Goal: Task Accomplishment & Management: Manage account settings

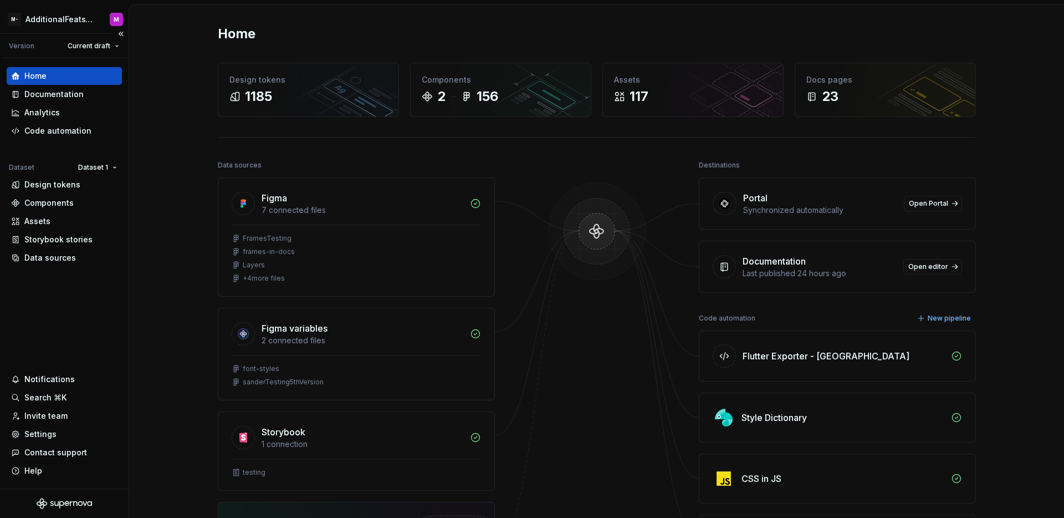
click at [88, 303] on div "Home Documentation Analytics Code automation Dataset Dataset 1 Design tokens Co…" at bounding box center [64, 273] width 129 height 430
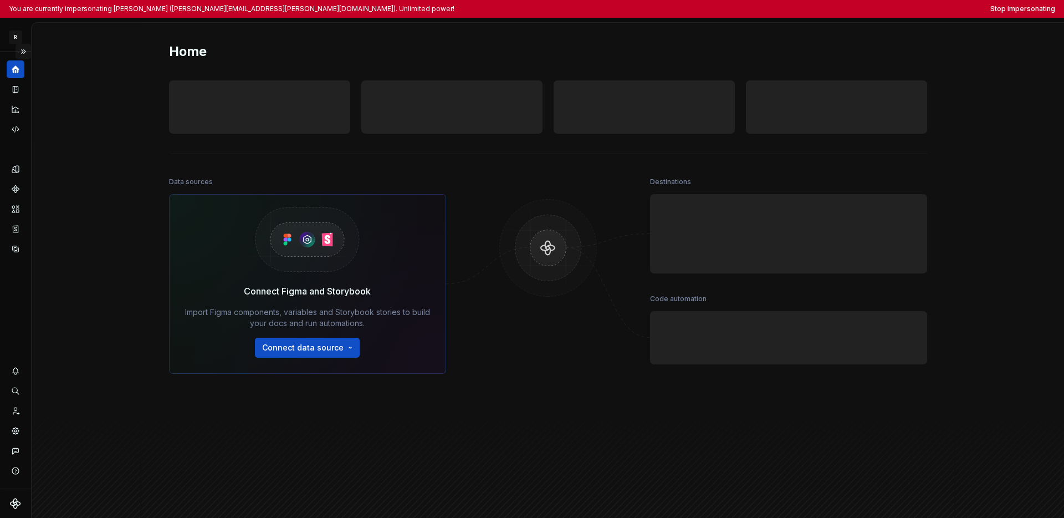
click at [26, 53] on button "Expand sidebar" at bounding box center [24, 52] width 16 height 16
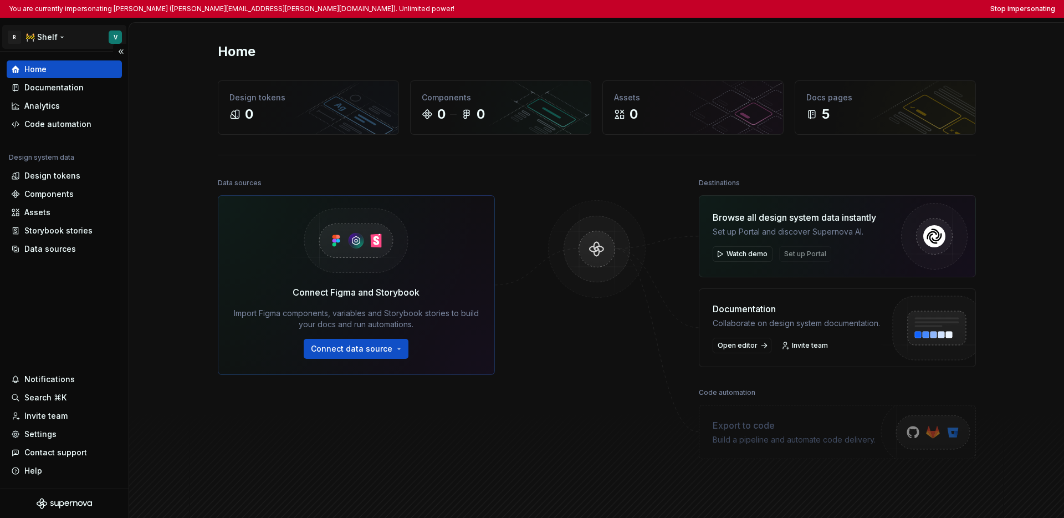
click at [42, 37] on html "You are currently impersonating Vincent (vincent.schlothauer@rewe-group.com). U…" at bounding box center [532, 259] width 1064 height 518
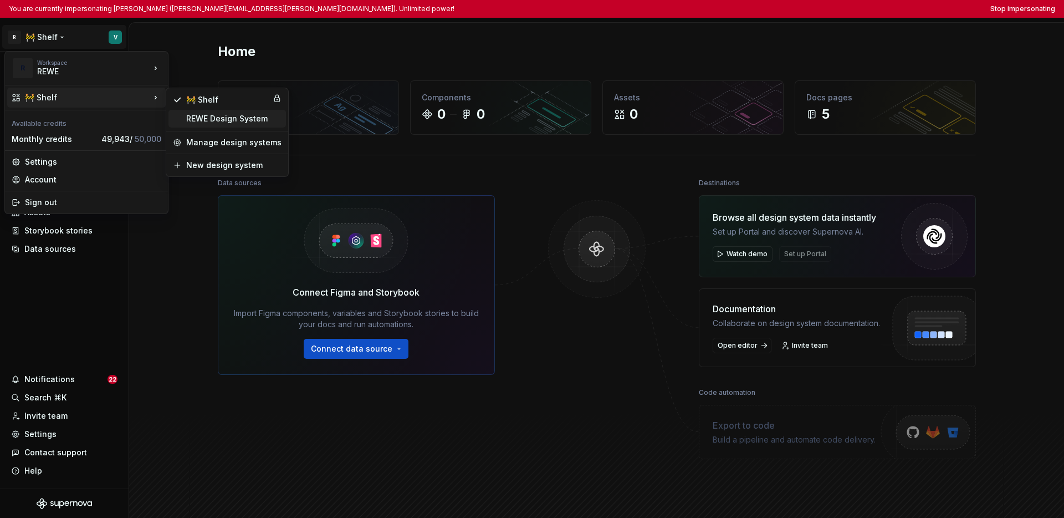
click at [203, 120] on div "REWE Design System" at bounding box center [233, 118] width 95 height 11
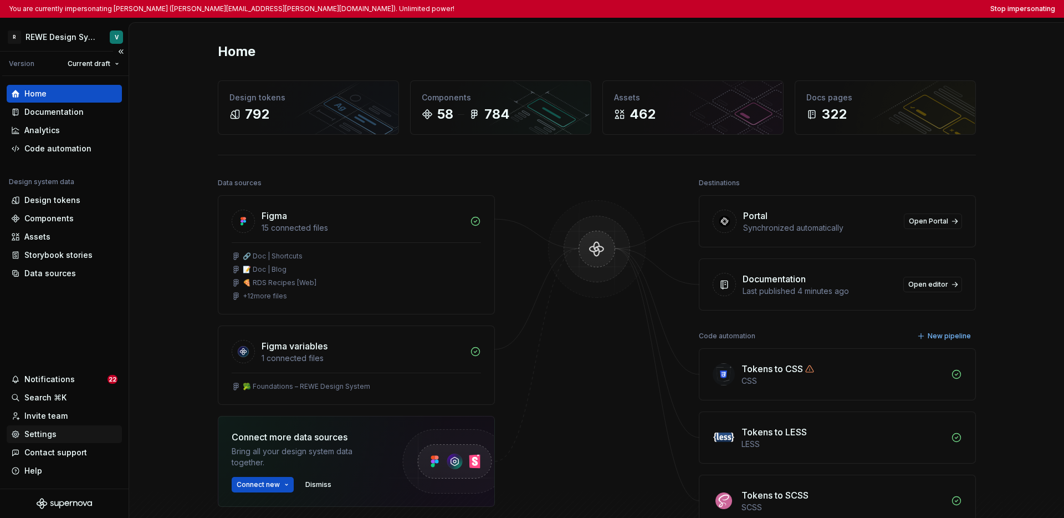
click at [61, 431] on div "Settings" at bounding box center [64, 433] width 106 height 11
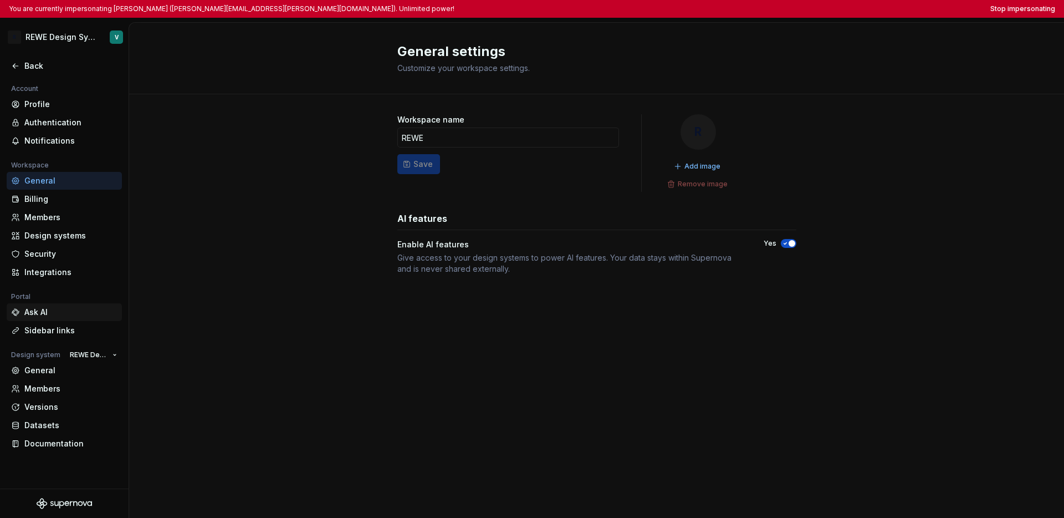
click at [44, 317] on div "Ask AI" at bounding box center [70, 311] width 93 height 11
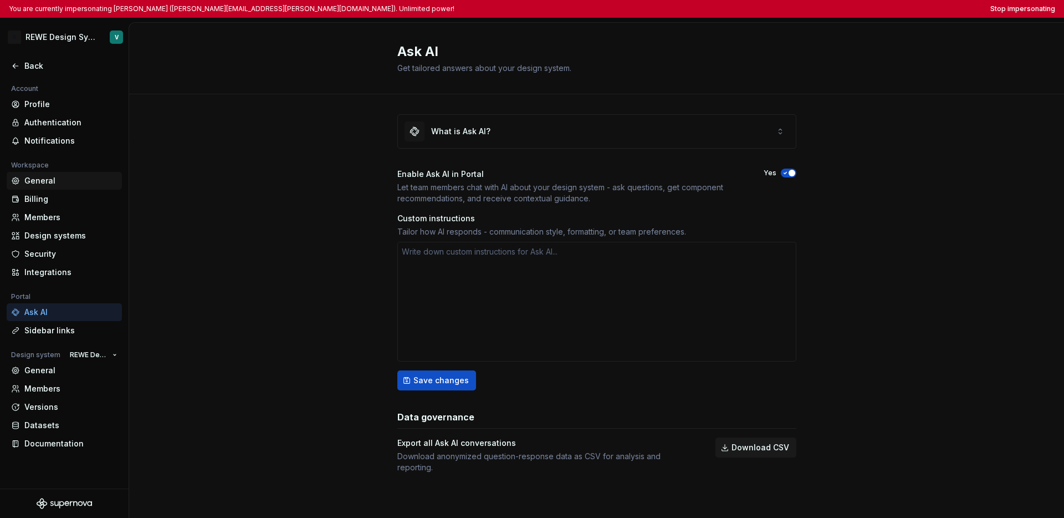
click at [60, 185] on div "General" at bounding box center [70, 180] width 93 height 11
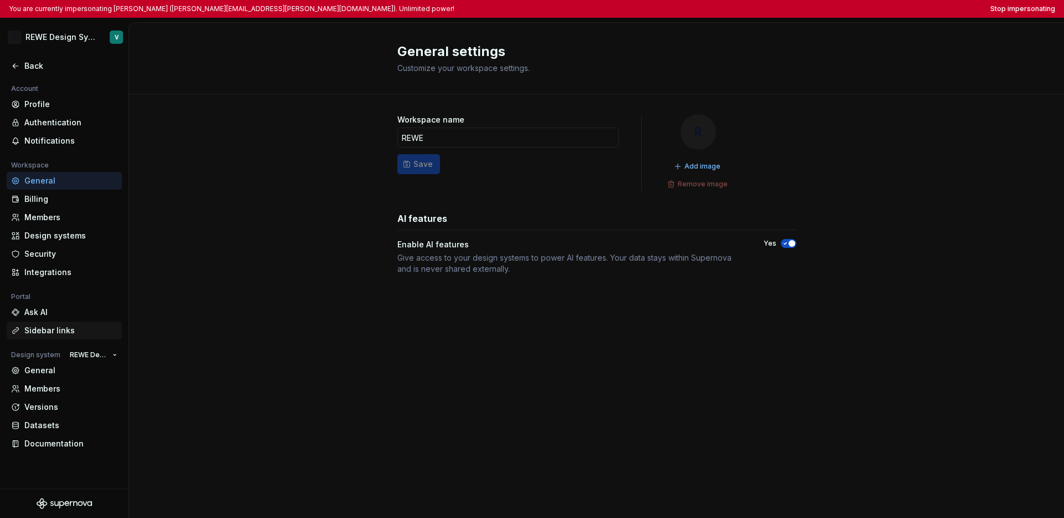
click at [58, 330] on div "Sidebar links" at bounding box center [70, 330] width 93 height 11
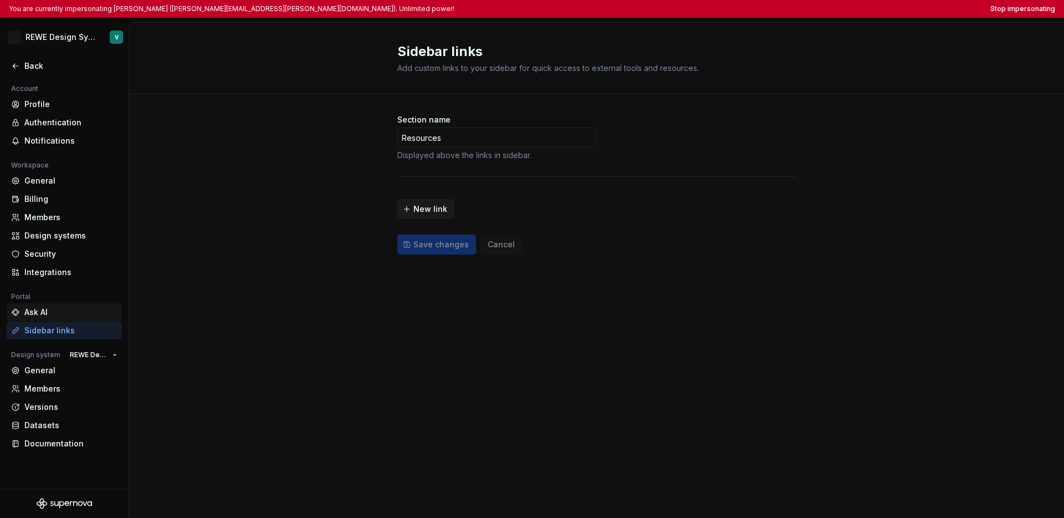
click at [55, 316] on div "Ask AI" at bounding box center [70, 311] width 93 height 11
type textarea "*"
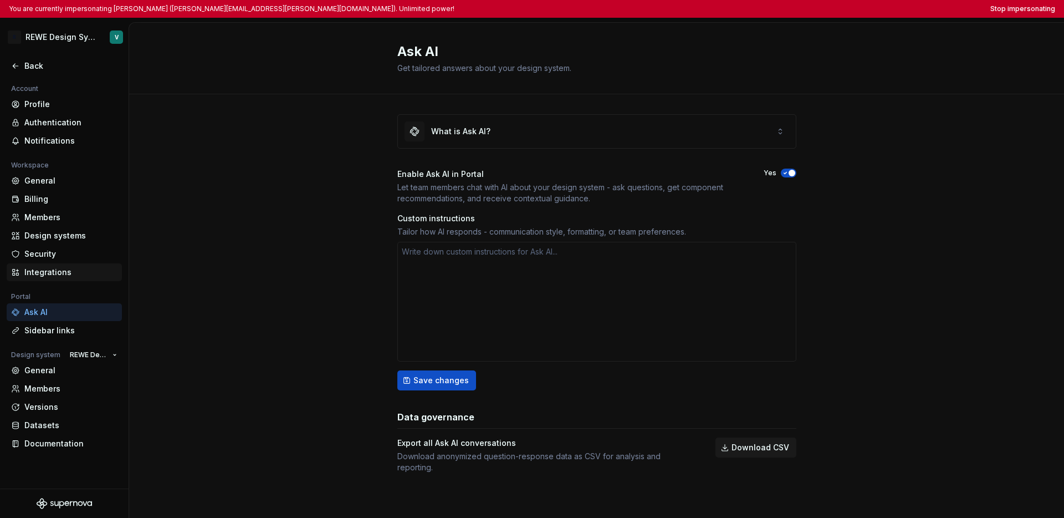
click at [57, 272] on div "Integrations" at bounding box center [70, 272] width 93 height 11
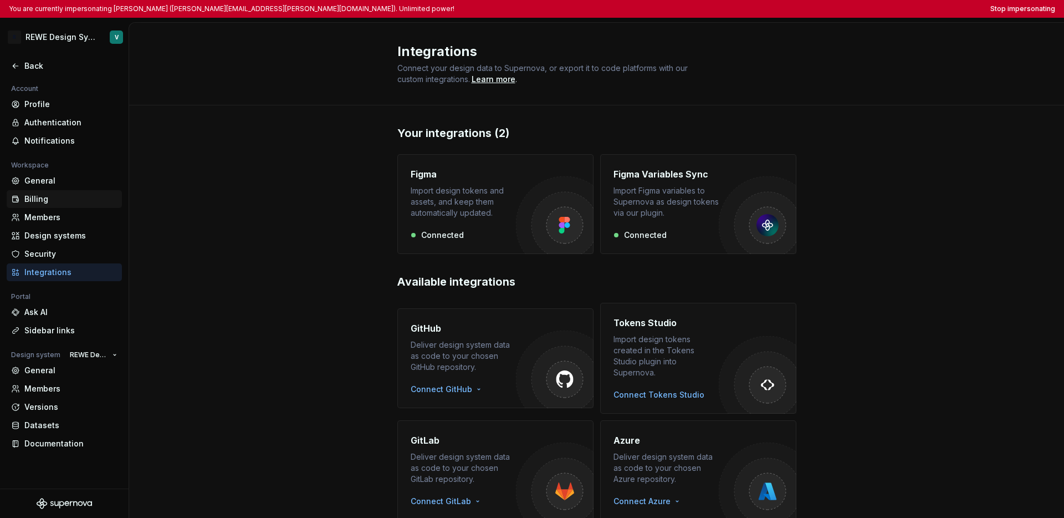
click at [43, 198] on div "Billing" at bounding box center [70, 198] width 93 height 11
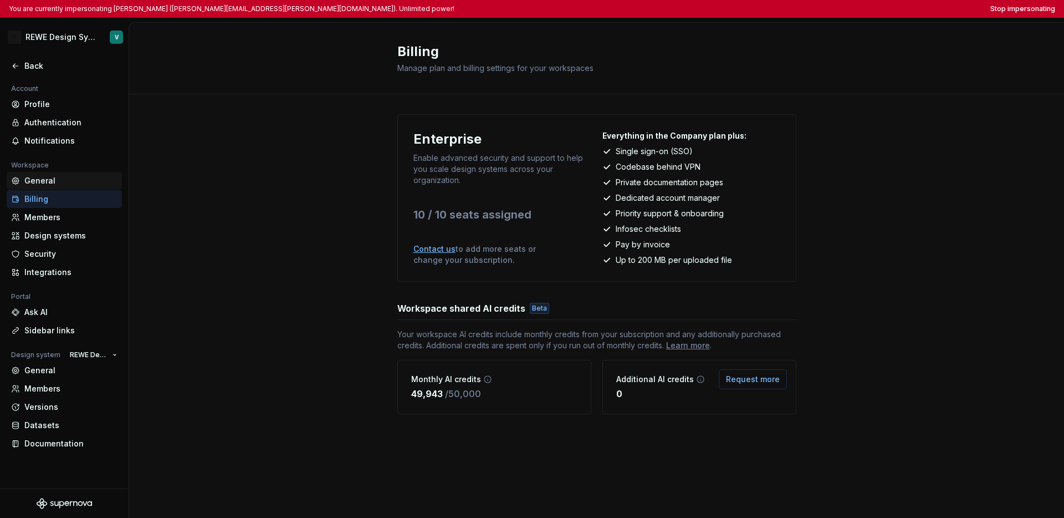
click at [45, 185] on div "General" at bounding box center [70, 180] width 93 height 11
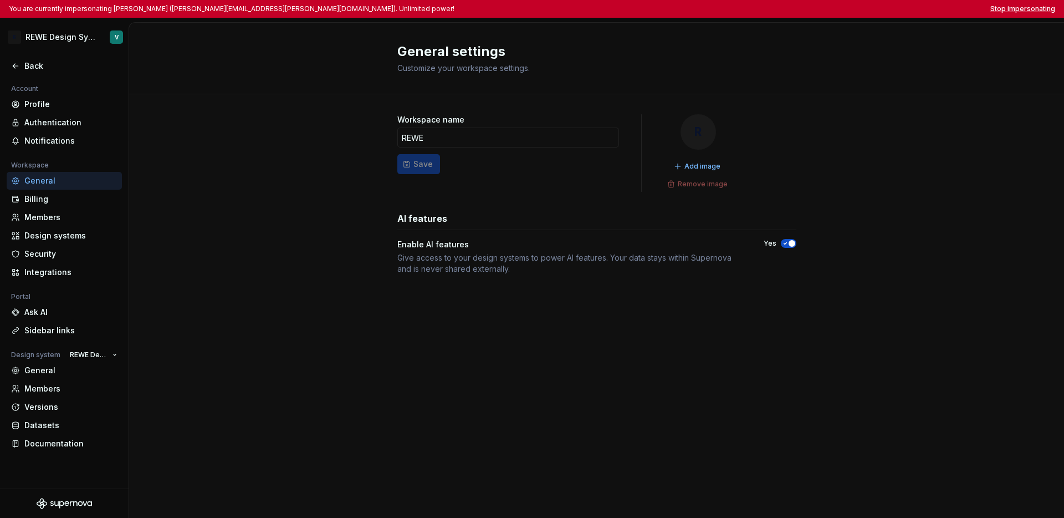
click at [807, 8] on button "Stop impersonating" at bounding box center [1022, 8] width 65 height 9
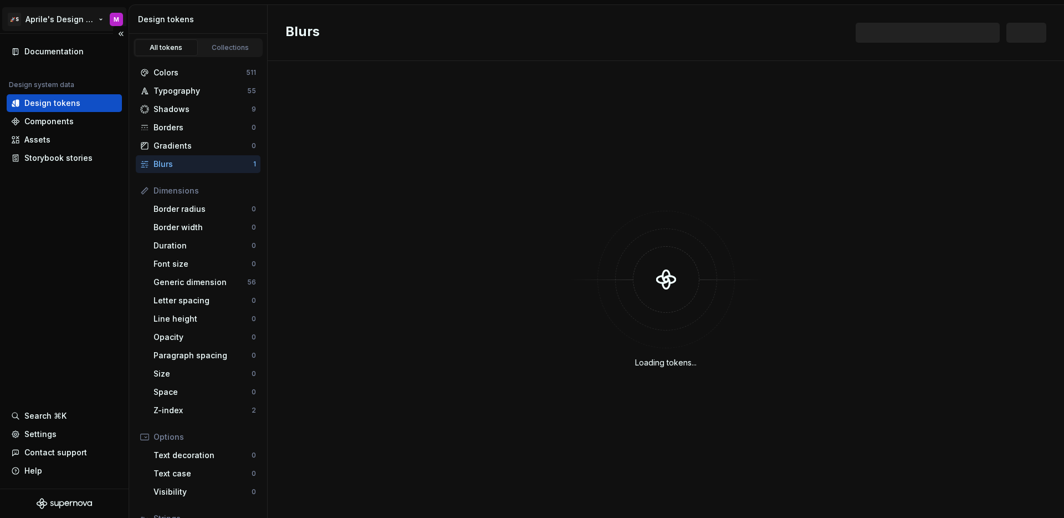
click at [60, 16] on html "🚀S Aprile's Design System M Documentation Design system data Design tokens Comp…" at bounding box center [532, 259] width 1064 height 518
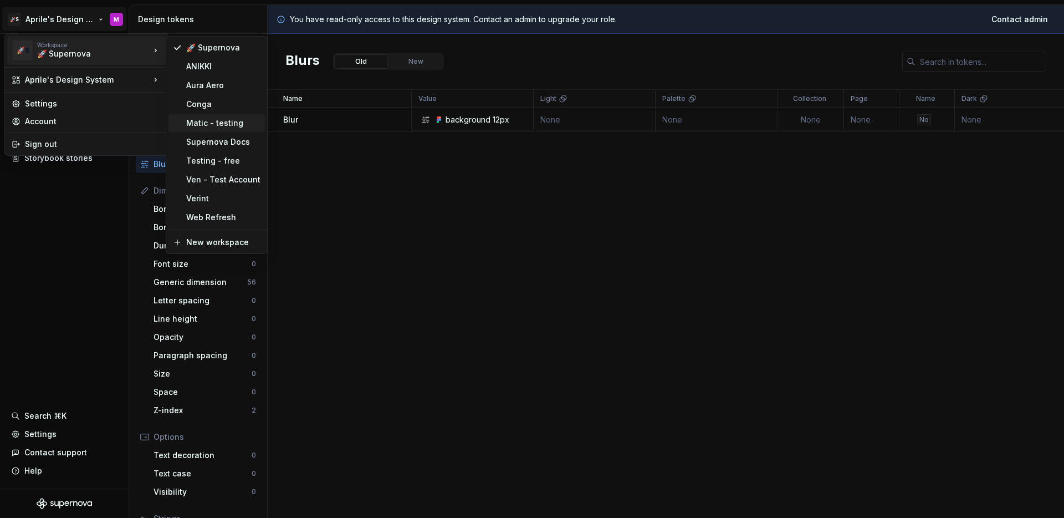
click at [197, 124] on div "Matic - testing" at bounding box center [223, 122] width 74 height 11
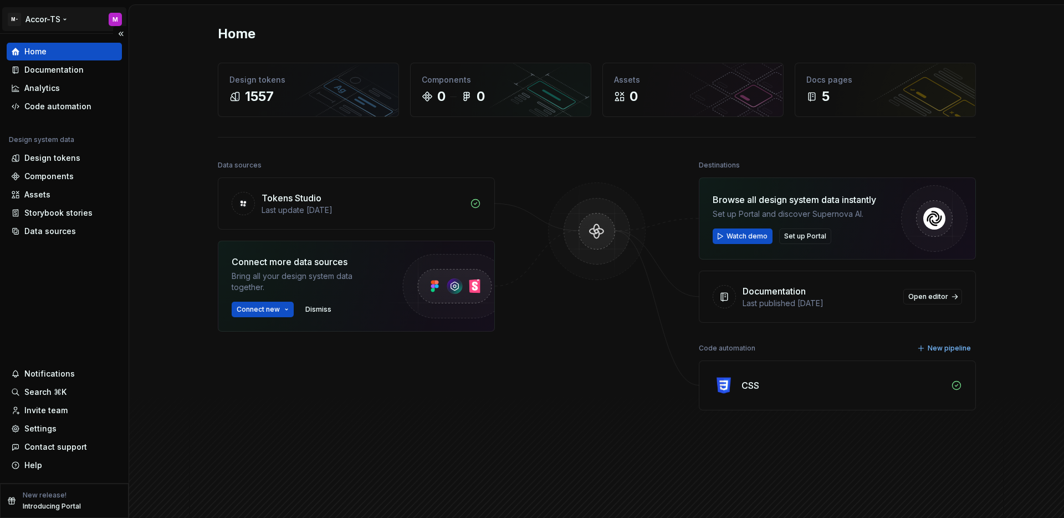
click at [62, 25] on html "M- Accor-TS M Home Documentation Analytics Code automation Design system data D…" at bounding box center [532, 259] width 1064 height 518
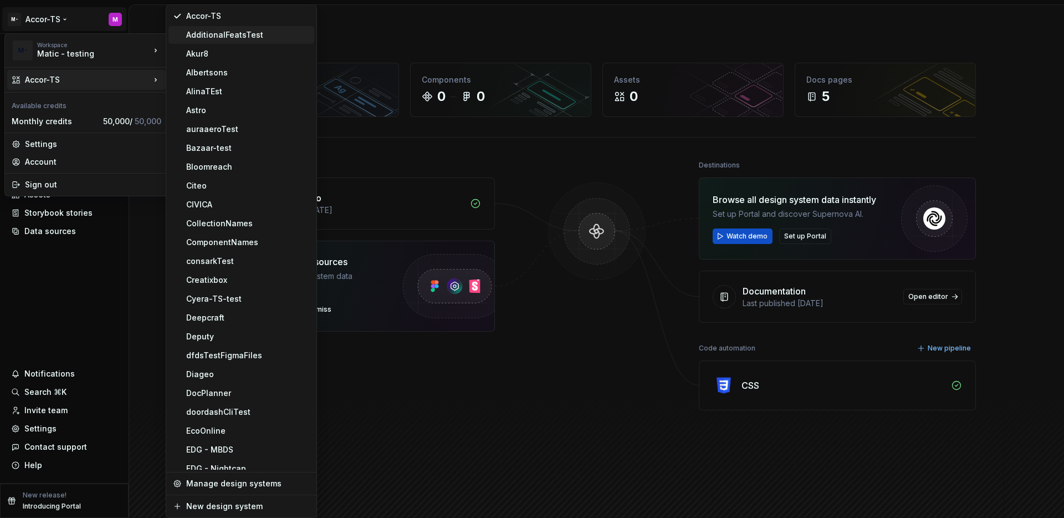
click at [198, 39] on div "AdditionalFeatsTest" at bounding box center [248, 34] width 124 height 11
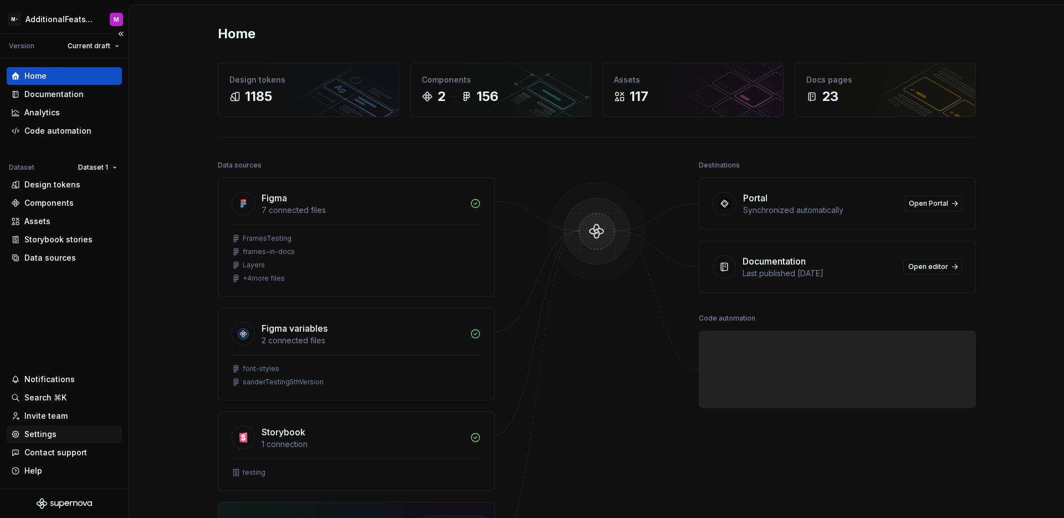
click at [61, 436] on div "Settings" at bounding box center [64, 433] width 106 height 11
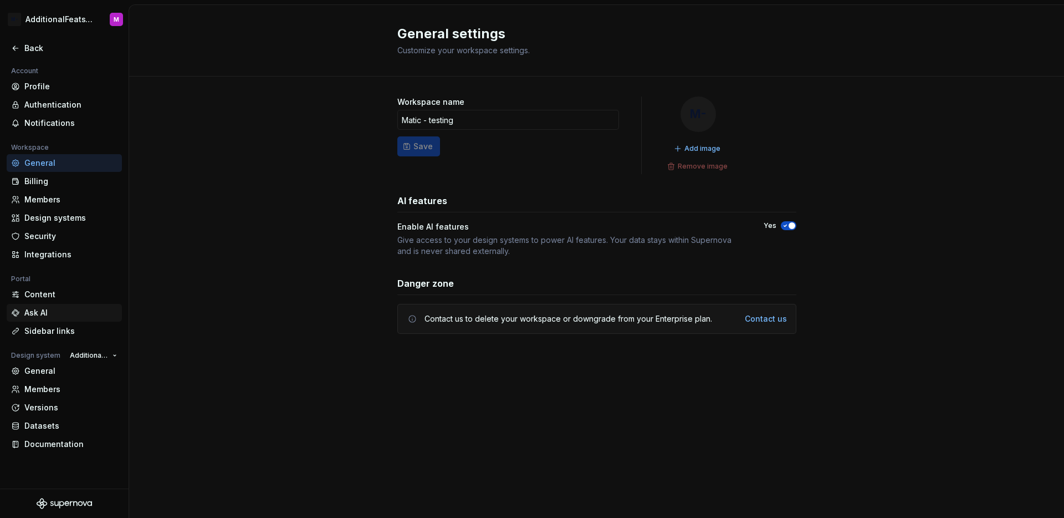
click at [58, 304] on div "Ask AI" at bounding box center [64, 313] width 115 height 18
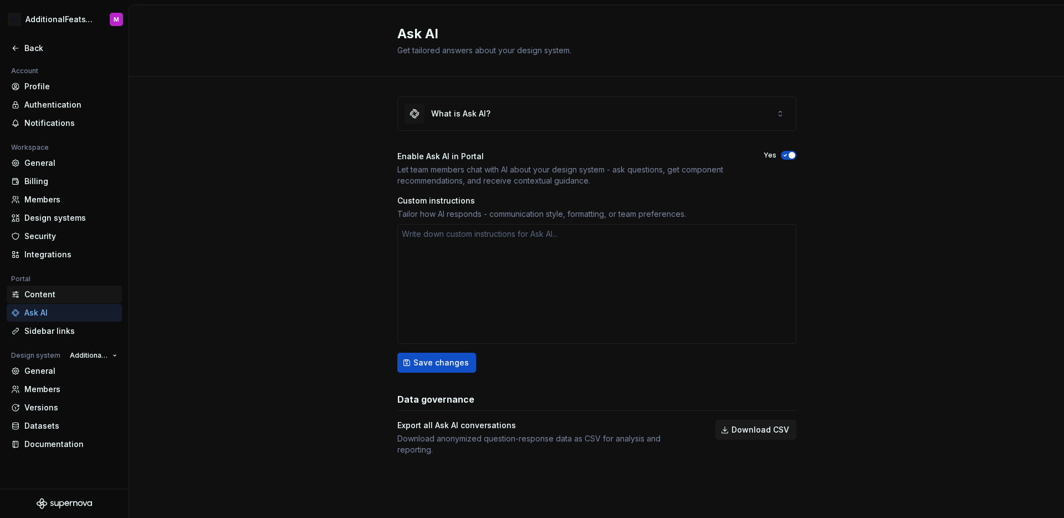
click at [60, 298] on div "Content" at bounding box center [70, 294] width 93 height 11
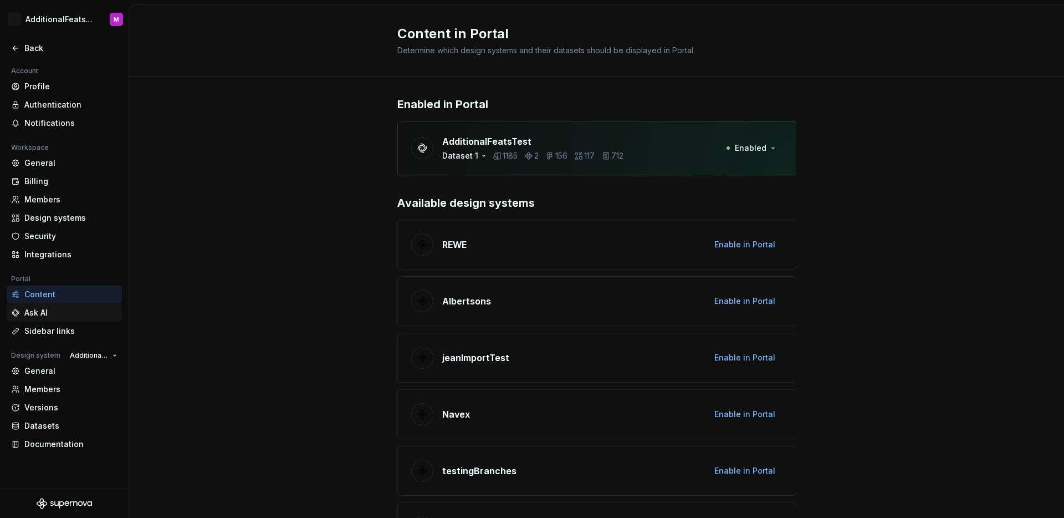
click at [58, 314] on div "Ask AI" at bounding box center [70, 312] width 93 height 11
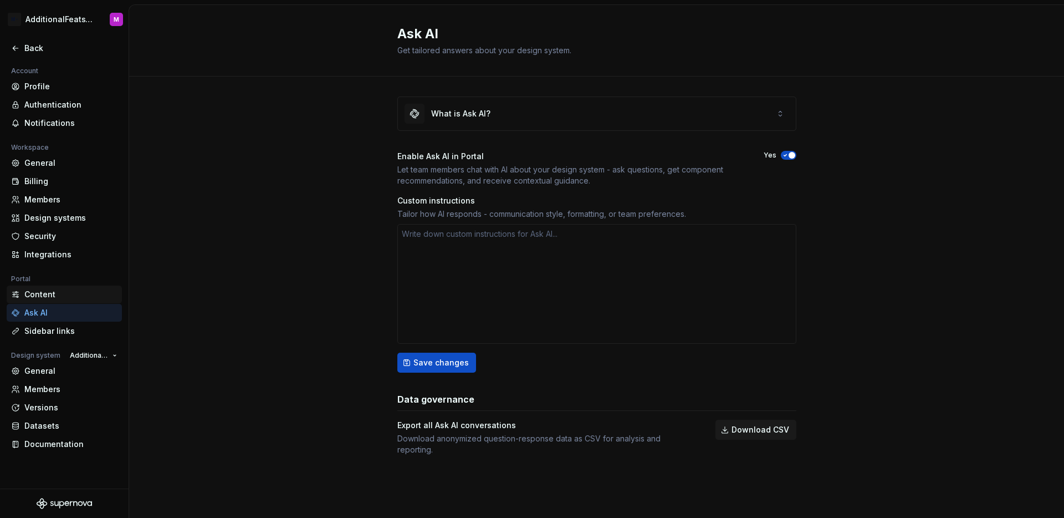
click at [63, 298] on div "Content" at bounding box center [70, 294] width 93 height 11
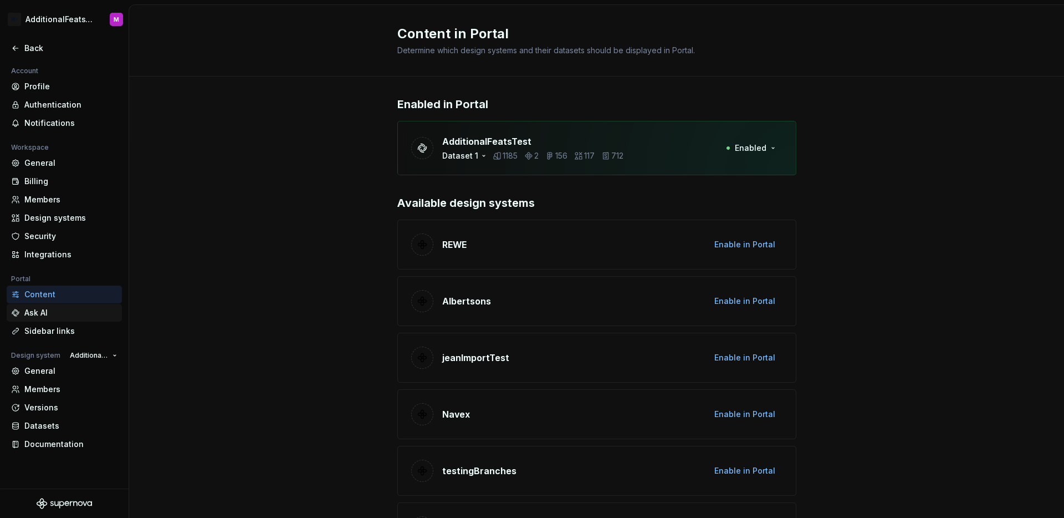
click at [60, 313] on div "Ask AI" at bounding box center [70, 312] width 93 height 11
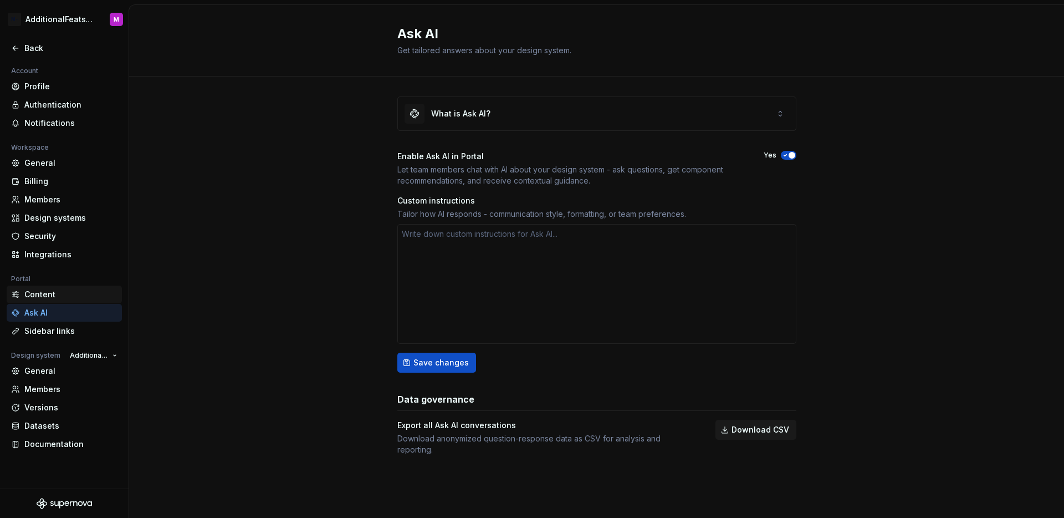
click at [64, 297] on div "Content" at bounding box center [70, 294] width 93 height 11
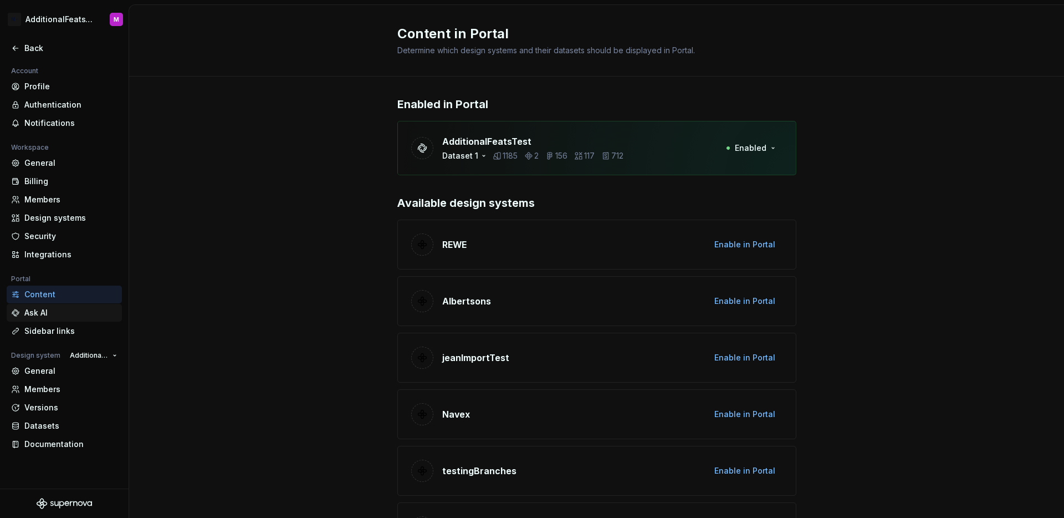
click at [60, 315] on div "Ask AI" at bounding box center [70, 312] width 93 height 11
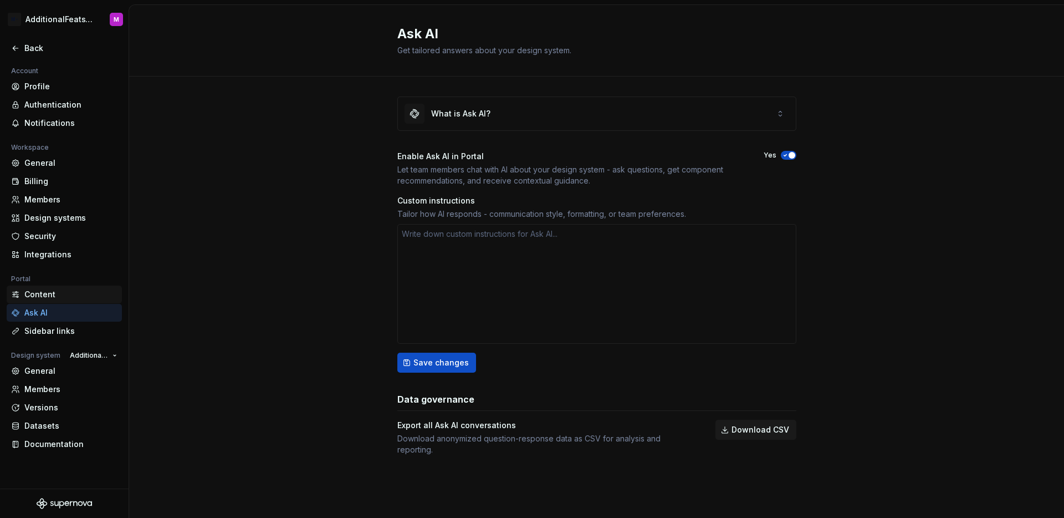
click at [62, 296] on div "Content" at bounding box center [70, 294] width 93 height 11
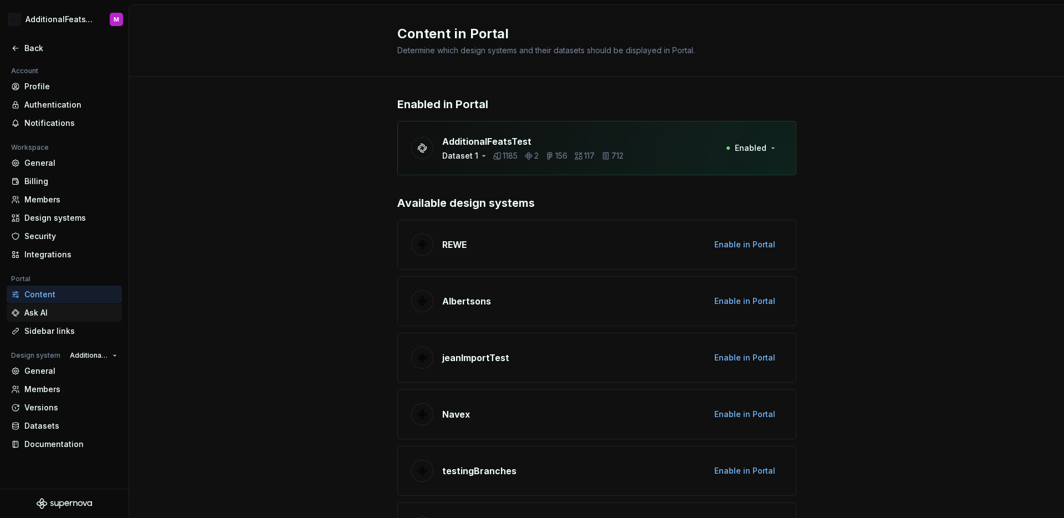
click at [65, 315] on div "Ask AI" at bounding box center [70, 312] width 93 height 11
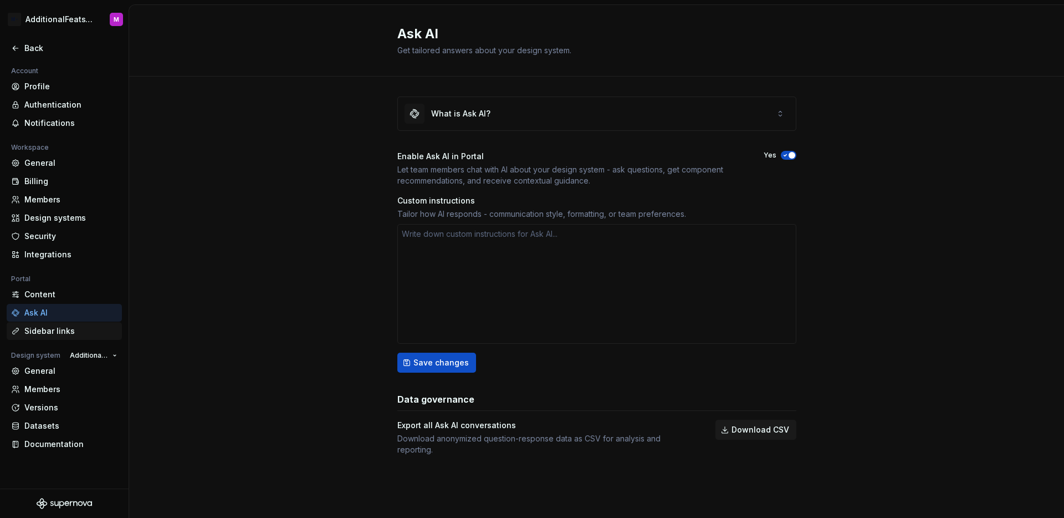
click at [64, 330] on div "Sidebar links" at bounding box center [70, 330] width 93 height 11
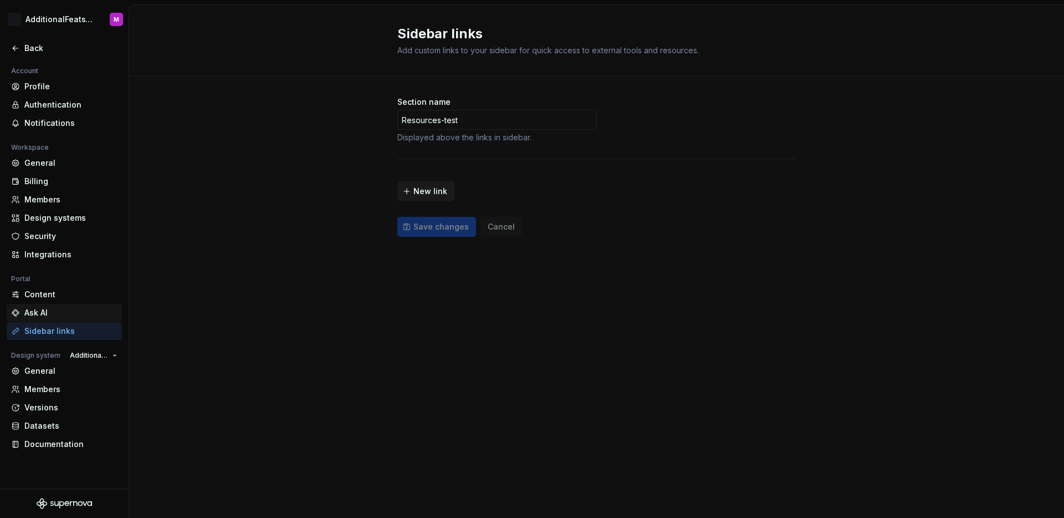
click at [61, 316] on div "Ask AI" at bounding box center [70, 312] width 93 height 11
type textarea "*"
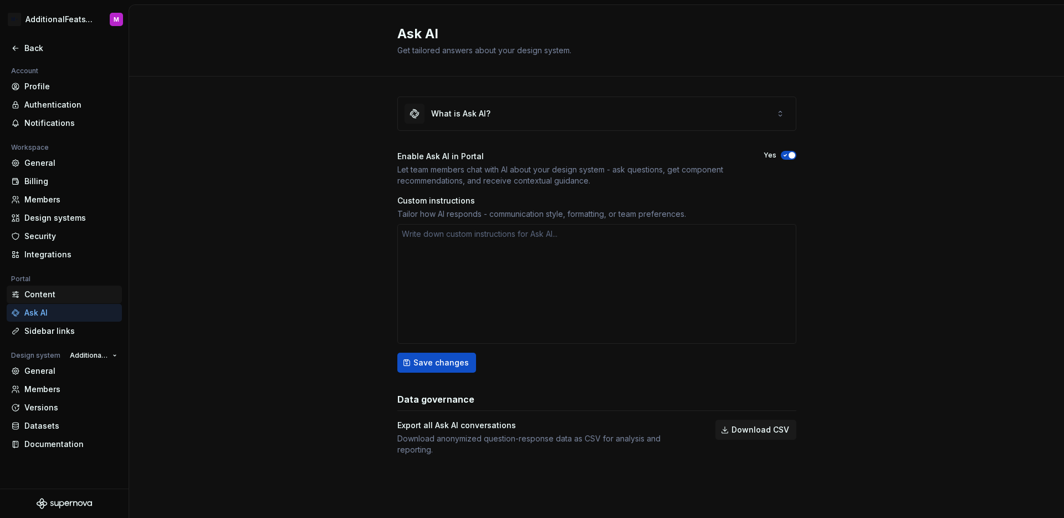
click at [68, 295] on div "Content" at bounding box center [70, 294] width 93 height 11
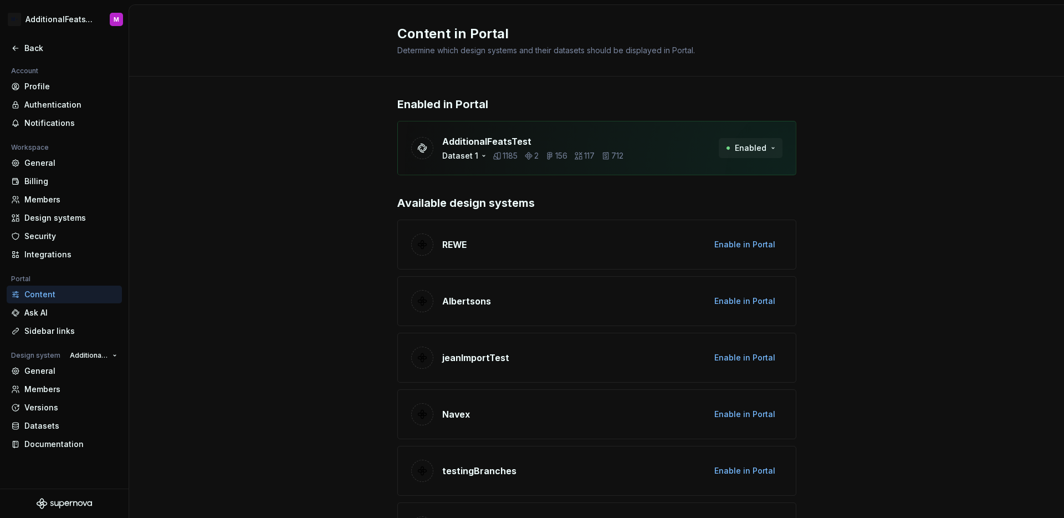
click at [742, 148] on span "Enabled" at bounding box center [751, 147] width 32 height 11
click at [750, 178] on span "Disable from Portal" at bounding box center [722, 172] width 105 height 18
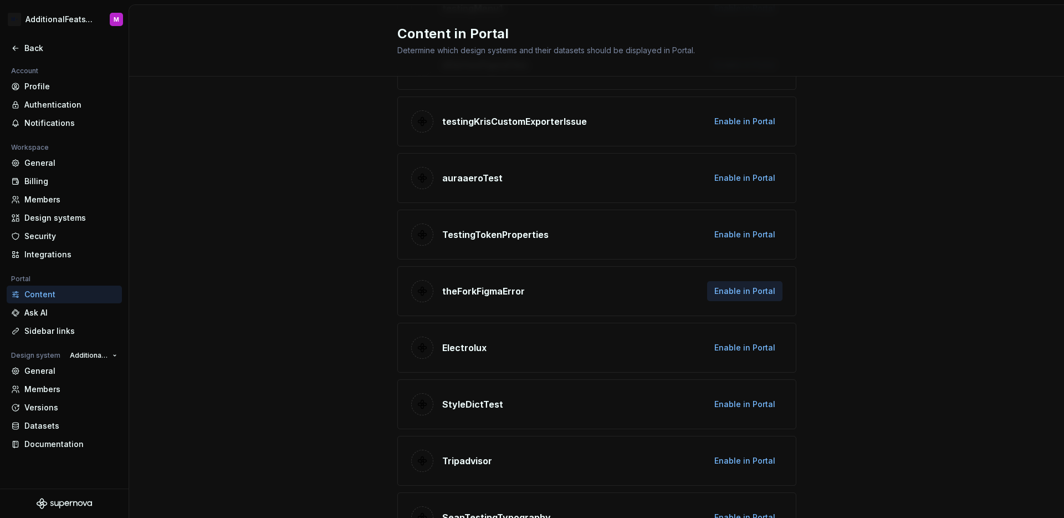
scroll to position [1169, 0]
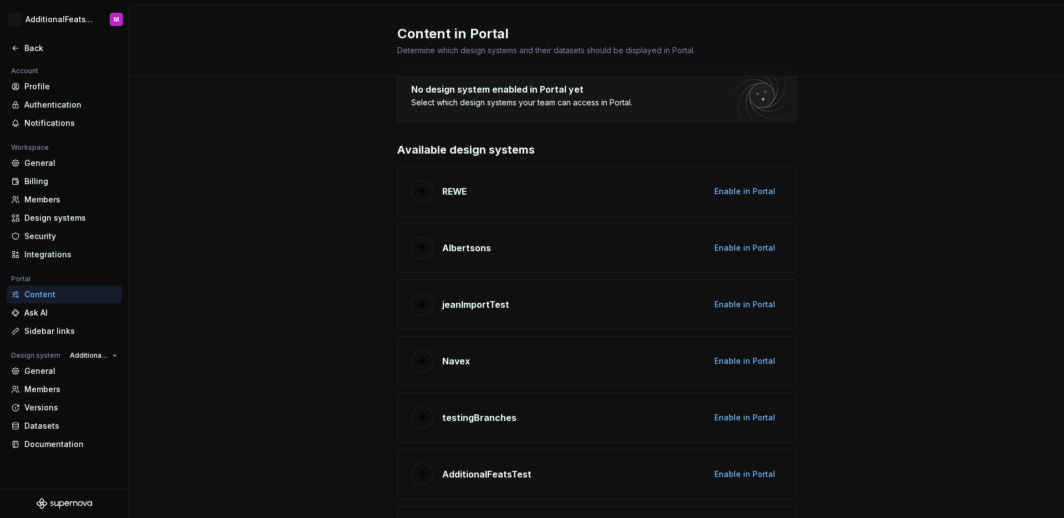
scroll to position [114, 0]
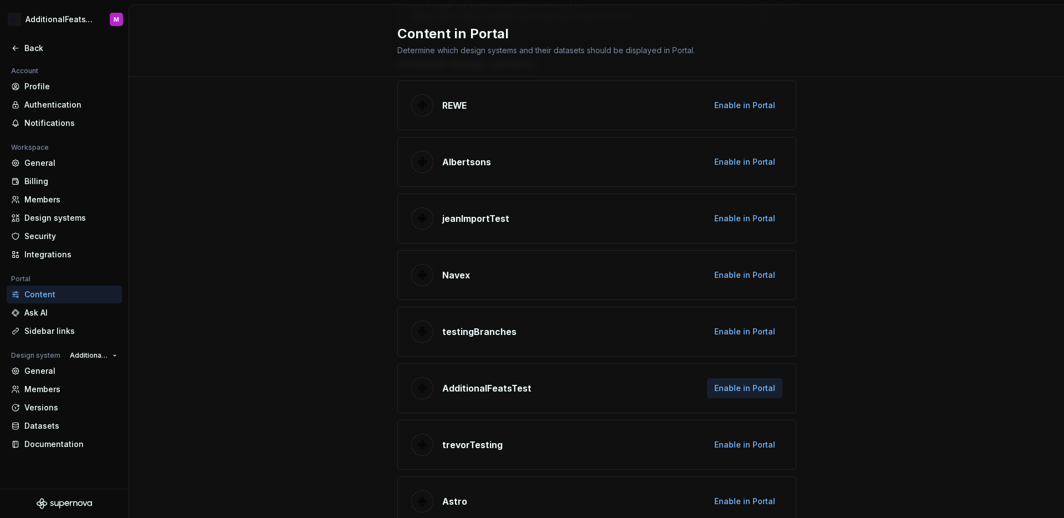
click at [742, 391] on span "Enable in Portal" at bounding box center [744, 387] width 61 height 11
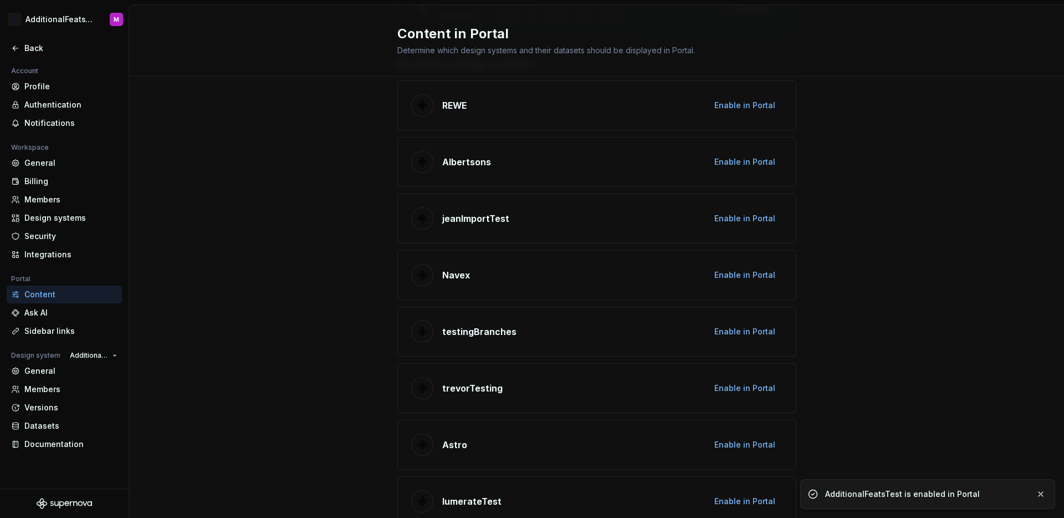
scroll to position [0, 0]
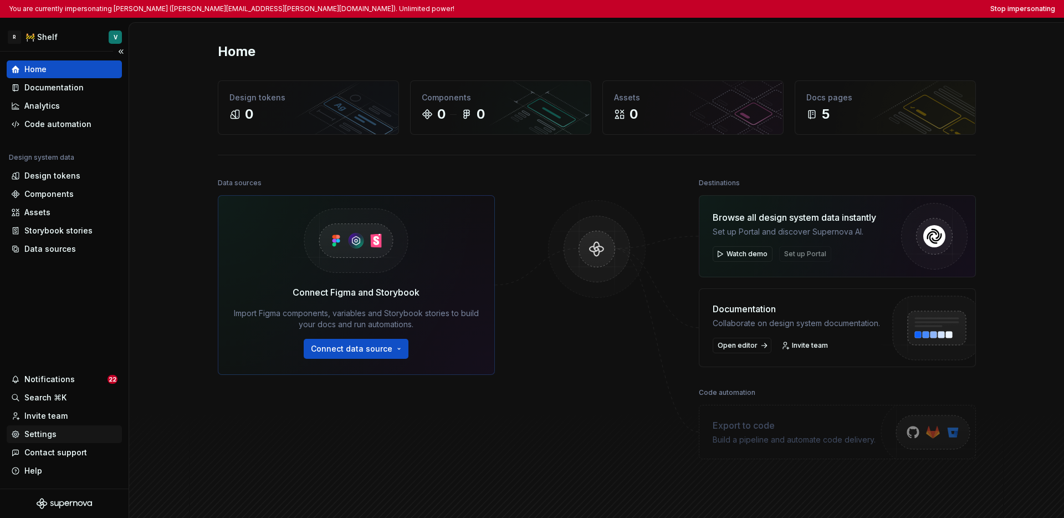
click at [45, 433] on div "Settings" at bounding box center [40, 433] width 32 height 11
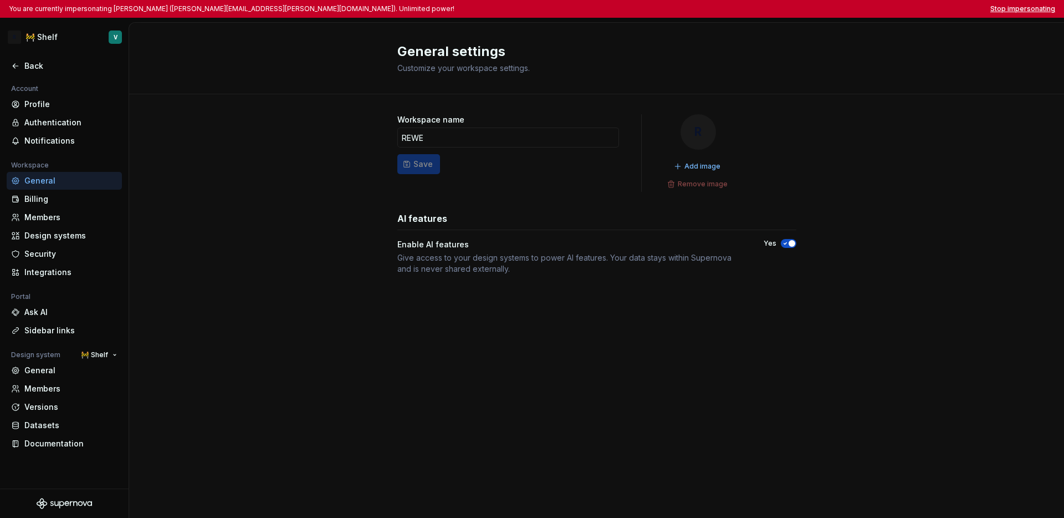
click at [807, 11] on button "Stop impersonating" at bounding box center [1022, 8] width 65 height 9
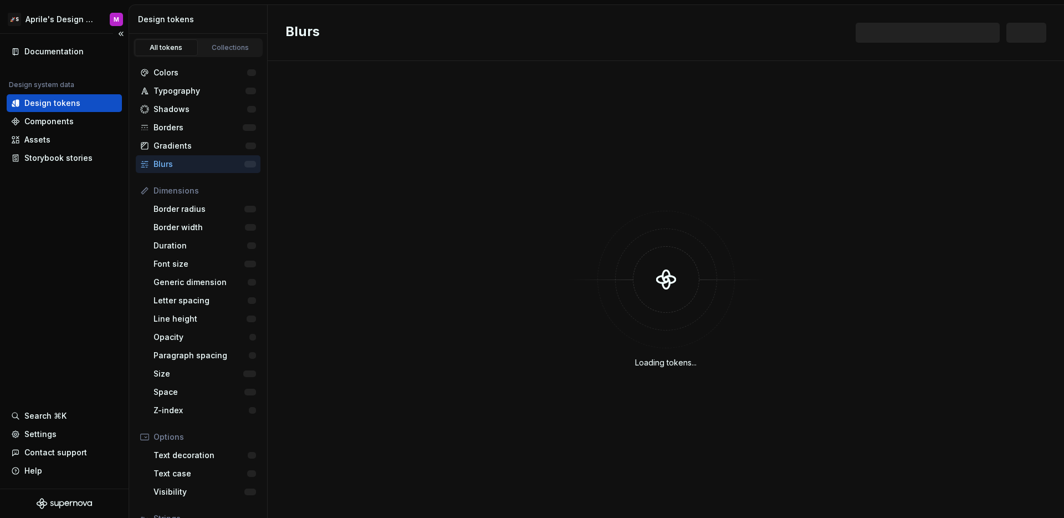
click at [104, 254] on div "Documentation Design system data Design tokens Components Assets Storybook stor…" at bounding box center [64, 261] width 129 height 454
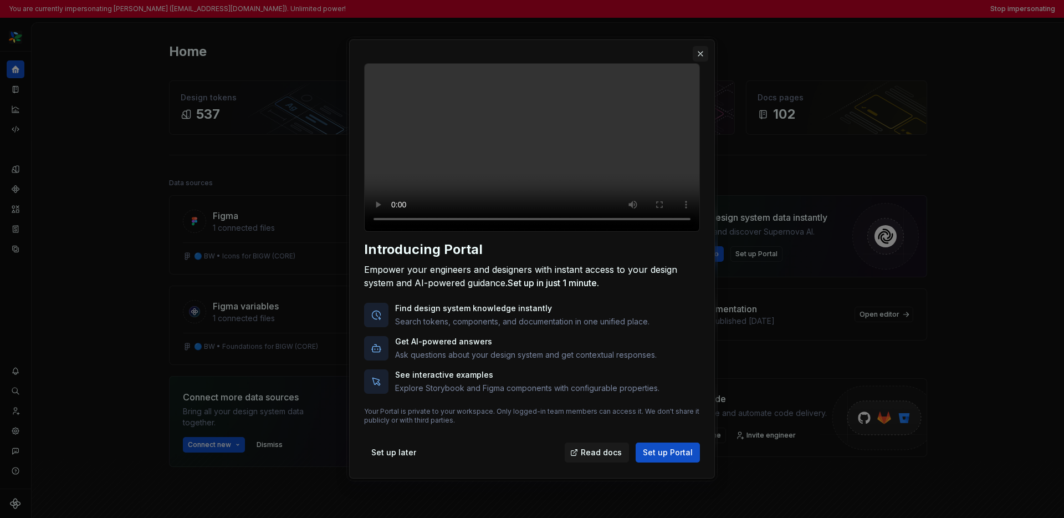
click at [703, 46] on button "button" at bounding box center [701, 54] width 16 height 16
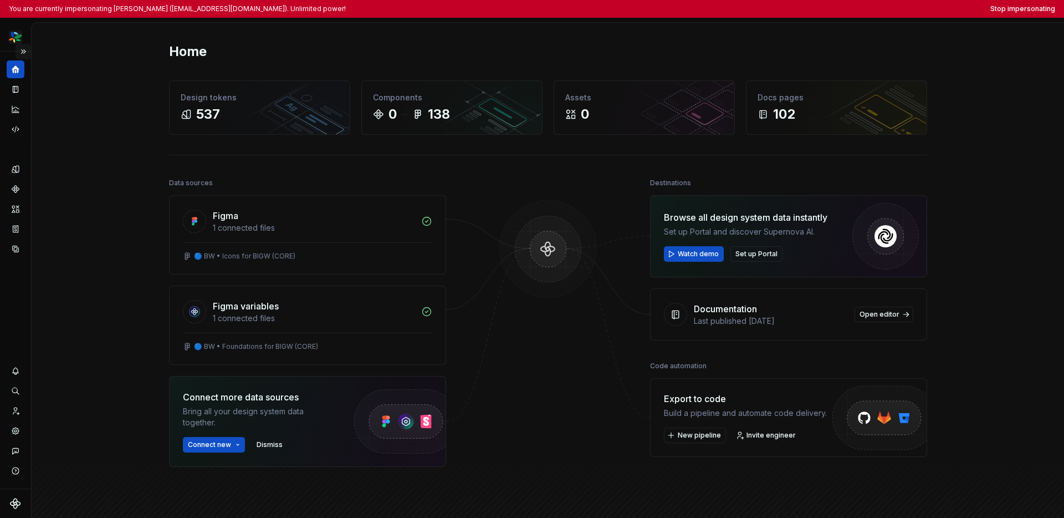
click at [26, 49] on button "Expand sidebar" at bounding box center [24, 52] width 16 height 16
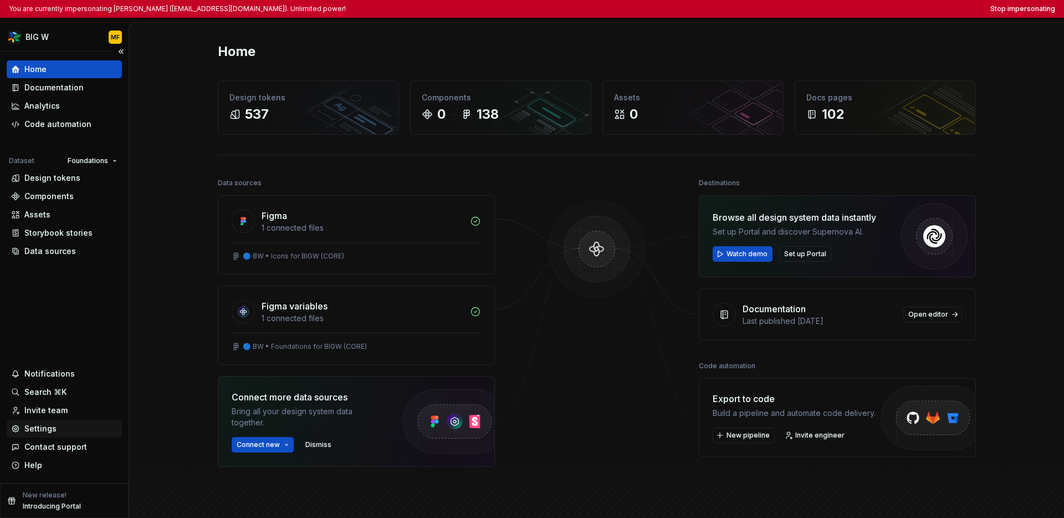
click at [59, 430] on div "Settings" at bounding box center [64, 428] width 106 height 11
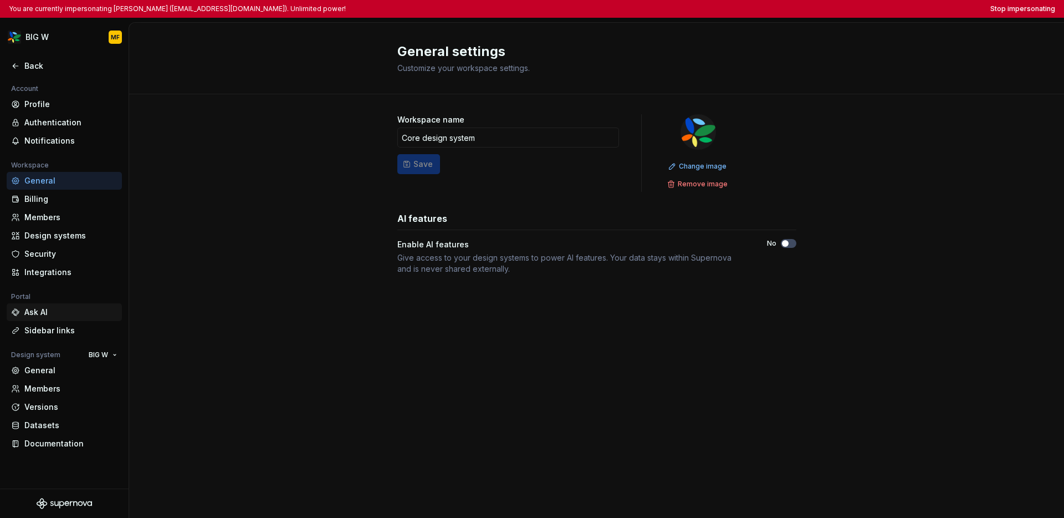
click at [69, 317] on div "Ask AI" at bounding box center [64, 312] width 115 height 18
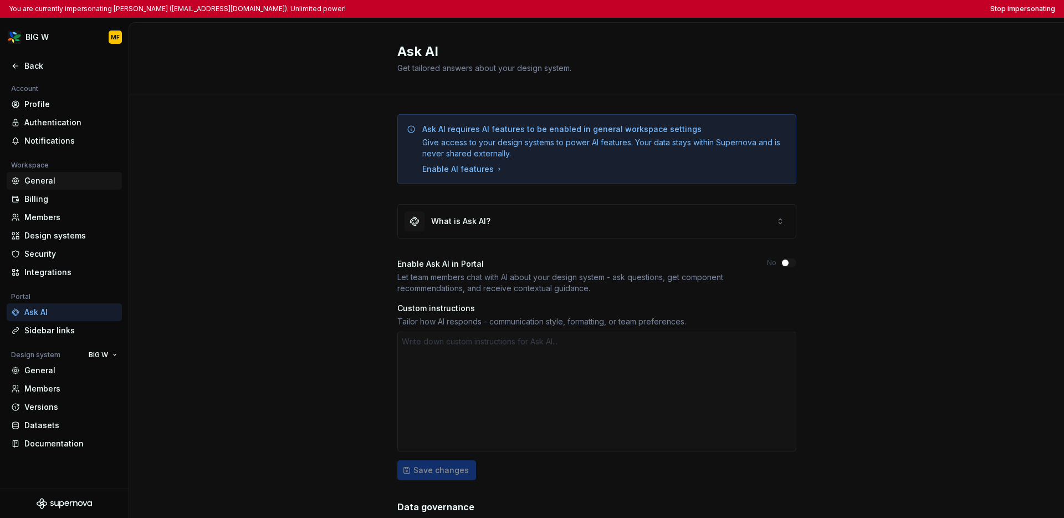
click at [76, 186] on div "General" at bounding box center [64, 181] width 115 height 18
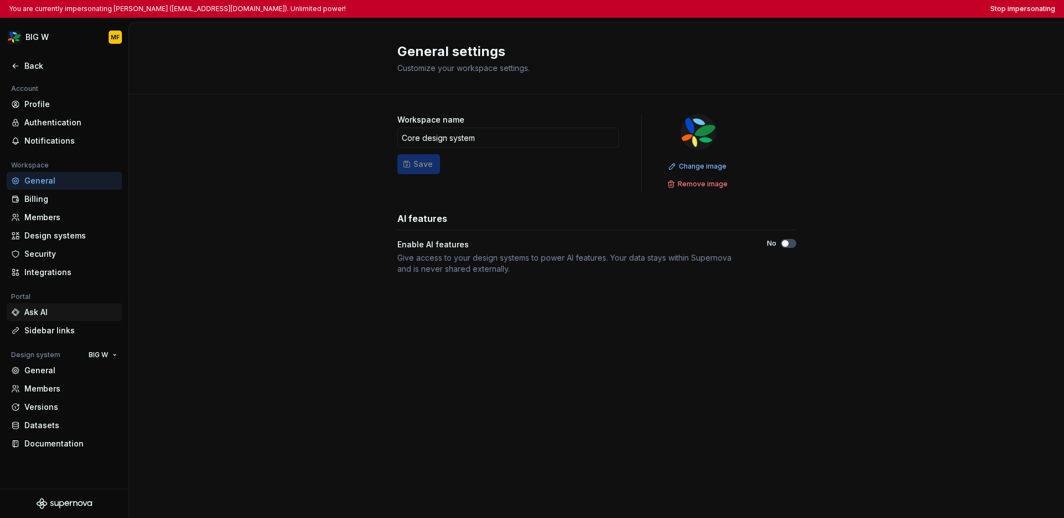
click at [54, 319] on div "Ask AI" at bounding box center [64, 312] width 115 height 18
type textarea "*"
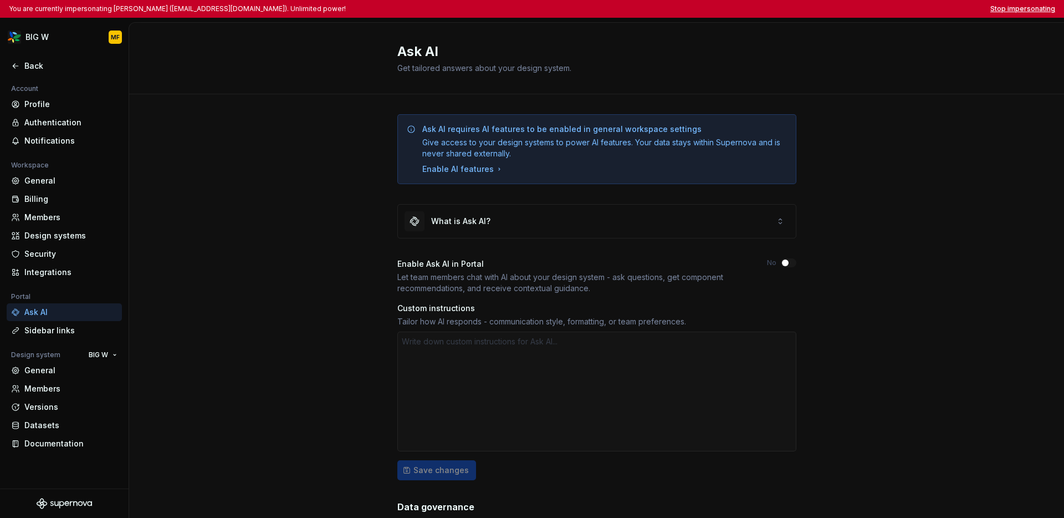
click at [807, 9] on button "Stop impersonating" at bounding box center [1022, 8] width 65 height 9
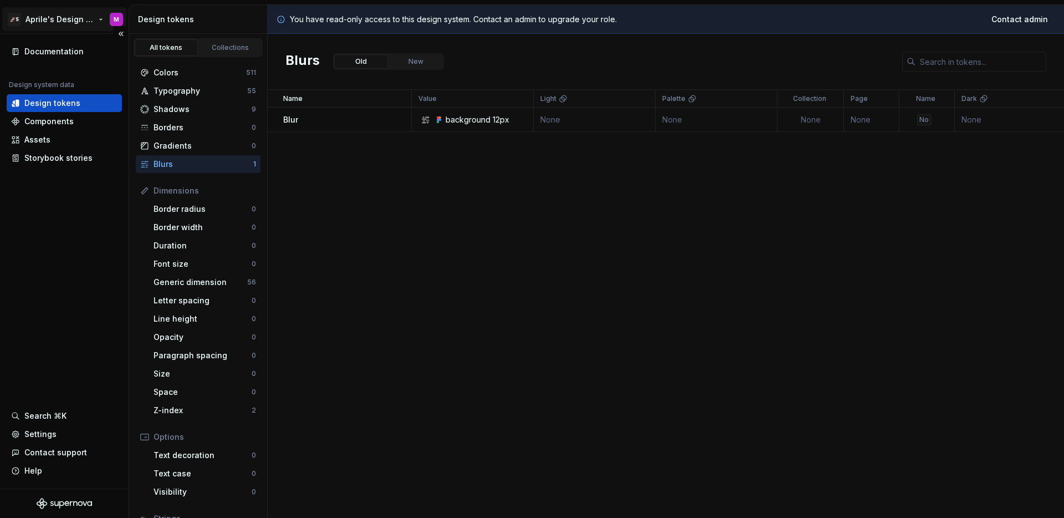
click at [68, 22] on html "🚀S Aprile's Design System M Documentation Design system data Design tokens Comp…" at bounding box center [532, 259] width 1064 height 518
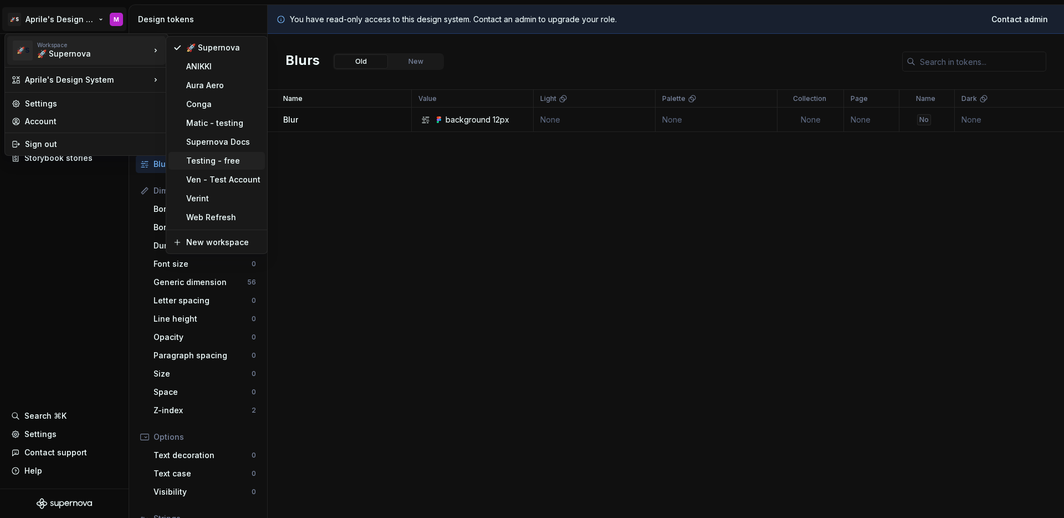
click at [219, 165] on div "Testing - free" at bounding box center [223, 160] width 74 height 11
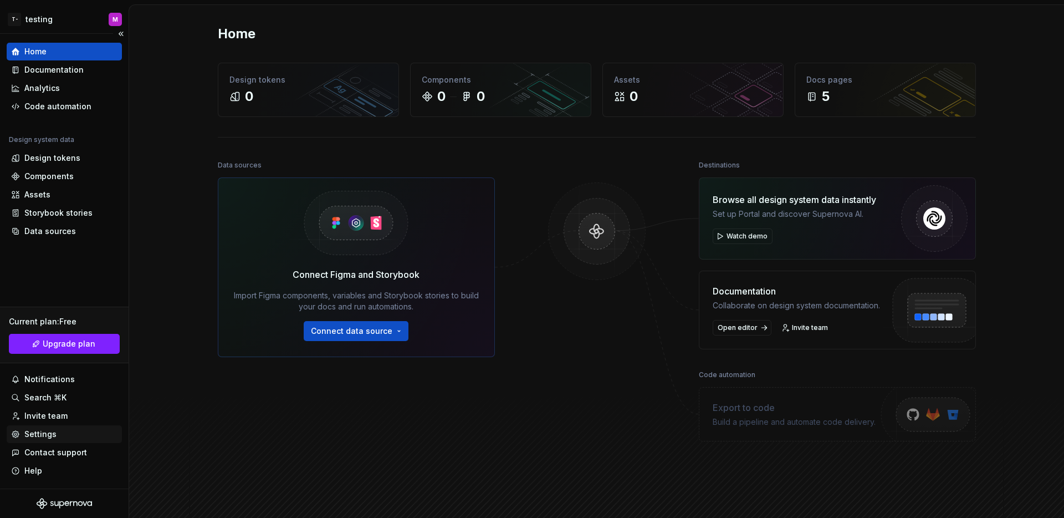
click at [52, 442] on div "Settings" at bounding box center [64, 434] width 115 height 18
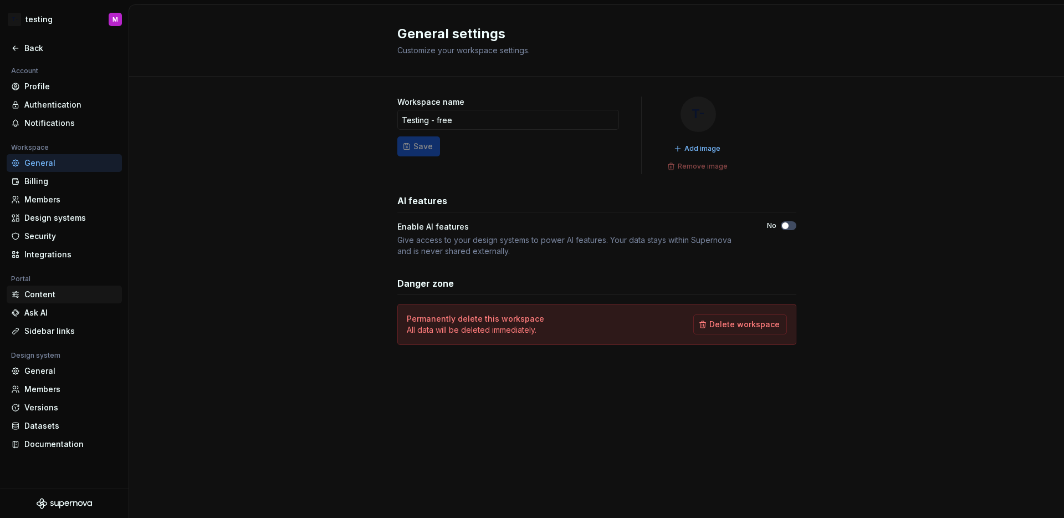
click at [57, 300] on div "Content" at bounding box center [64, 294] width 115 height 18
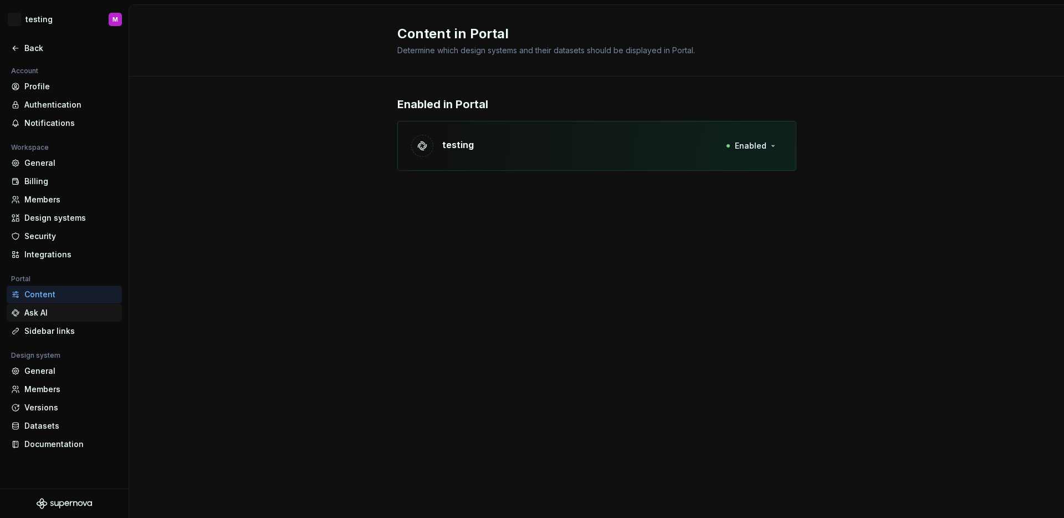
click at [55, 309] on div "Ask AI" at bounding box center [70, 312] width 93 height 11
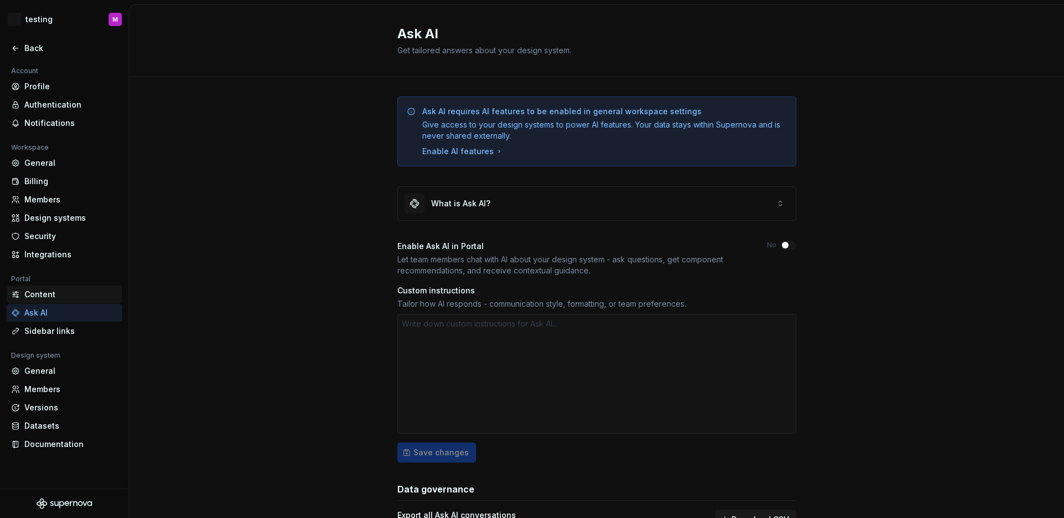
click at [61, 298] on div "Content" at bounding box center [70, 294] width 93 height 11
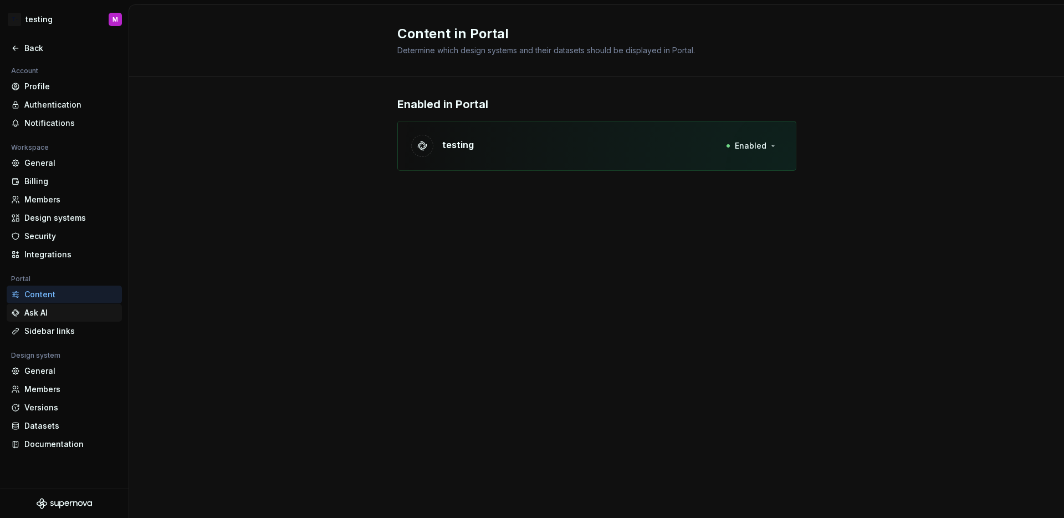
click at [59, 315] on div "Ask AI" at bounding box center [70, 312] width 93 height 11
type textarea "*"
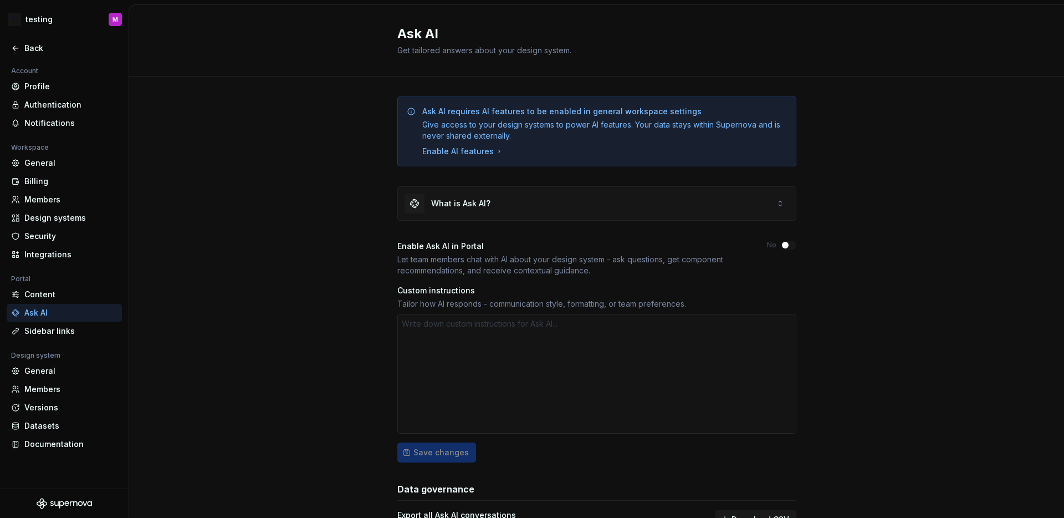
click at [745, 198] on div "What is Ask AI?" at bounding box center [597, 203] width 398 height 33
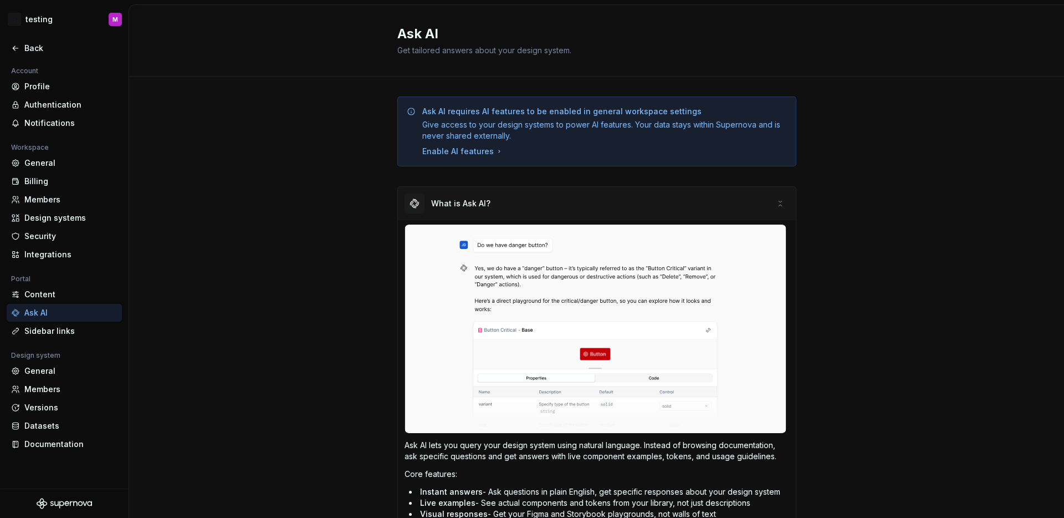
click at [745, 198] on div "What is Ask AI?" at bounding box center [597, 203] width 398 height 33
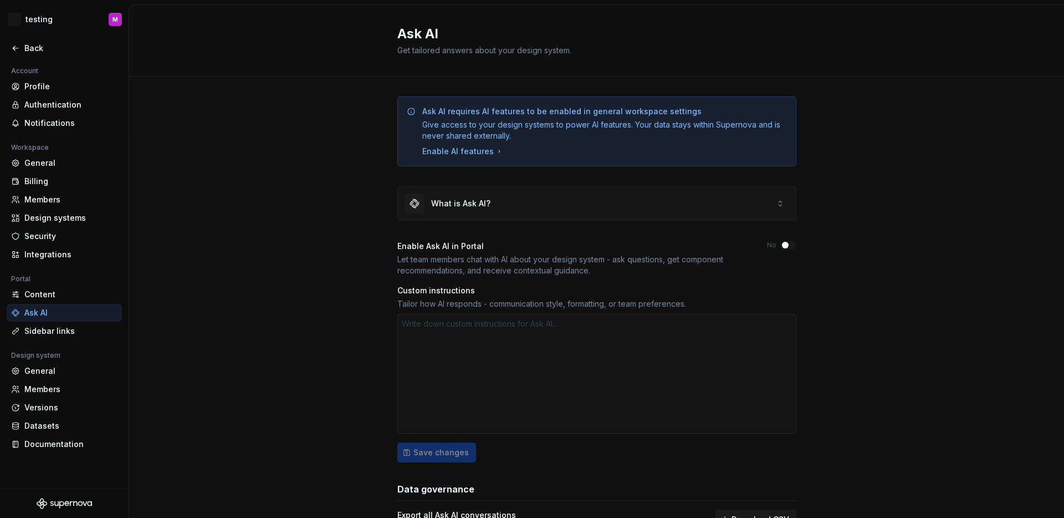
click at [745, 198] on div "What is Ask AI?" at bounding box center [597, 203] width 398 height 33
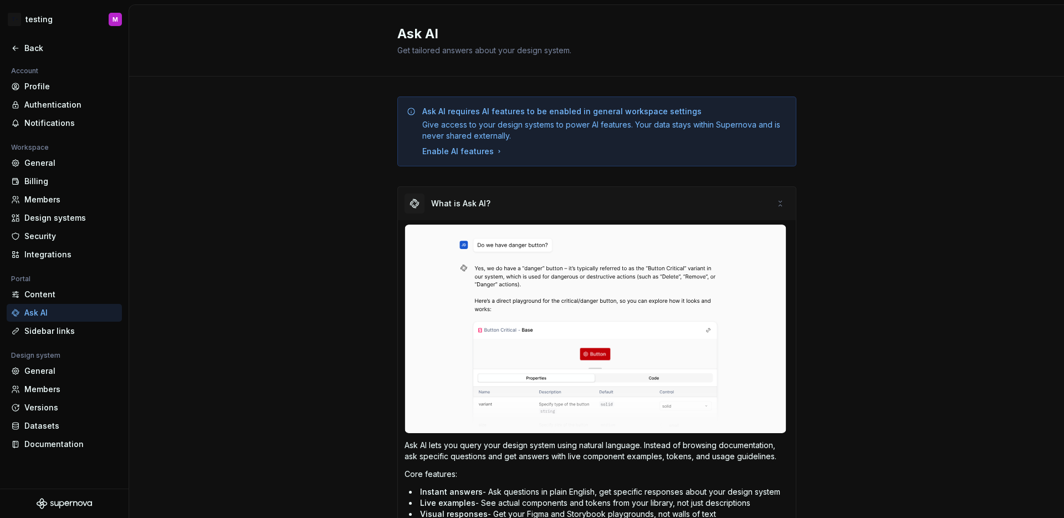
click at [750, 202] on div "What is Ask AI?" at bounding box center [597, 203] width 398 height 33
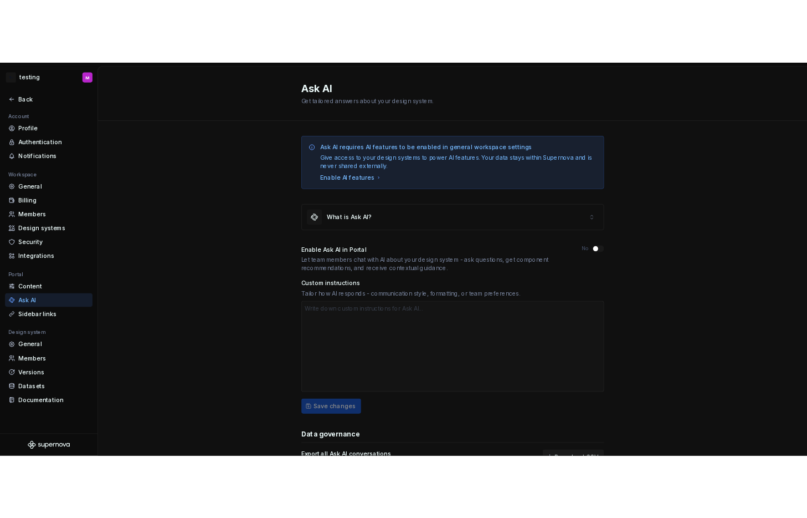
scroll to position [14, 0]
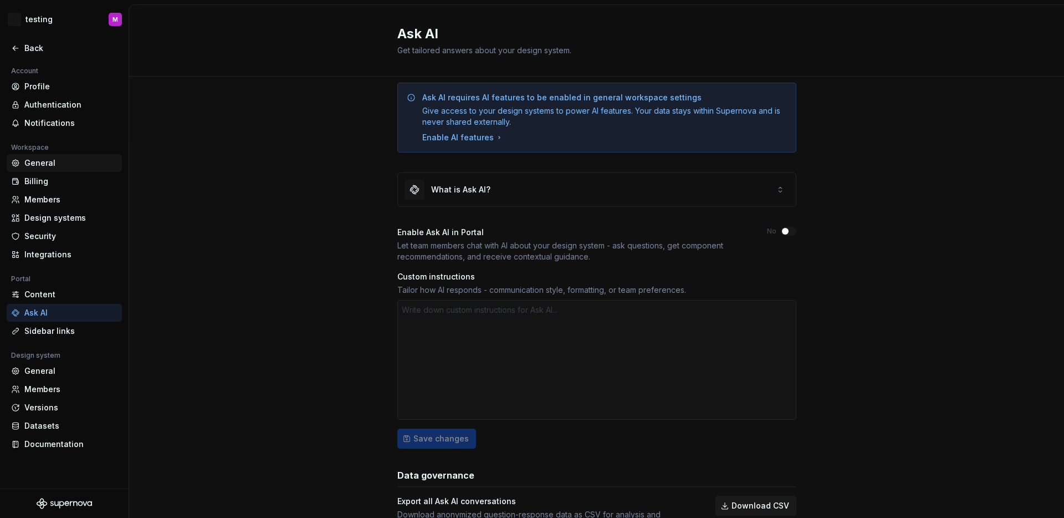
click at [60, 162] on div "General" at bounding box center [70, 162] width 93 height 11
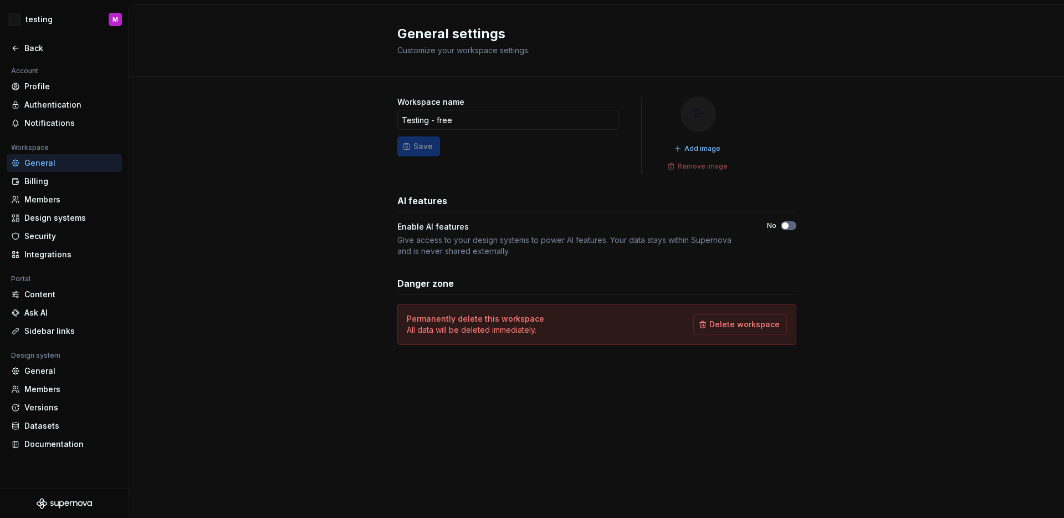
click at [788, 226] on span "button" at bounding box center [785, 225] width 7 height 7
click at [793, 227] on span "button" at bounding box center [791, 225] width 7 height 7
click at [17, 50] on icon at bounding box center [15, 48] width 9 height 9
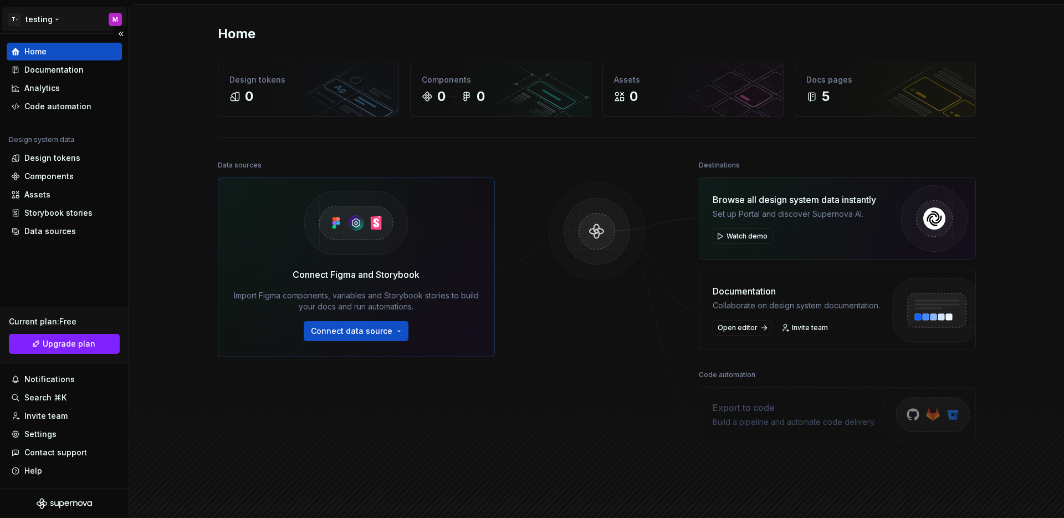
click at [49, 22] on html "T- testing M Home Documentation Analytics Code automation Design system data De…" at bounding box center [532, 259] width 1064 height 518
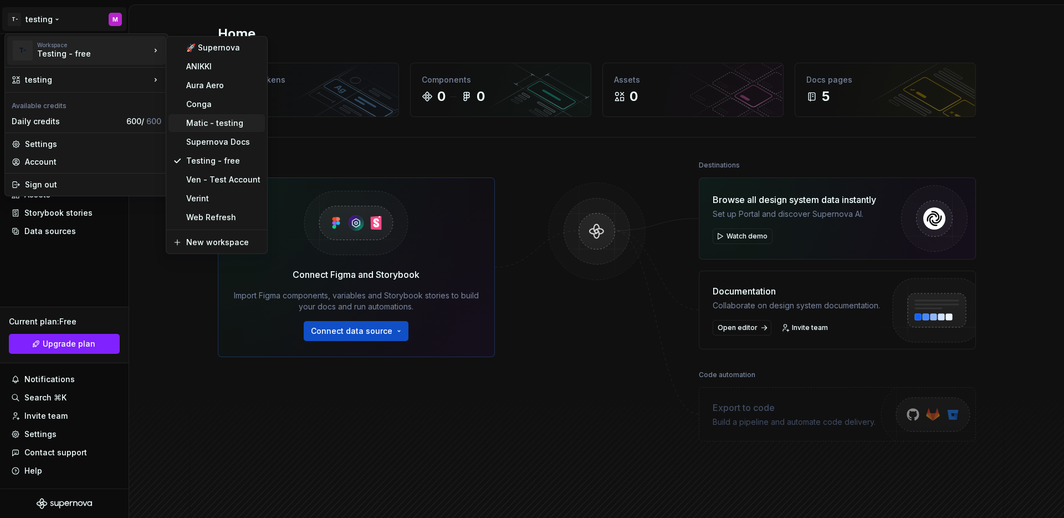
click at [220, 121] on div "Matic - testing" at bounding box center [223, 122] width 74 height 11
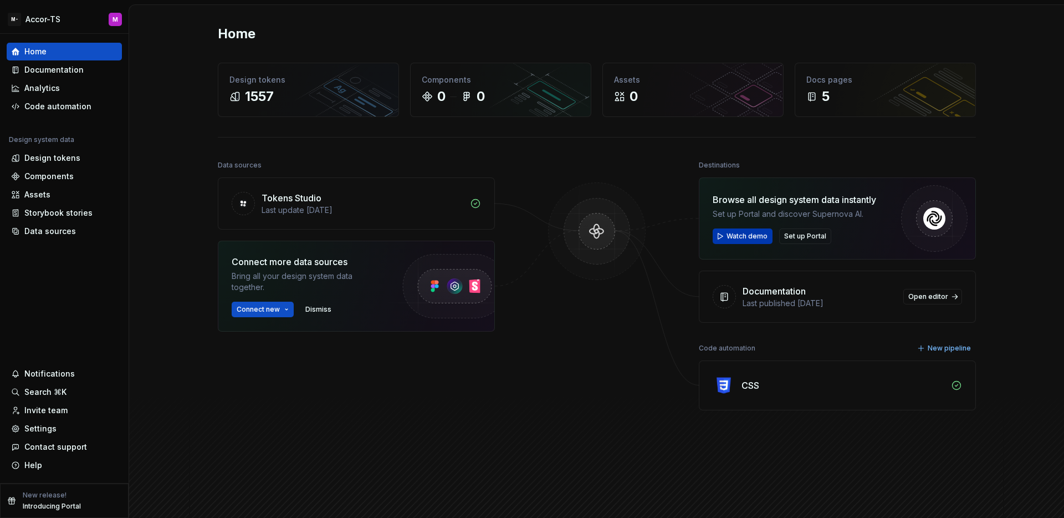
click at [750, 238] on span "Watch demo" at bounding box center [746, 236] width 41 height 9
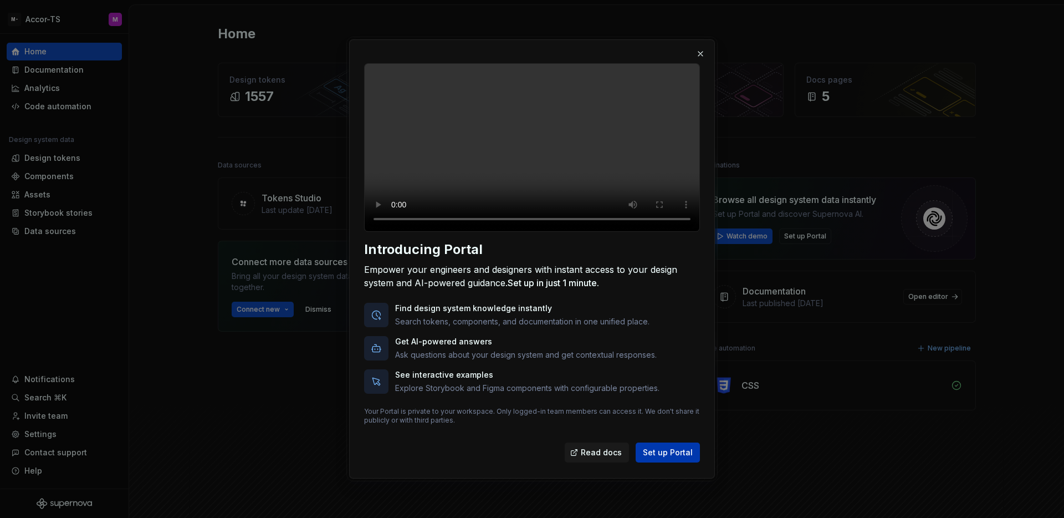
click at [666, 458] on span "Set up Portal" at bounding box center [668, 452] width 50 height 11
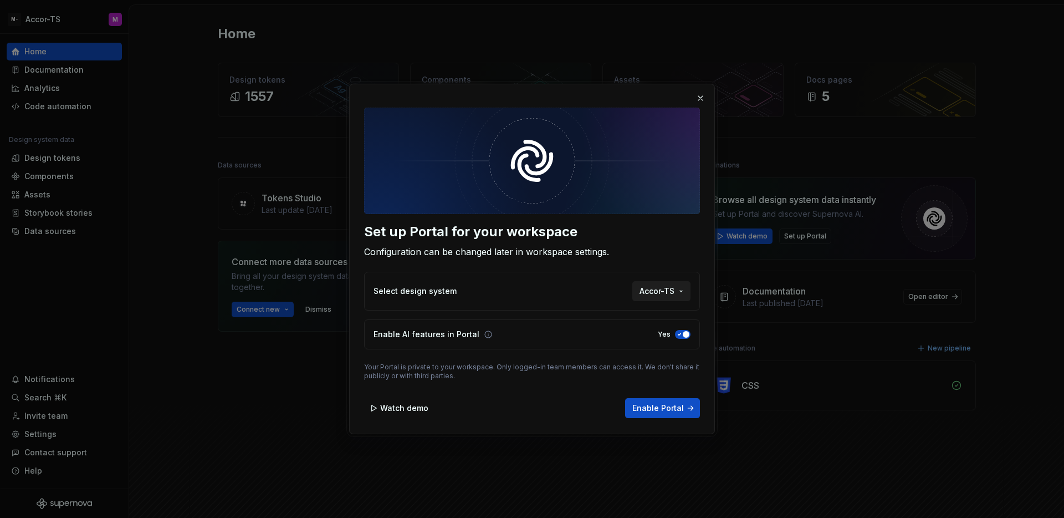
click at [668, 294] on span "Accor-TS" at bounding box center [656, 290] width 35 height 11
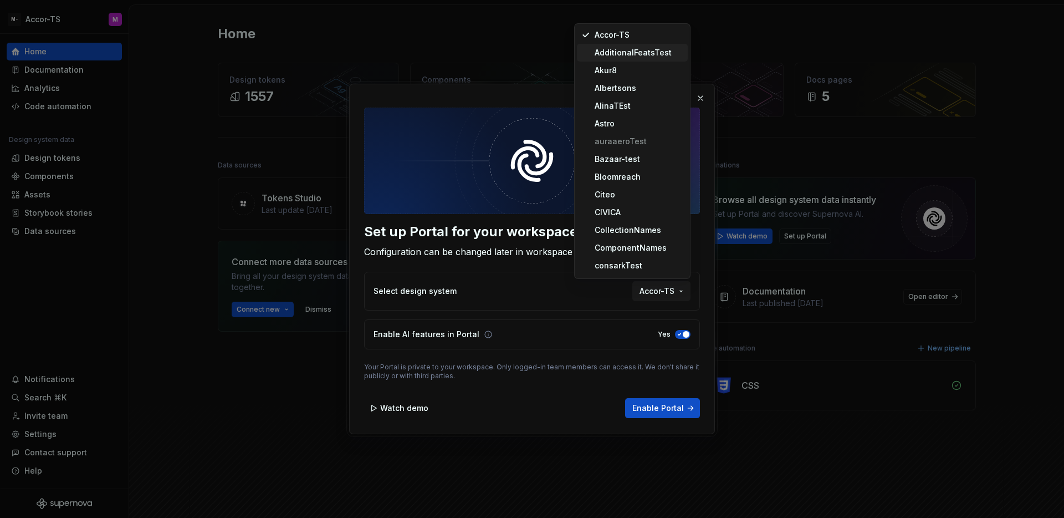
click at [640, 58] on div "AdditionalFeatsTest" at bounding box center [633, 52] width 77 height 11
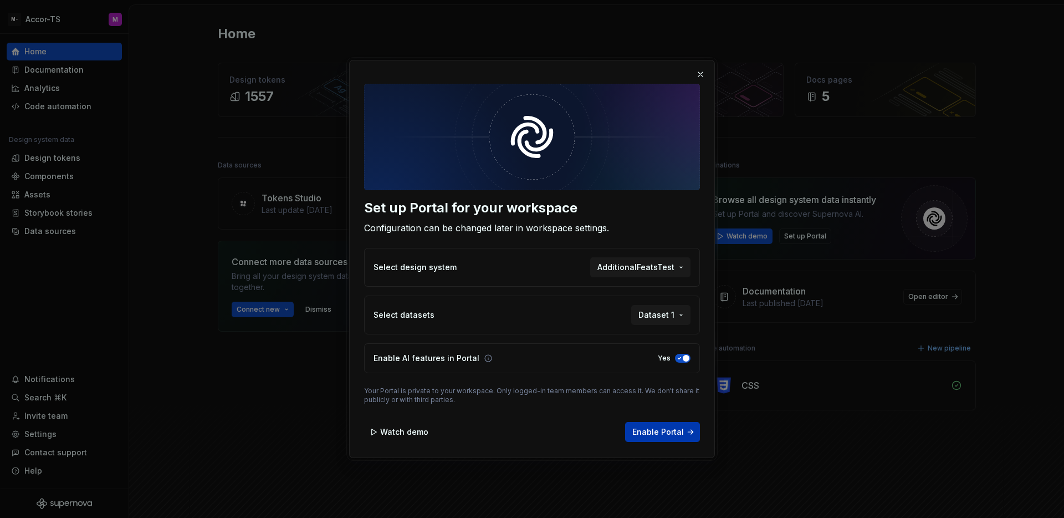
click at [667, 436] on span "Enable Portal" at bounding box center [658, 431] width 52 height 11
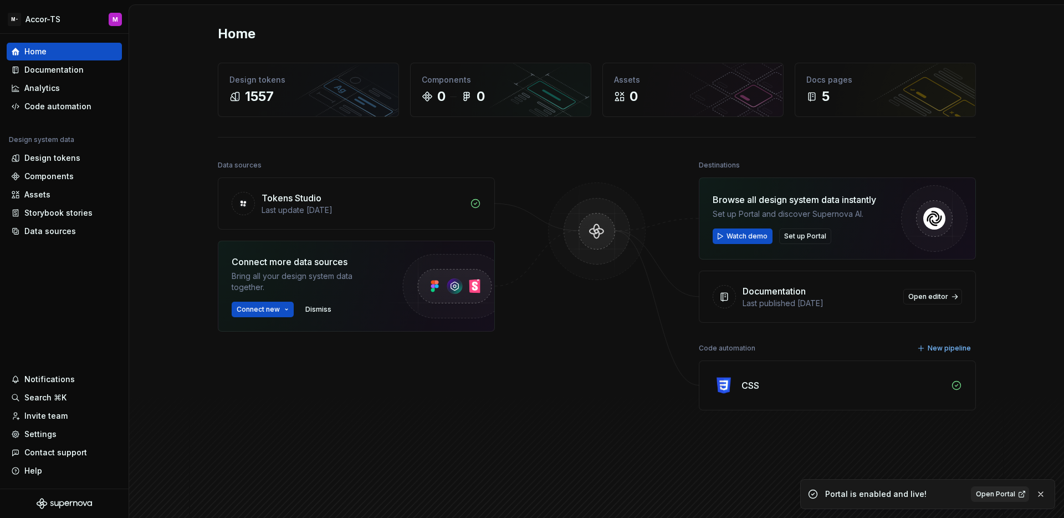
click at [993, 491] on span "Open Portal" at bounding box center [995, 493] width 39 height 9
click at [853, 229] on div "Watch demo Set up Portal" at bounding box center [794, 236] width 163 height 16
click at [807, 235] on span "Set up Portal" at bounding box center [805, 236] width 42 height 9
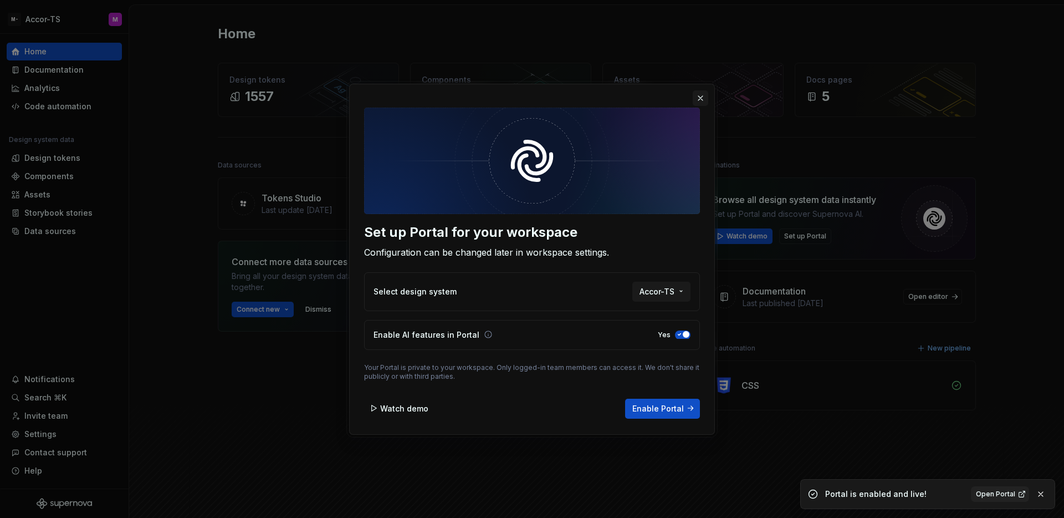
click at [699, 97] on button "button" at bounding box center [701, 98] width 16 height 16
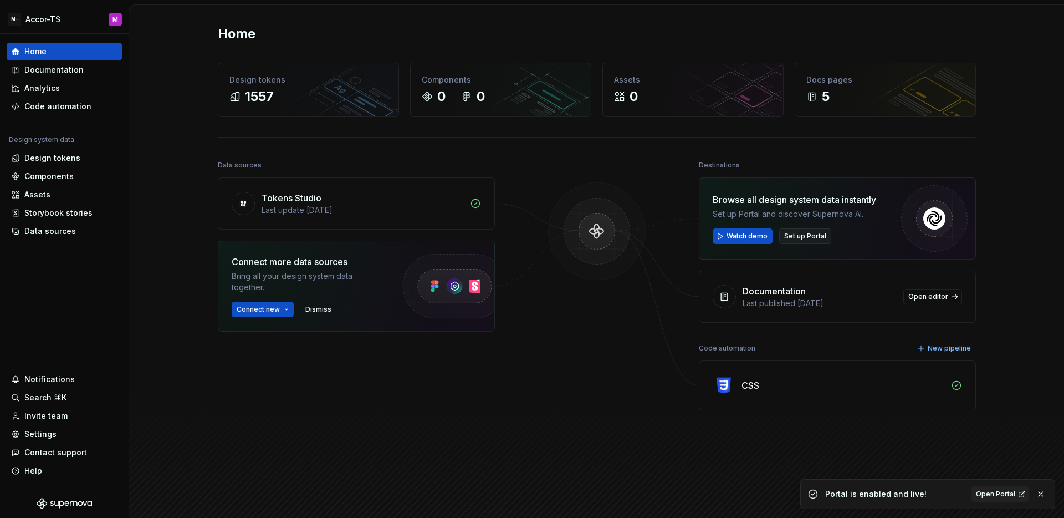
click at [802, 233] on span "Set up Portal" at bounding box center [805, 236] width 42 height 9
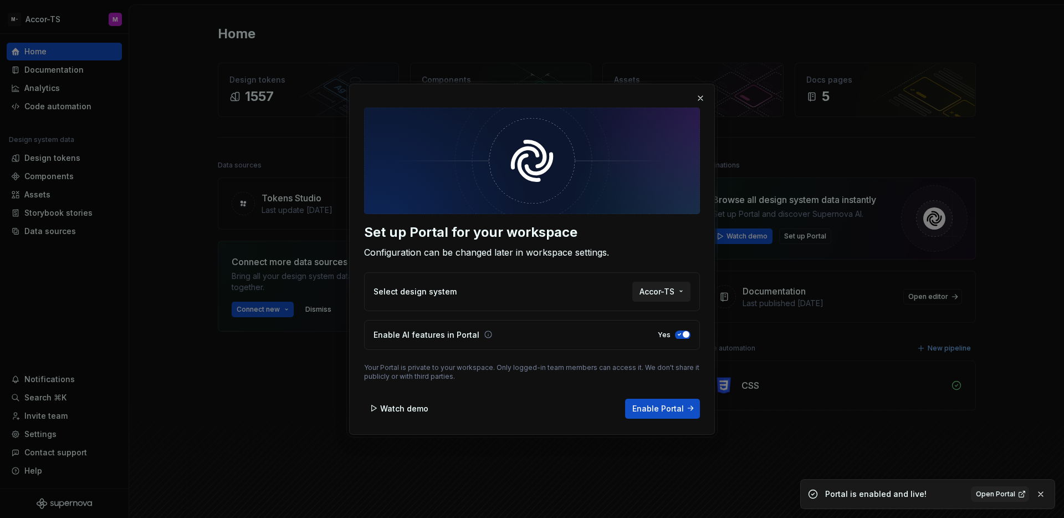
click at [674, 294] on button "Accor-TS" at bounding box center [661, 291] width 58 height 20
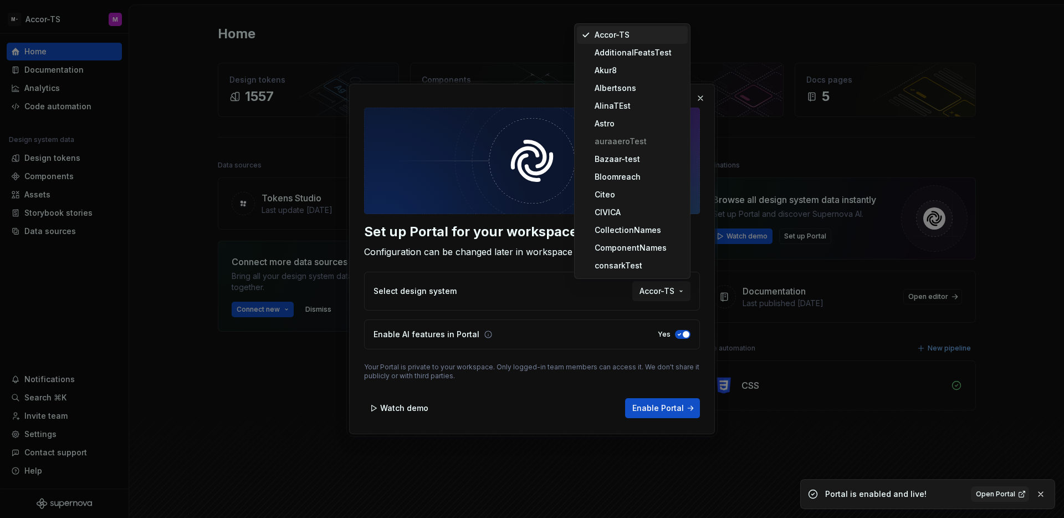
click at [698, 268] on div "Set up Portal for your workspace Configuration can be changed later in workspac…" at bounding box center [532, 259] width 1064 height 518
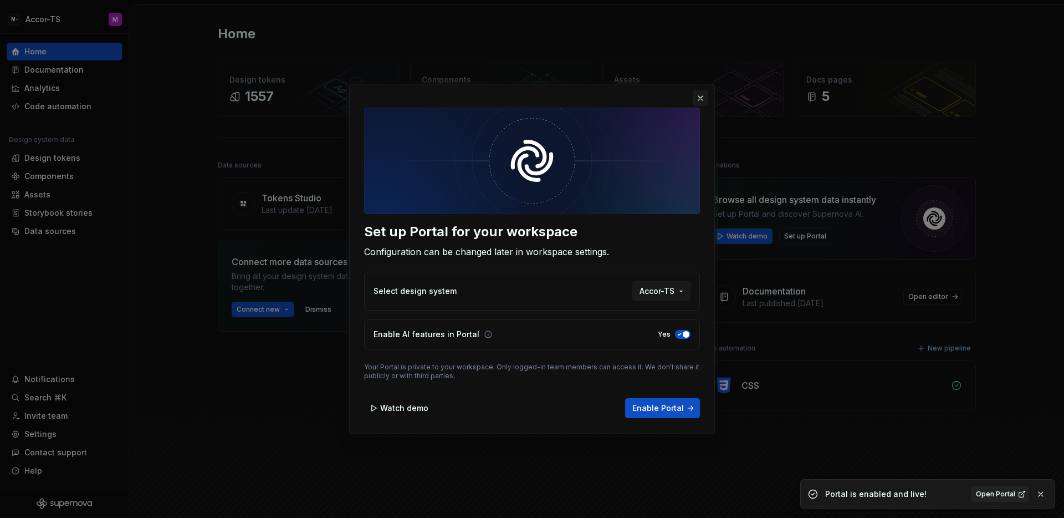
click at [701, 97] on button "button" at bounding box center [701, 98] width 16 height 16
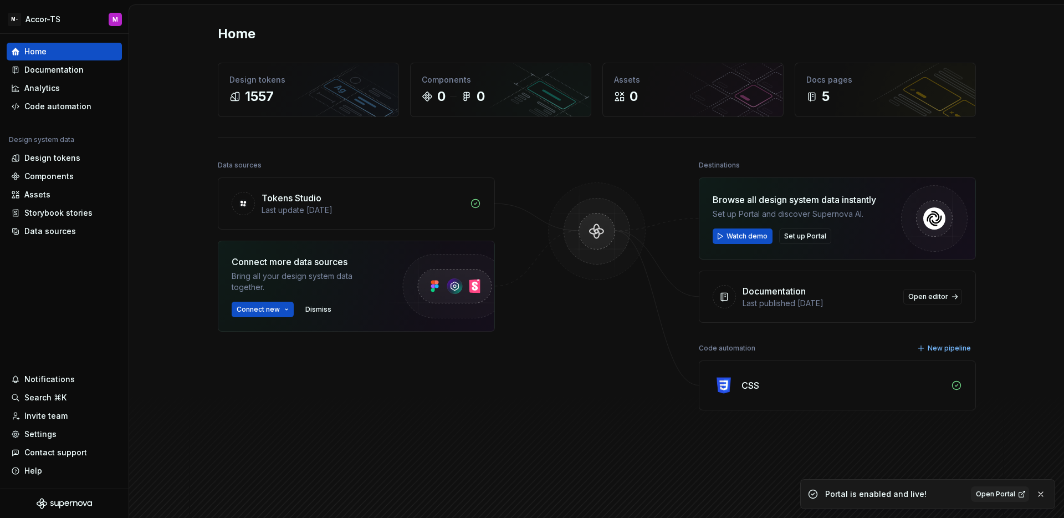
click at [648, 33] on div "Home" at bounding box center [597, 34] width 758 height 18
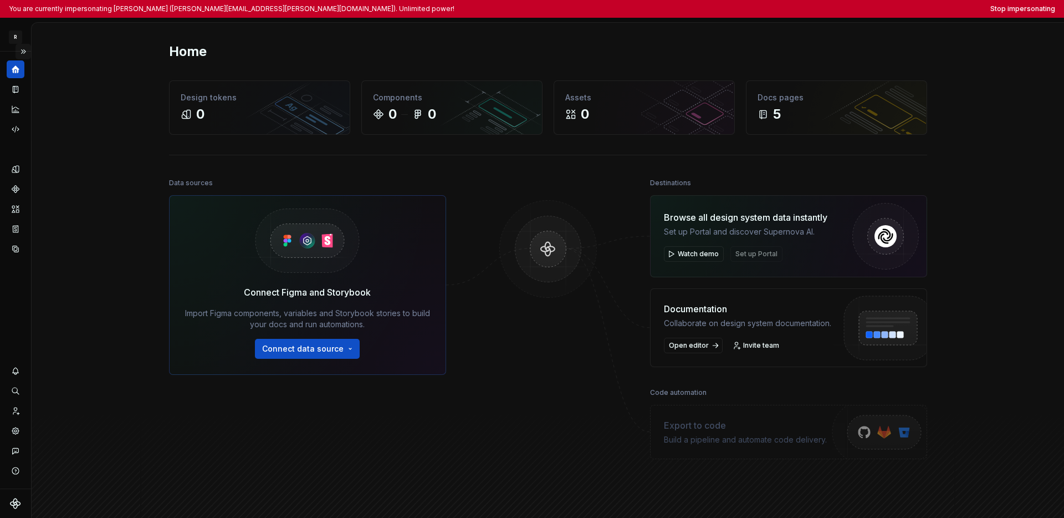
click at [24, 48] on button "Expand sidebar" at bounding box center [24, 52] width 16 height 16
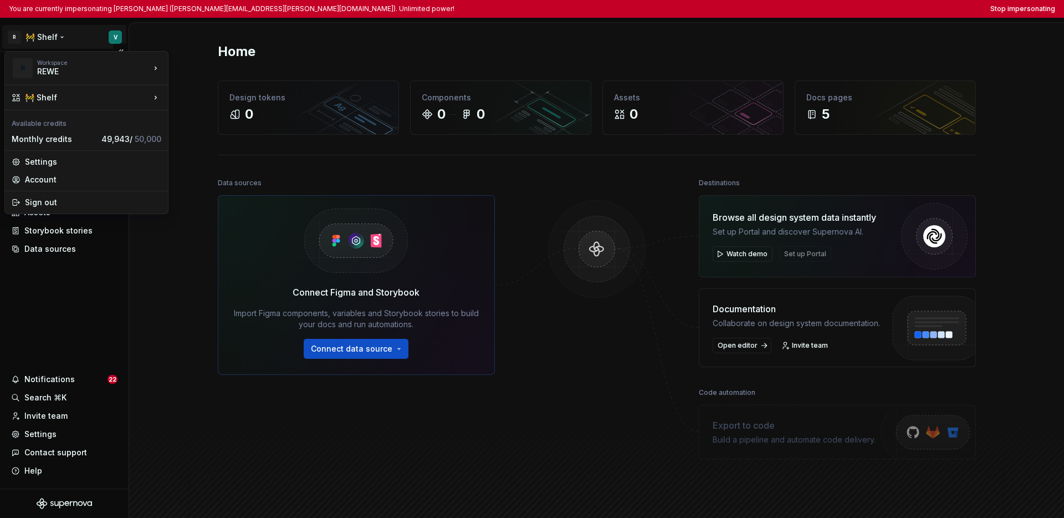
click at [41, 37] on html "You are currently impersonating [PERSON_NAME] ([PERSON_NAME][EMAIL_ADDRESS][PER…" at bounding box center [532, 259] width 1064 height 518
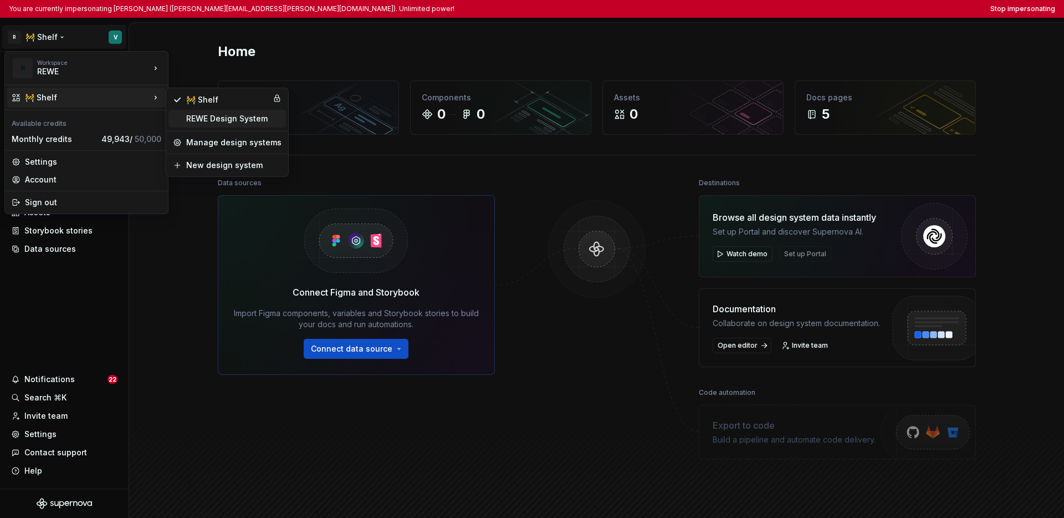
click at [193, 116] on div "REWE Design System" at bounding box center [233, 118] width 95 height 11
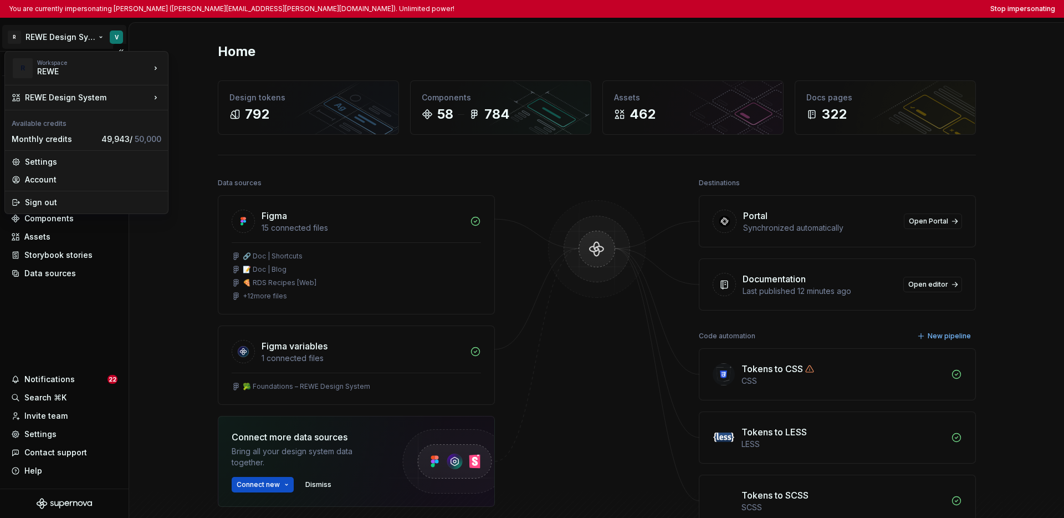
click at [58, 40] on html "You are currently impersonating Vincent (vincent.schlothauer@rewe-group.com). U…" at bounding box center [532, 259] width 1064 height 518
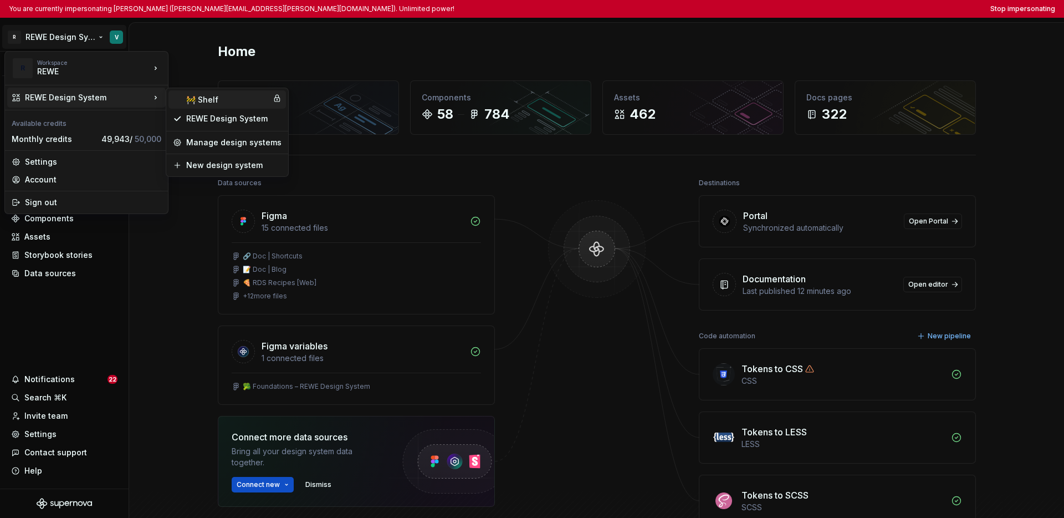
click at [205, 101] on div "🚧 Shelf" at bounding box center [227, 99] width 82 height 11
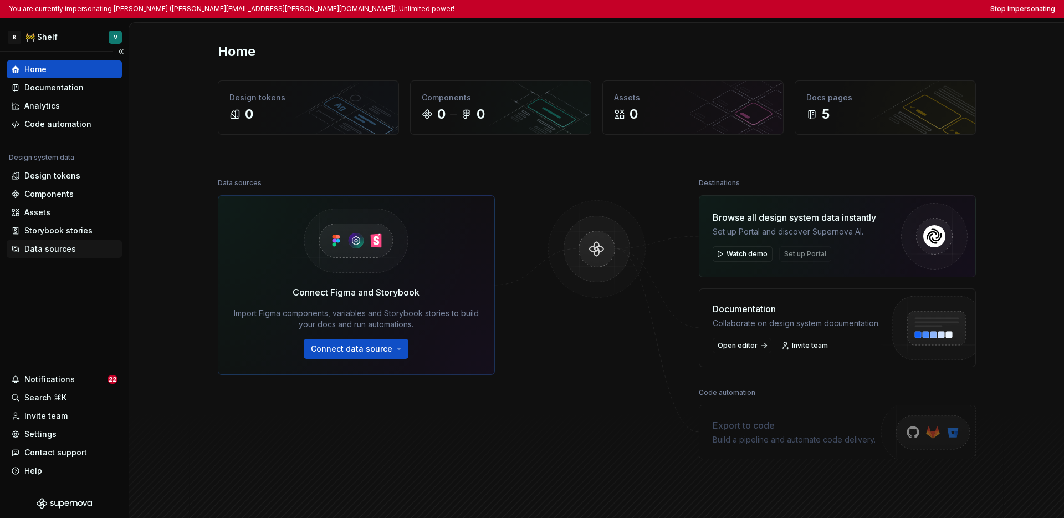
click at [59, 249] on div "Data sources" at bounding box center [50, 248] width 52 height 11
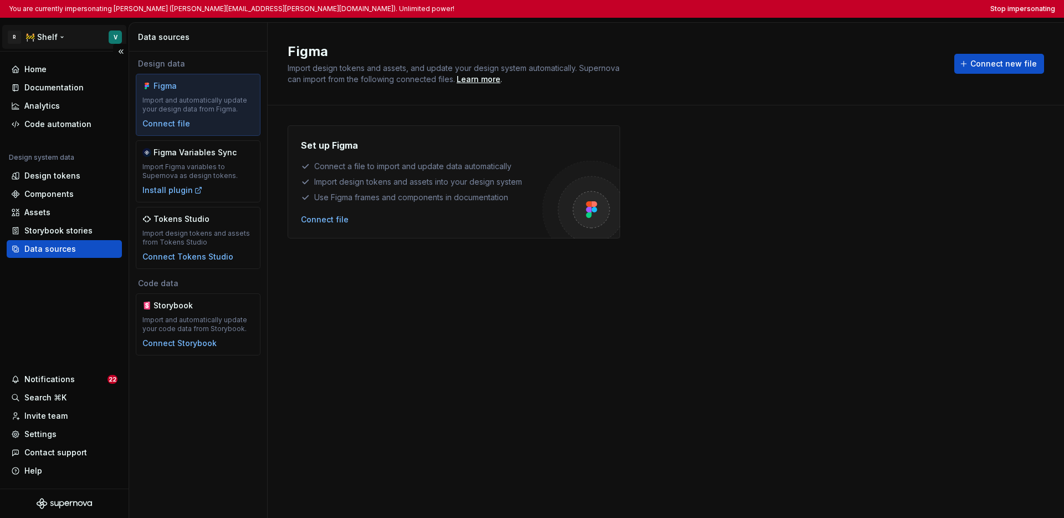
click at [55, 35] on html "You are currently impersonating Vincent (vincent.schlothauer@rewe-group.com). U…" at bounding box center [532, 259] width 1064 height 518
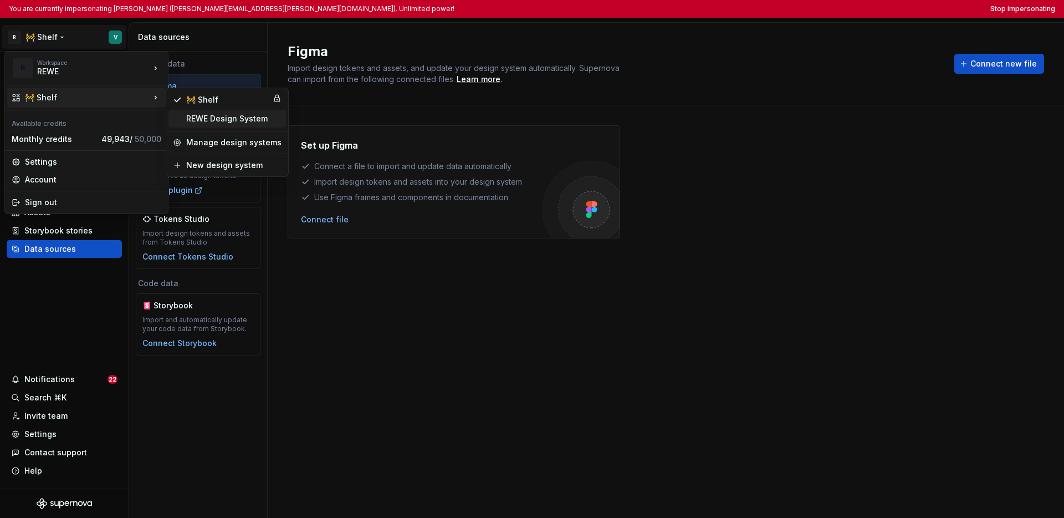
click at [202, 119] on div "REWE Design System" at bounding box center [233, 118] width 95 height 11
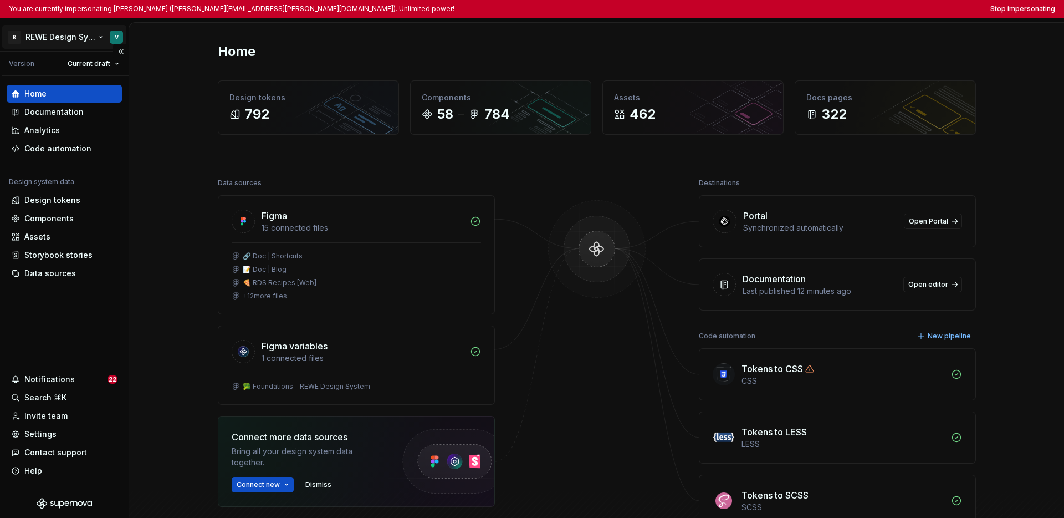
click at [65, 43] on html "You are currently impersonating Vincent (vincent.schlothauer@rewe-group.com). U…" at bounding box center [532, 259] width 1064 height 518
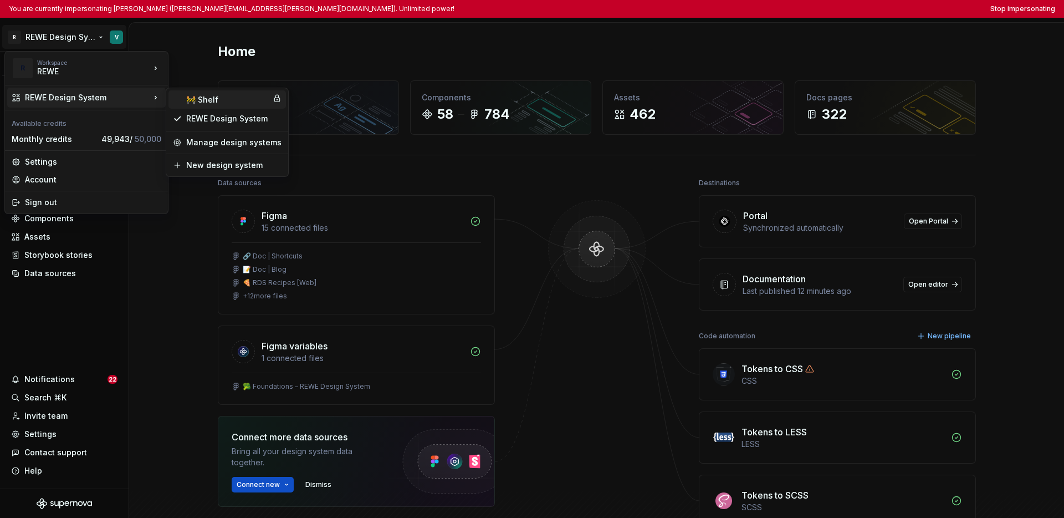
click at [211, 100] on div "🚧 Shelf" at bounding box center [227, 99] width 82 height 11
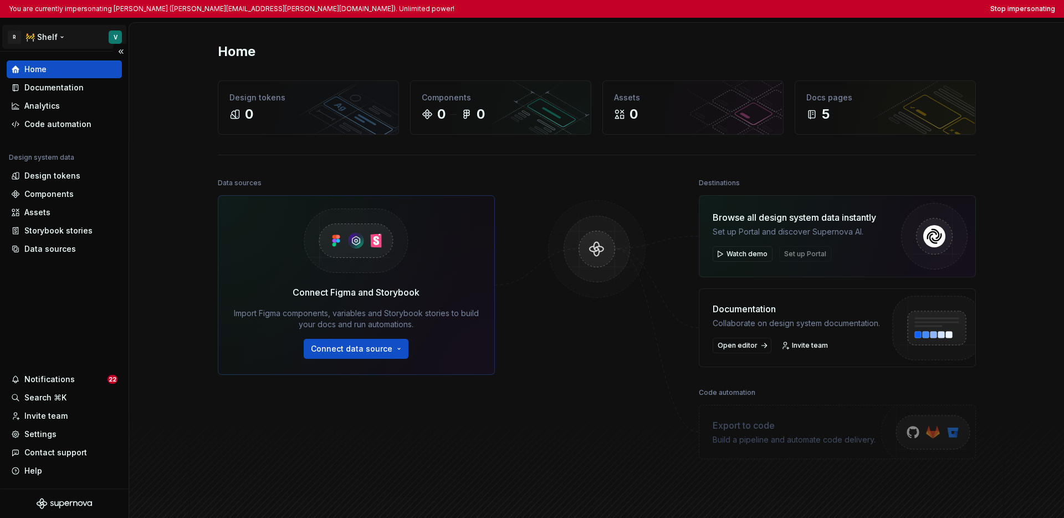
click at [47, 38] on html "You are currently impersonating Vincent (vincent.schlothauer@rewe-group.com). U…" at bounding box center [532, 259] width 1064 height 518
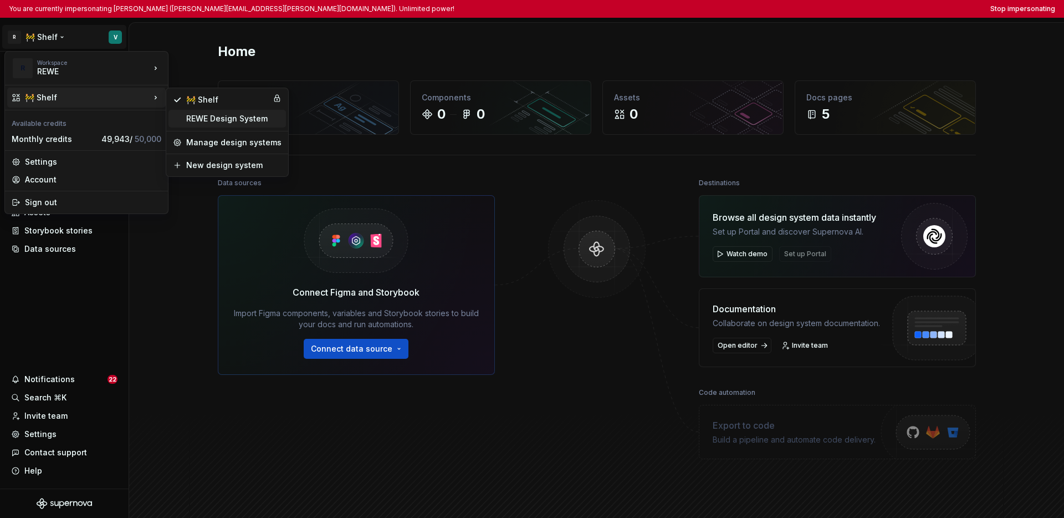
click at [203, 122] on div "REWE Design System" at bounding box center [233, 118] width 95 height 11
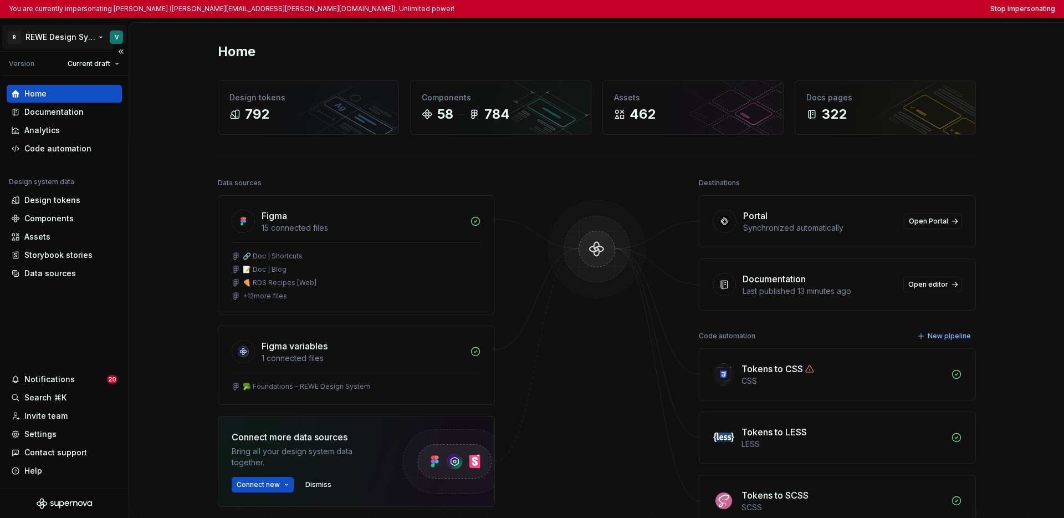
click at [60, 37] on html "You are currently impersonating Vincent (vincent.schlothauer@rewe-group.com). U…" at bounding box center [532, 259] width 1064 height 518
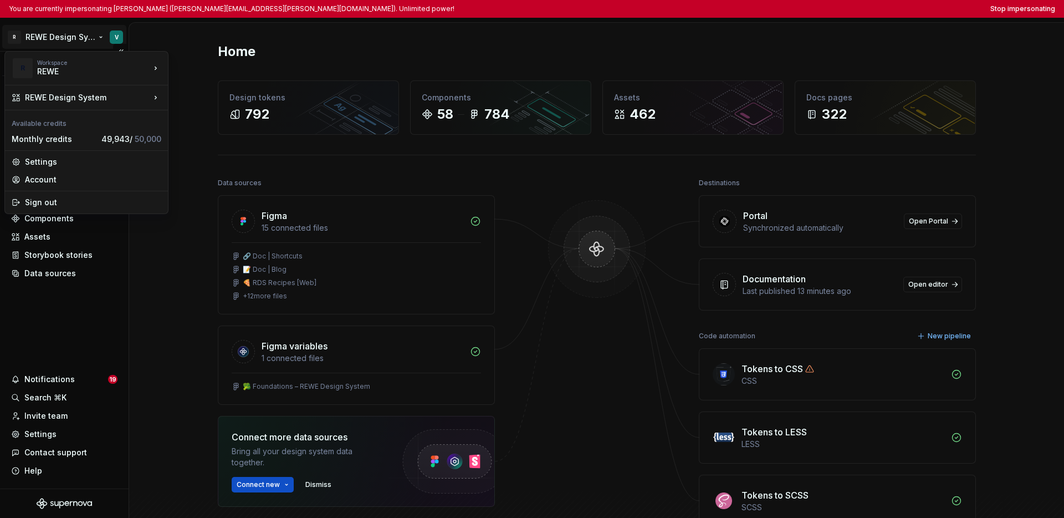
click at [106, 305] on html "You are currently impersonating Vincent (vincent.schlothauer@rewe-group.com). U…" at bounding box center [532, 259] width 1064 height 518
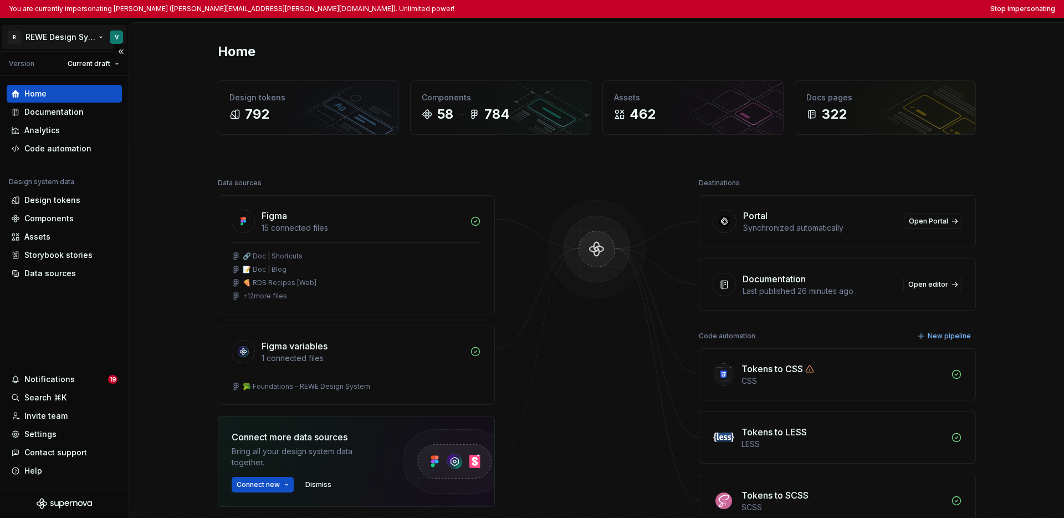
click at [76, 37] on html "You are currently impersonating Vincent (vincent.schlothauer@rewe-group.com). U…" at bounding box center [532, 259] width 1064 height 518
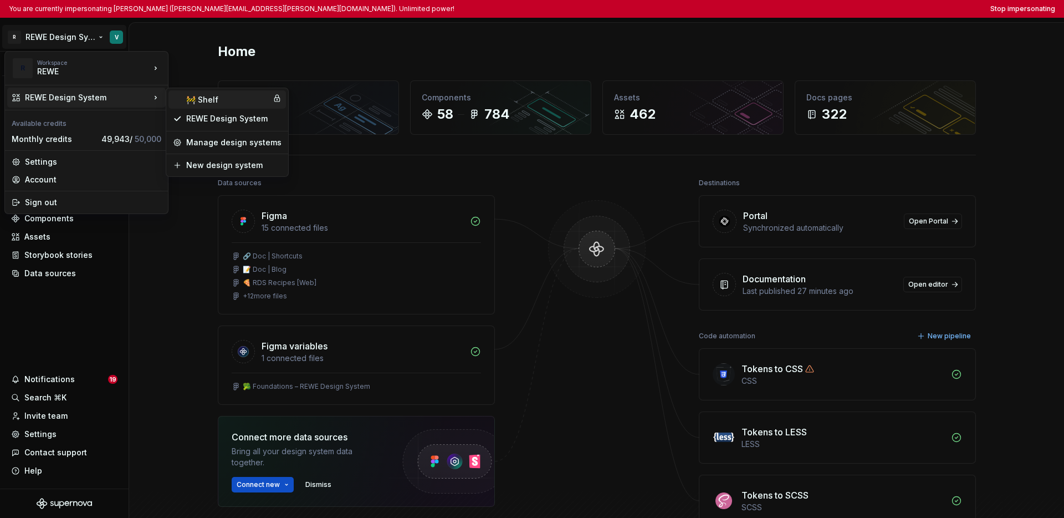
click at [190, 96] on div "🚧 Shelf" at bounding box center [227, 99] width 82 height 11
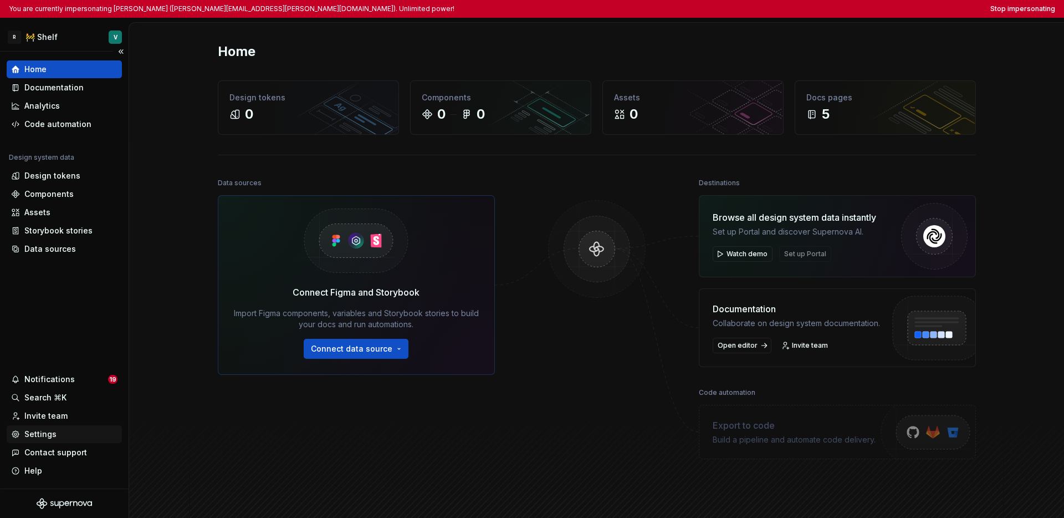
click at [50, 437] on div "Settings" at bounding box center [40, 433] width 32 height 11
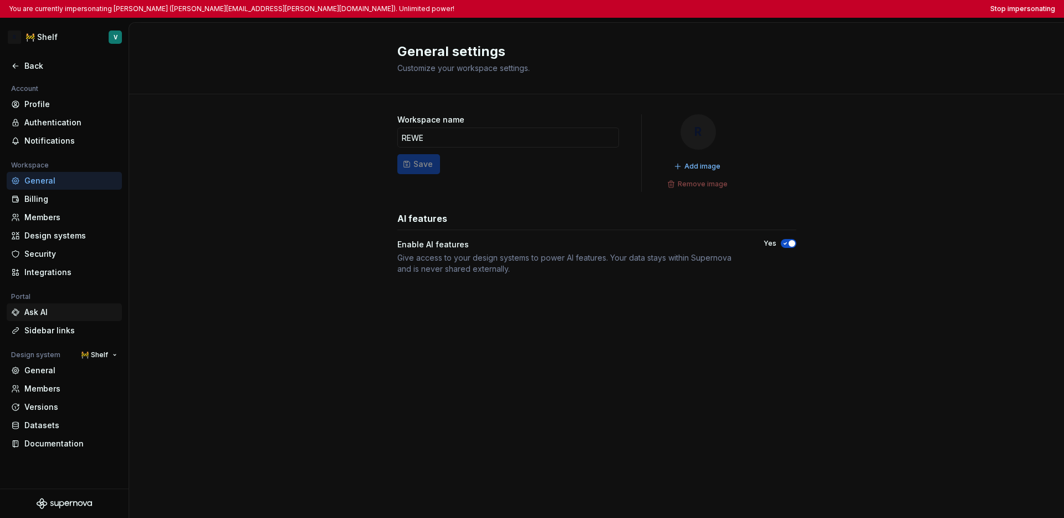
click at [66, 314] on div "Ask AI" at bounding box center [70, 311] width 93 height 11
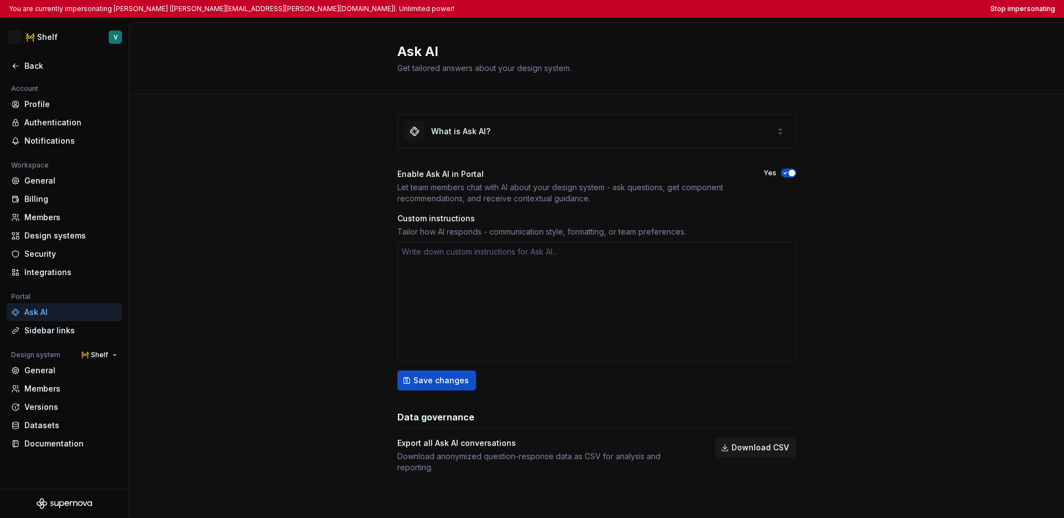
type textarea "*"
click at [22, 71] on div "Back" at bounding box center [64, 66] width 115 height 18
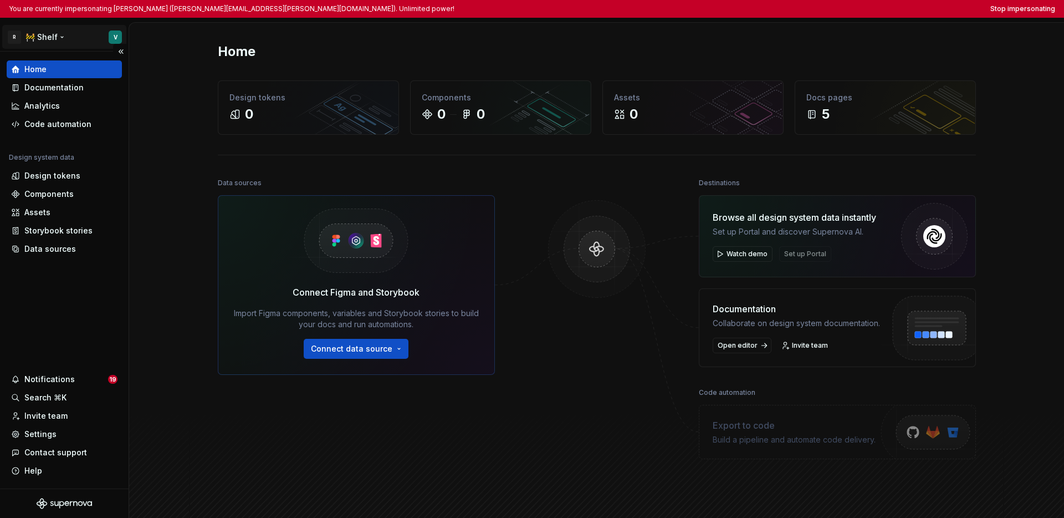
click at [41, 40] on html "You are currently impersonating Vincent (vincent.schlothauer@rewe-group.com). U…" at bounding box center [532, 259] width 1064 height 518
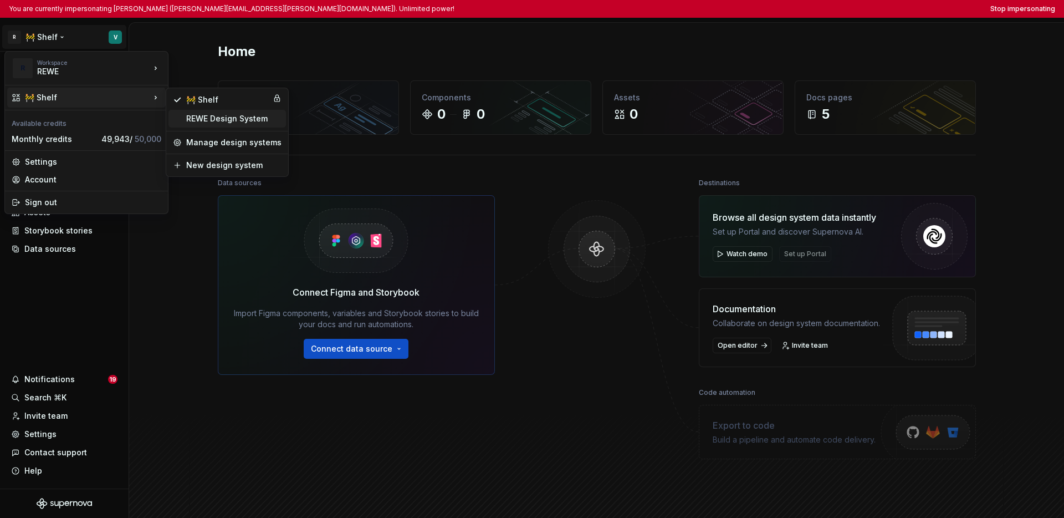
click at [203, 120] on div "REWE Design System" at bounding box center [233, 118] width 95 height 11
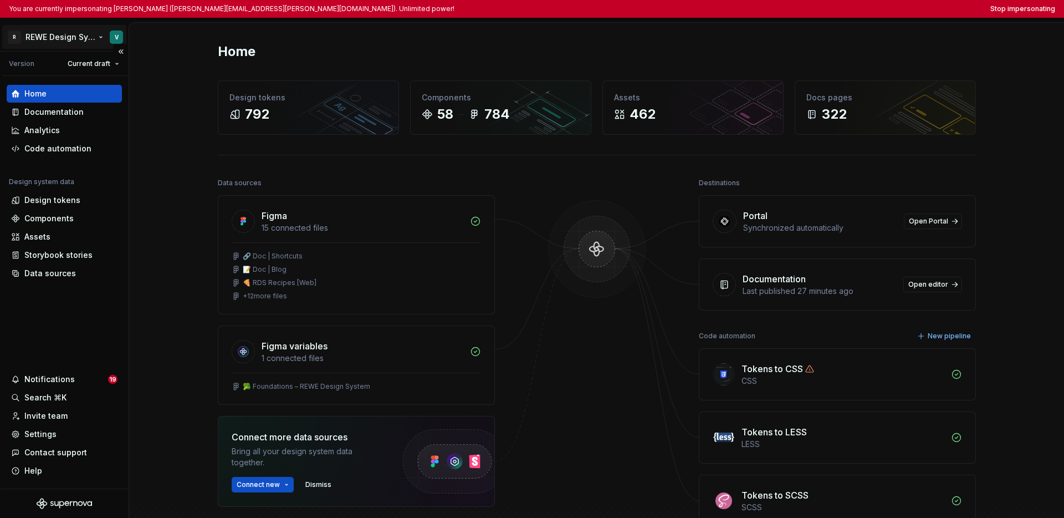
click at [49, 33] on html "You are currently impersonating Vincent (vincent.schlothauer@rewe-group.com). U…" at bounding box center [532, 259] width 1064 height 518
click at [93, 308] on html "You are currently impersonating Vincent (vincent.schlothauer@rewe-group.com). U…" at bounding box center [532, 259] width 1064 height 518
click at [807, 8] on button "Stop impersonating" at bounding box center [1022, 8] width 65 height 9
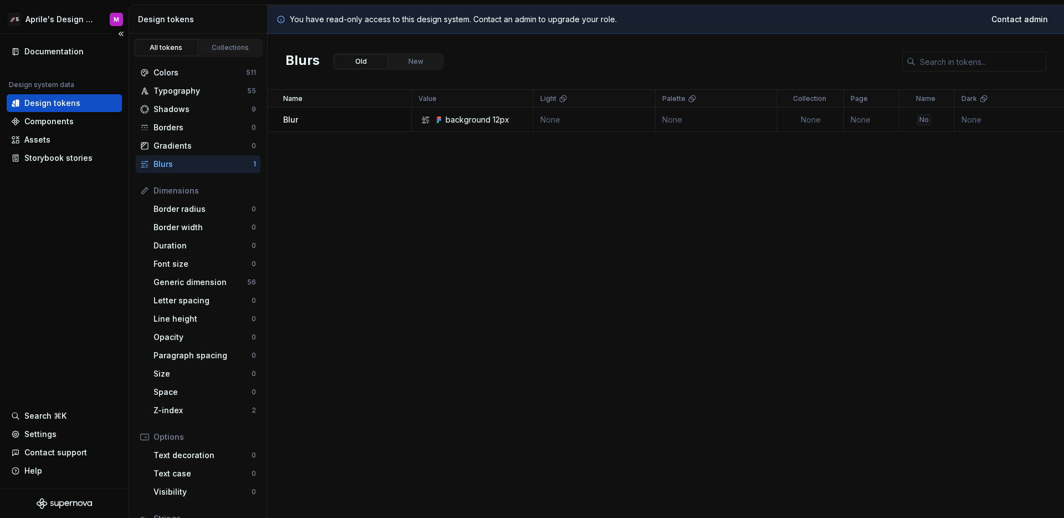
click at [98, 264] on div "Documentation Design system data Design tokens Components Assets Storybook stor…" at bounding box center [64, 261] width 129 height 454
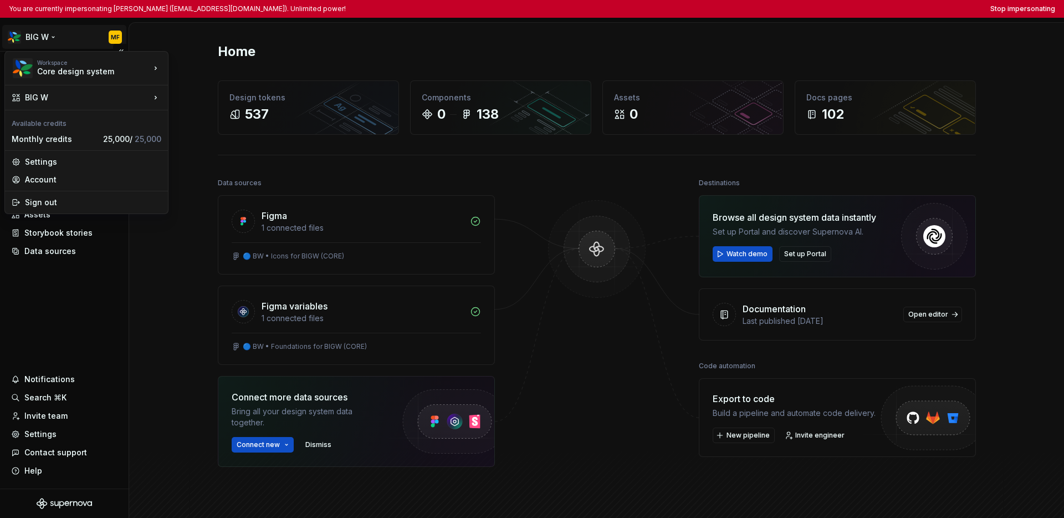
click at [37, 33] on html "You are currently impersonating [PERSON_NAME] ([EMAIL_ADDRESS][DOMAIN_NAME]). U…" at bounding box center [532, 259] width 1064 height 518
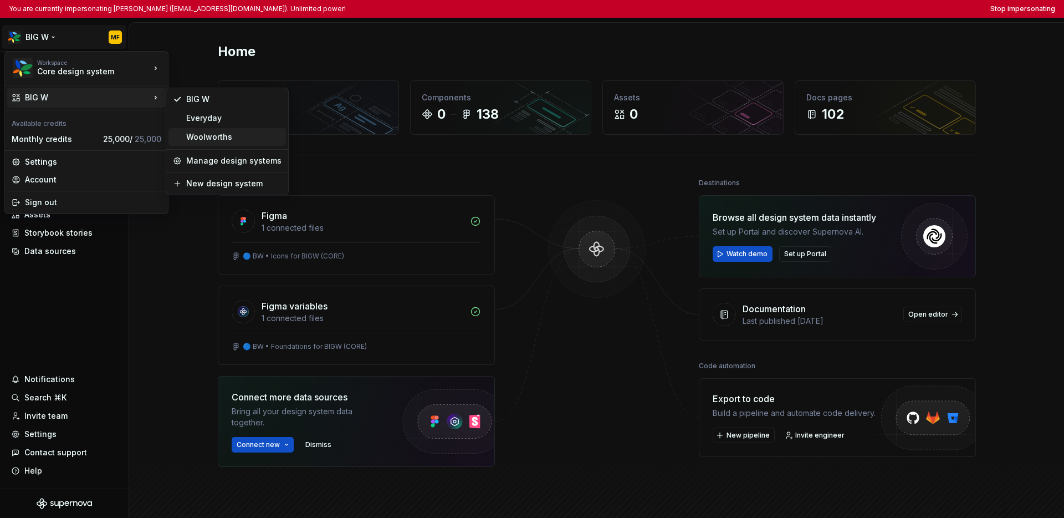
click at [206, 139] on div "Woolworths" at bounding box center [233, 136] width 95 height 11
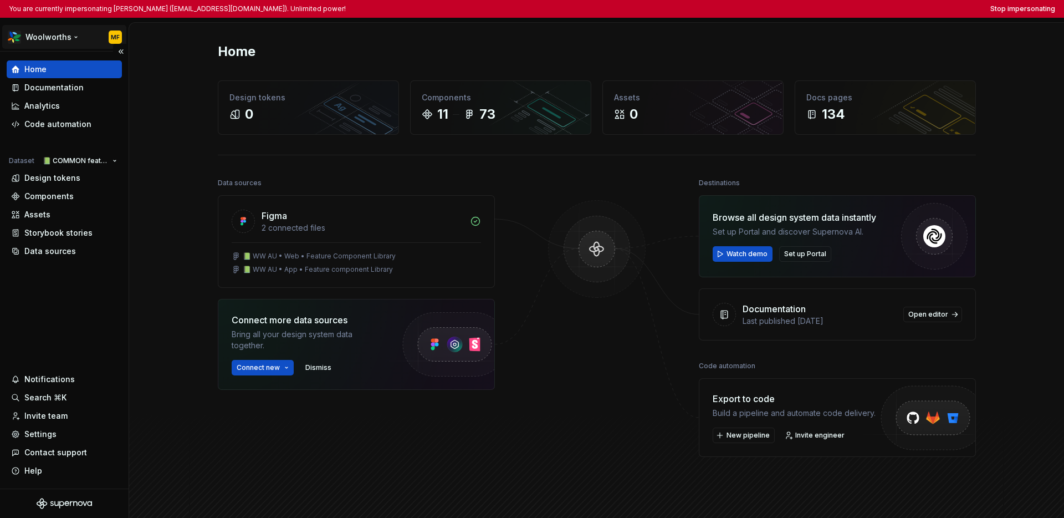
click at [62, 35] on html "You are currently impersonating Mohammad Faizan (mfaizan@woolworths.com.au). Un…" at bounding box center [532, 259] width 1064 height 518
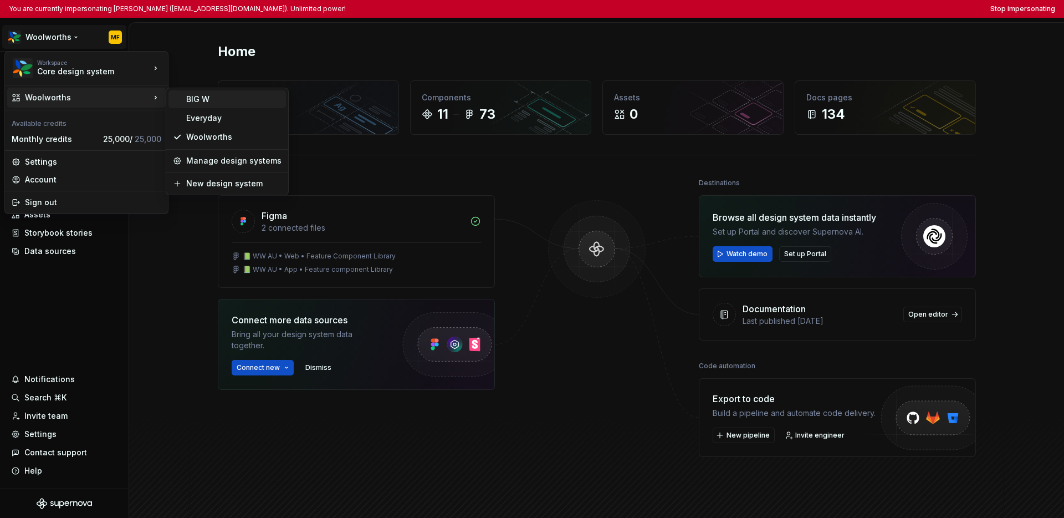
click at [197, 104] on div "BIG W" at bounding box center [233, 99] width 95 height 11
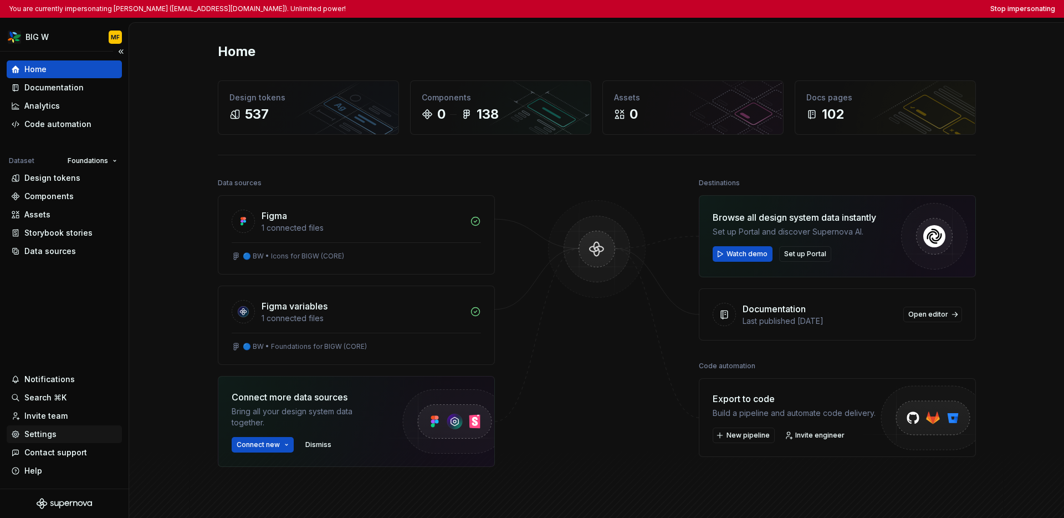
click at [45, 435] on div "Settings" at bounding box center [40, 433] width 32 height 11
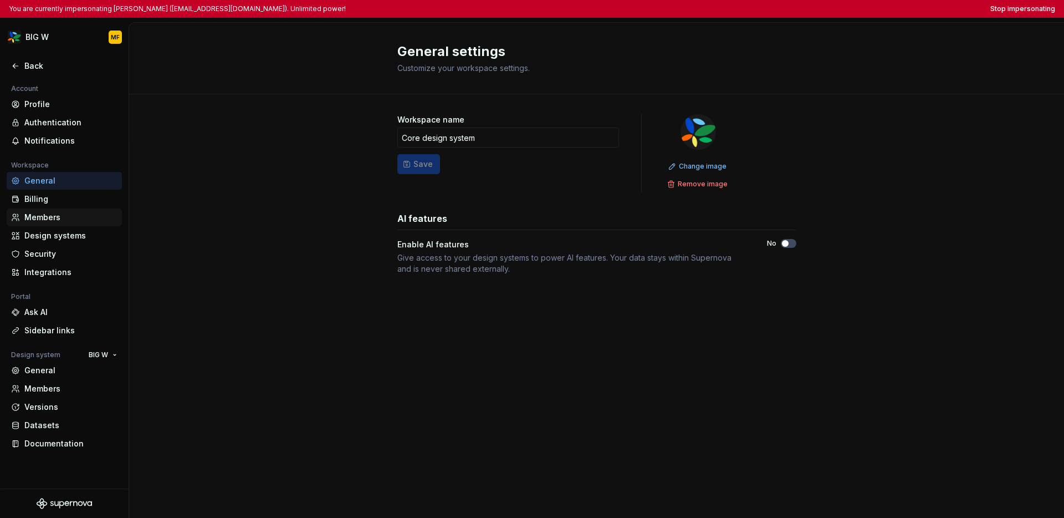
click at [58, 222] on div "Members" at bounding box center [70, 217] width 93 height 11
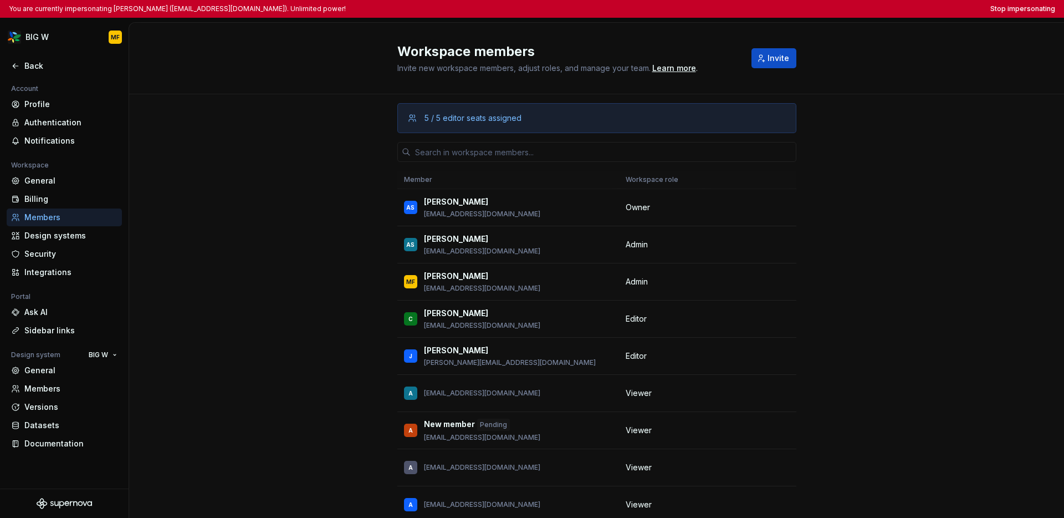
click at [807, 197] on div "5 / 5 editor seats assigned Member Workspace role AS Anna Stevenson astevenson@…" at bounding box center [596, 341] width 935 height 495
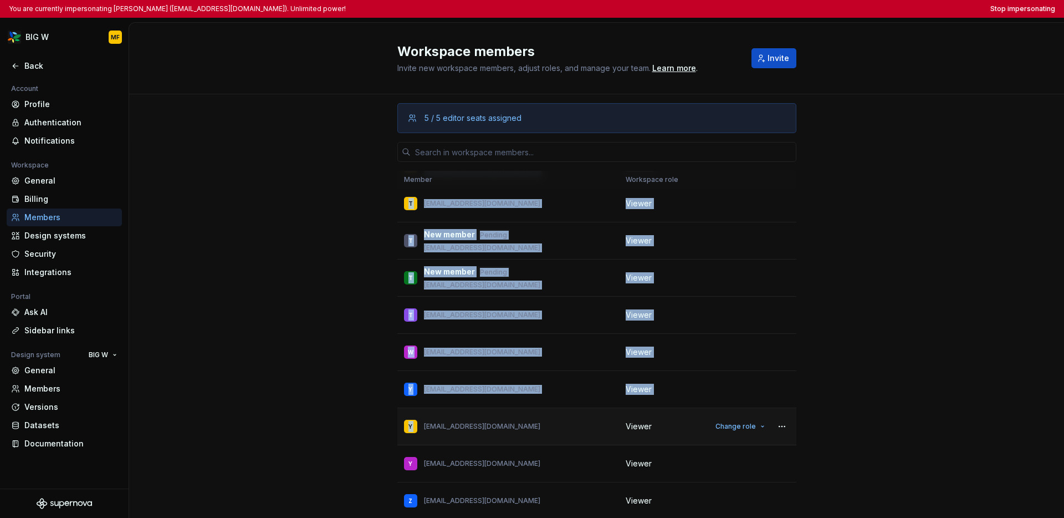
scroll to position [71, 0]
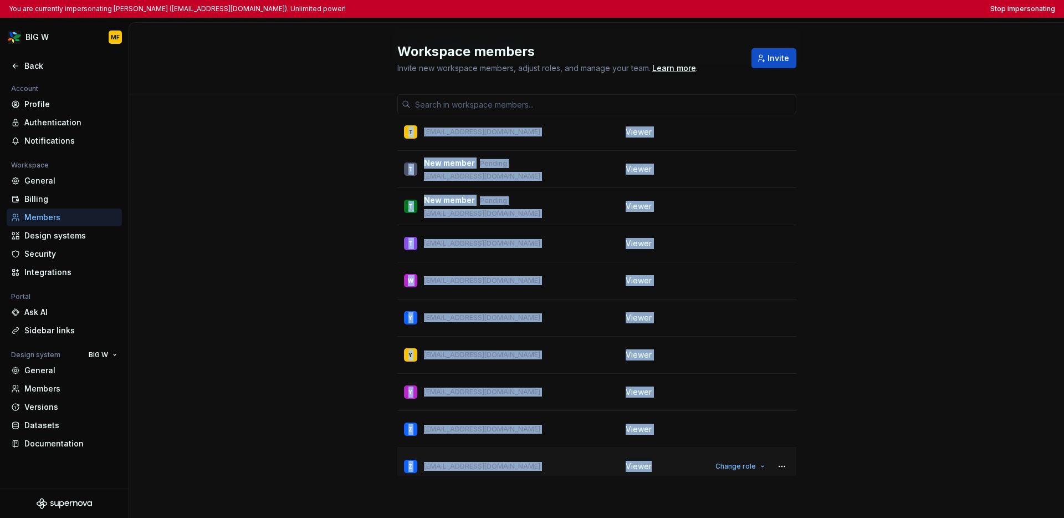
drag, startPoint x: 418, startPoint y: 200, endPoint x: 654, endPoint y: 465, distance: 355.6
copy tbody "Anna Stevenson astevenson@woolworths.com.au Owner AS Ashley Su asu@woolworths.c…"
click at [541, 262] on td "W wliang2@woolworths.com.au" at bounding box center [508, 280] width 222 height 37
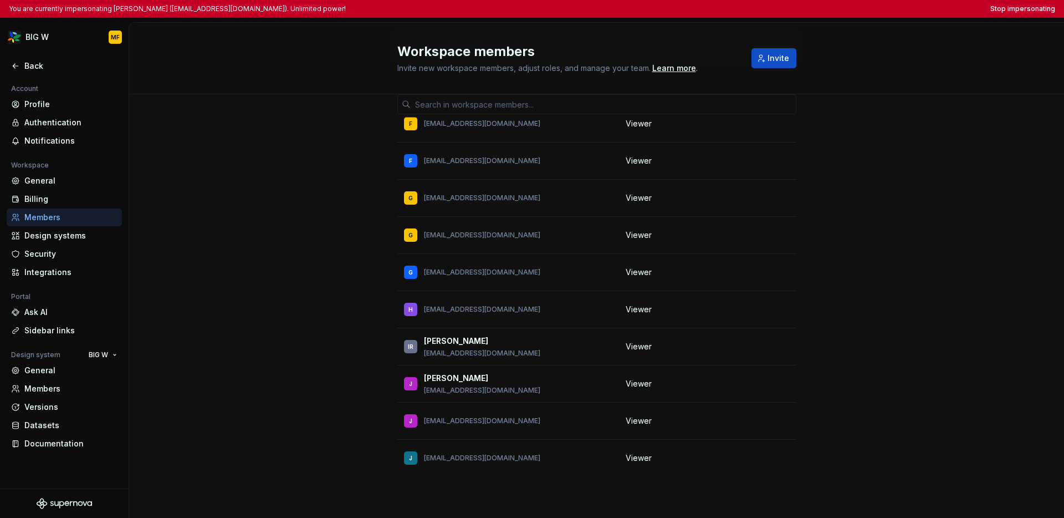
scroll to position [1423, 0]
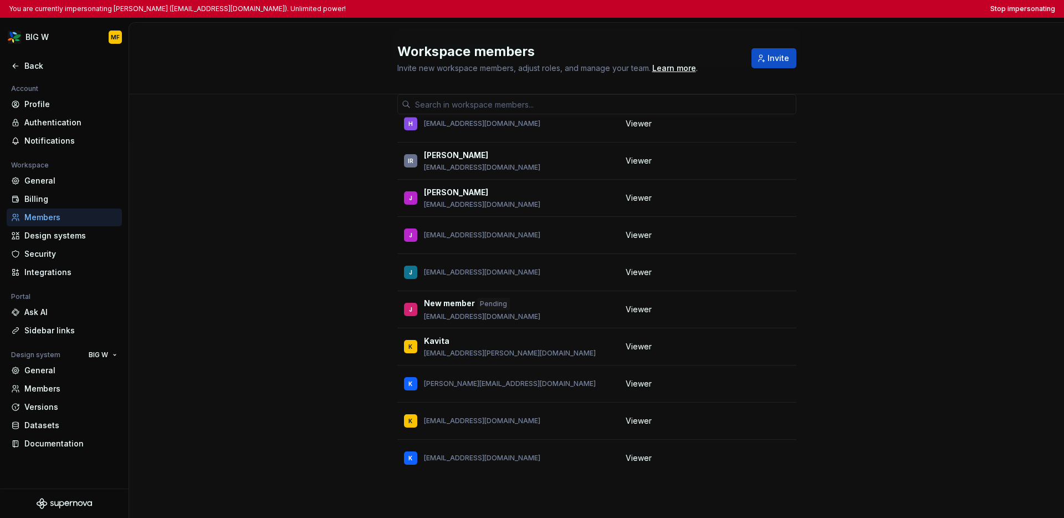
click at [807, 273] on div "5 / 5 editor seats assigned Member Workspace role AS Anna Stevenson astevenson@…" at bounding box center [596, 270] width 935 height 495
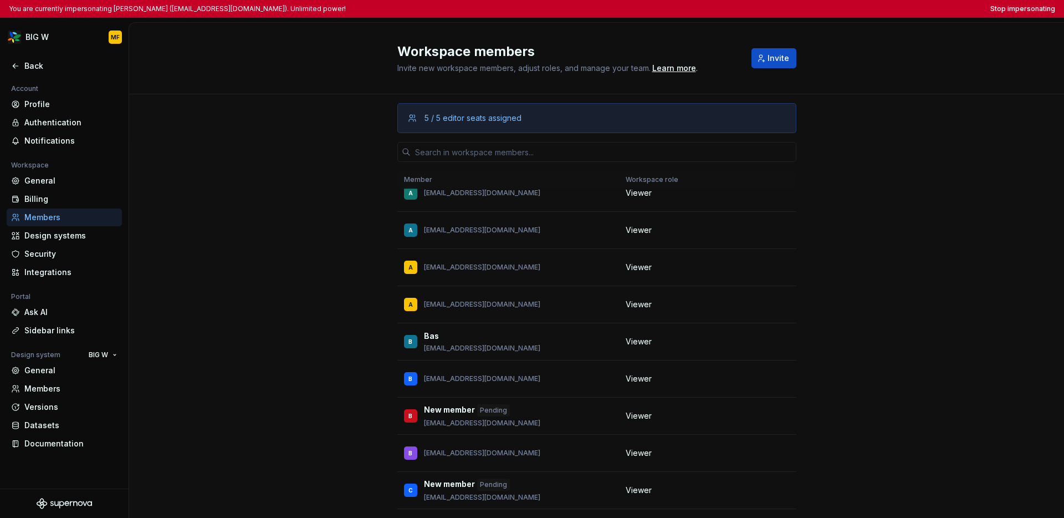
scroll to position [0, 0]
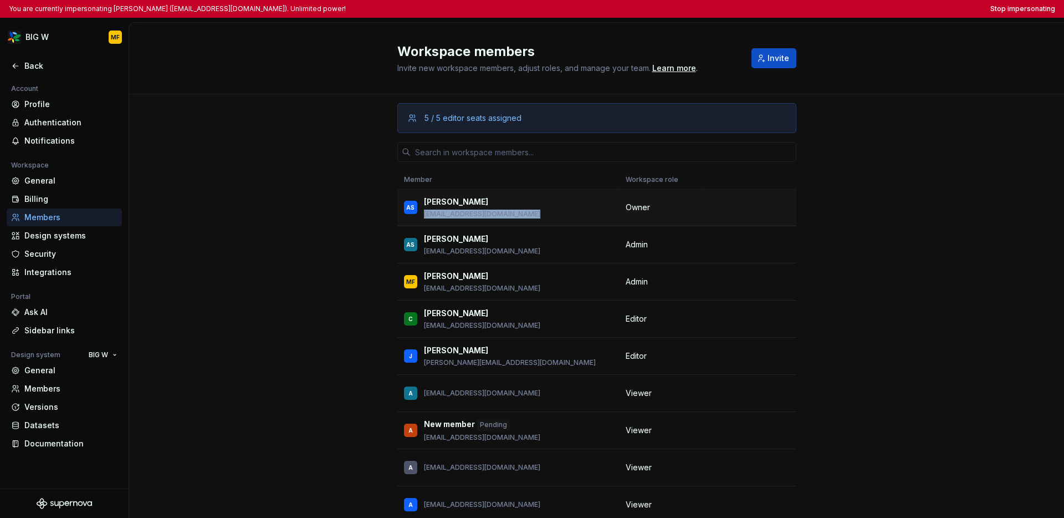
drag, startPoint x: 523, startPoint y: 211, endPoint x: 416, endPoint y: 214, distance: 107.0
click at [416, 214] on div "AS Anna Stevenson astevenson@woolworths.com.au" at bounding box center [508, 207] width 208 height 23
copy p "astevenson@woolworths.com.au"
drag, startPoint x: 509, startPoint y: 250, endPoint x: 420, endPoint y: 251, distance: 88.7
click at [420, 251] on div "AS Ashley Su asu@woolworths.com.au" at bounding box center [508, 244] width 208 height 23
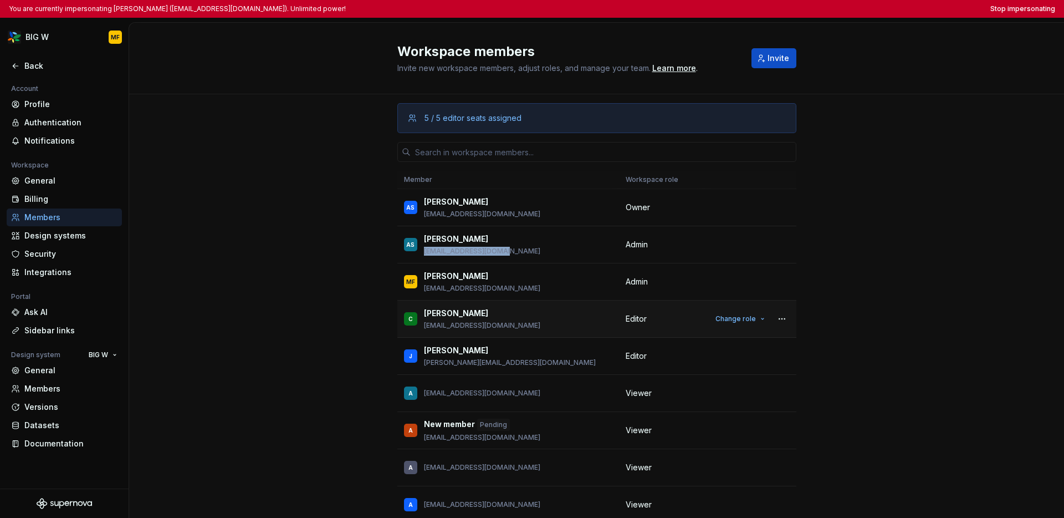
copy p "asu@woolworths.com.au"
drag, startPoint x: 518, startPoint y: 287, endPoint x: 418, endPoint y: 287, distance: 99.7
click at [418, 287] on div "MF Mohammad Faizan mfaizan@woolworths.com.au" at bounding box center [508, 281] width 208 height 23
copy p "mfaizan@woolworths.com.au"
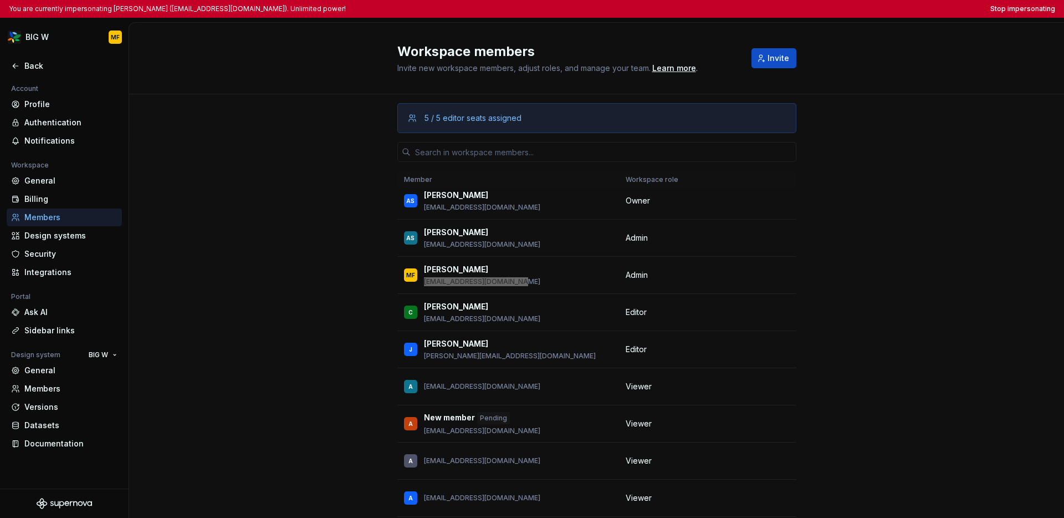
scroll to position [14, 0]
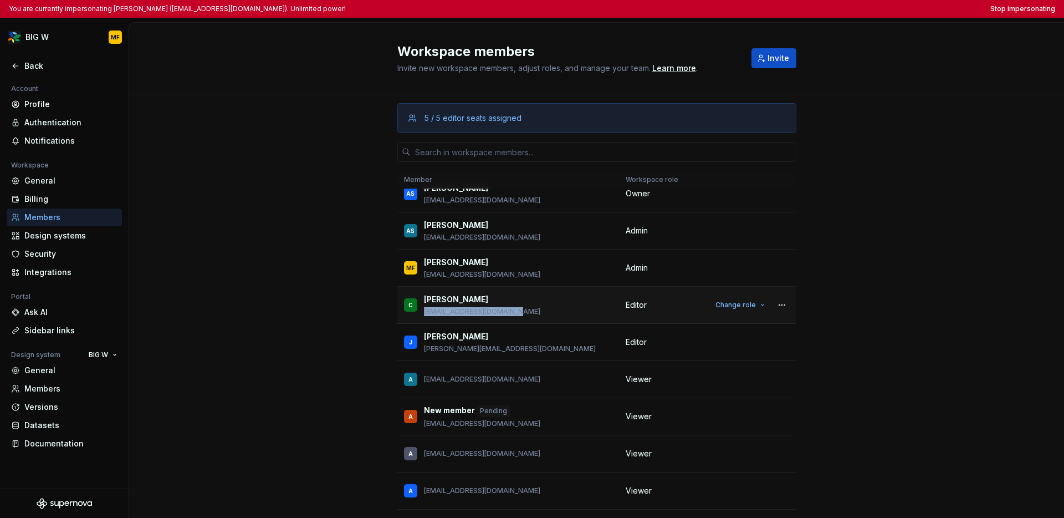
drag, startPoint x: 513, startPoint y: 312, endPoint x: 420, endPoint y: 313, distance: 93.1
click at [420, 313] on div "C Corey csilva@woolworths.com.au" at bounding box center [508, 304] width 208 height 23
copy p "csilva@woolworths.com.au"
drag, startPoint x: 510, startPoint y: 349, endPoint x: 418, endPoint y: 350, distance: 92.0
click at [418, 350] on div "J Jay jay.shin@woolworths.co.nz" at bounding box center [508, 341] width 208 height 23
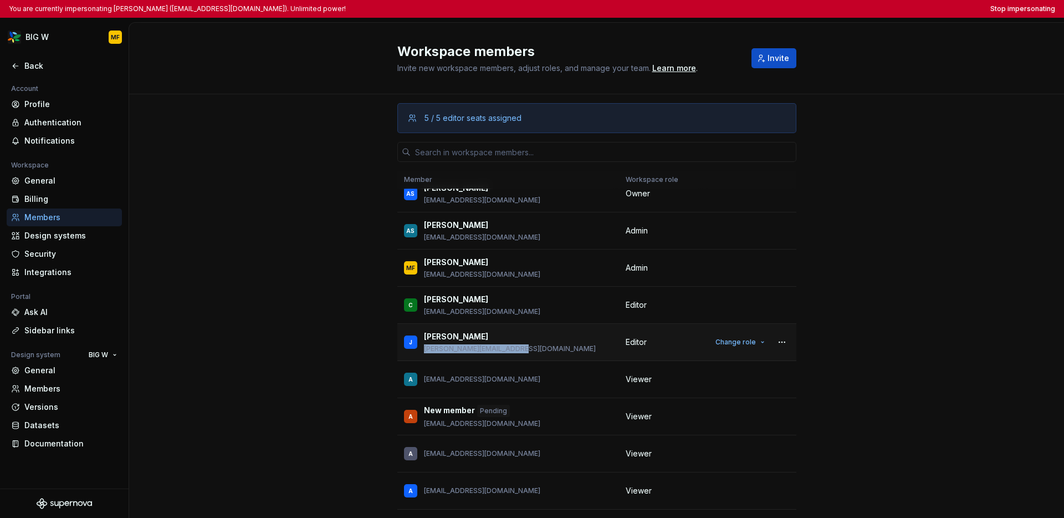
copy p "jay.shin@woolworths.co.nz"
click at [567, 371] on div "A ababugopalapuravenkatappa@woolworths.com.au" at bounding box center [508, 378] width 208 height 23
drag, startPoint x: 582, startPoint y: 380, endPoint x: 518, endPoint y: 380, distance: 64.3
click at [518, 380] on div "A ababugopalapuravenkatappa@woolworths.com.au" at bounding box center [508, 378] width 208 height 23
copy p "woolworths.com.au"
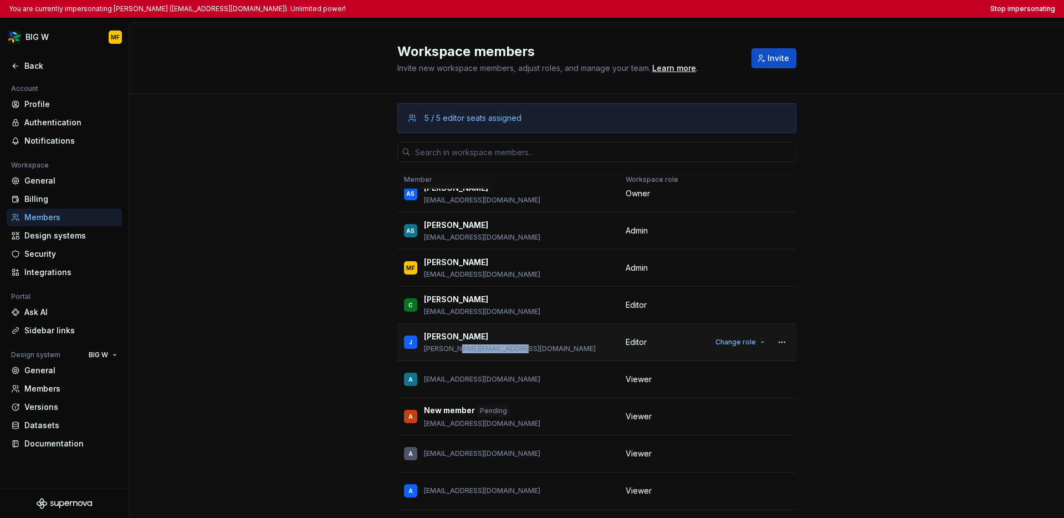
drag, startPoint x: 509, startPoint y: 346, endPoint x: 451, endPoint y: 348, distance: 58.2
click at [451, 348] on div "J Jay jay.shin@woolworths.co.nz" at bounding box center [508, 341] width 208 height 23
copy p "woolworths.co.nz"
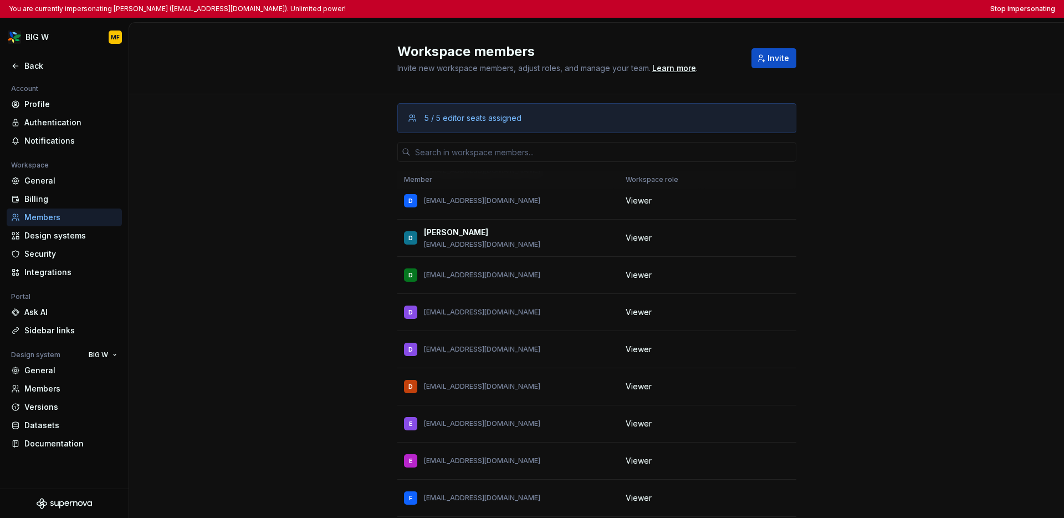
scroll to position [0, 0]
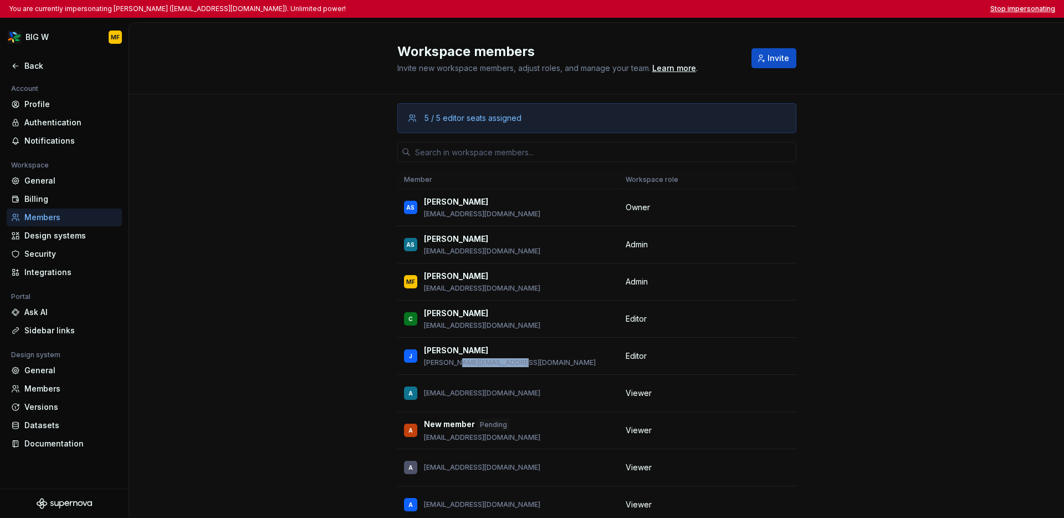
click at [807, 10] on button "Stop impersonating" at bounding box center [1022, 8] width 65 height 9
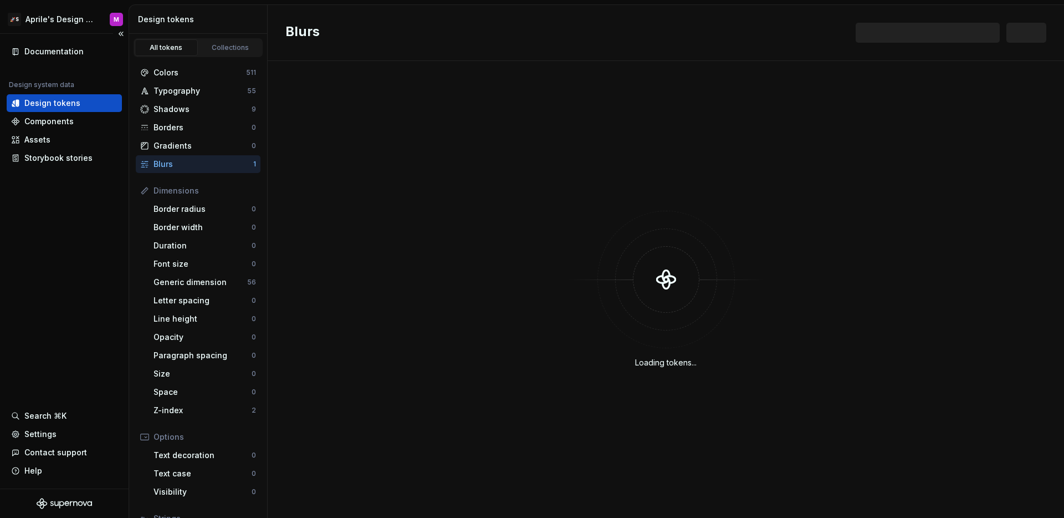
click at [65, 272] on div "Documentation Design system data Design tokens Components Assets Storybook stor…" at bounding box center [64, 261] width 129 height 454
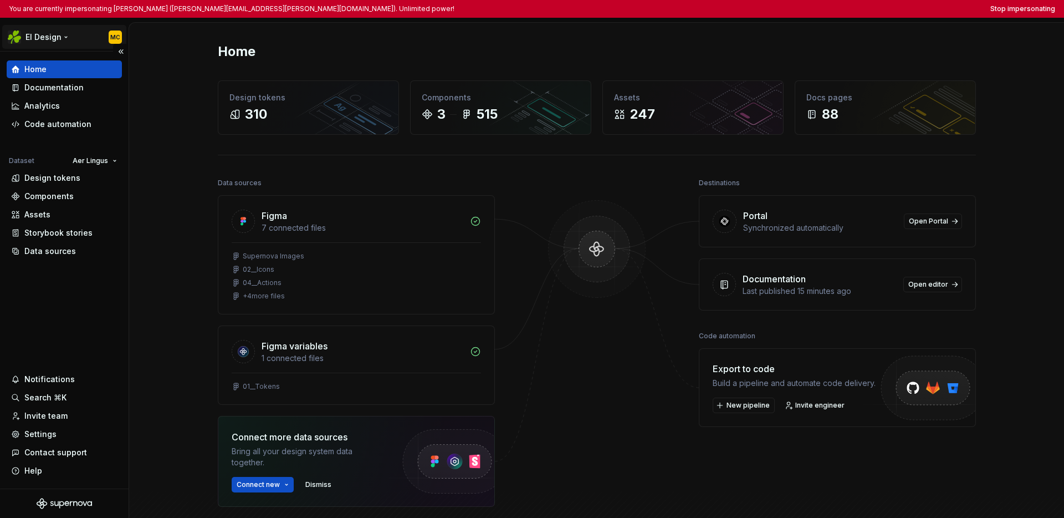
click at [50, 37] on html "You are currently impersonating [PERSON_NAME] ([PERSON_NAME][EMAIL_ADDRESS][PER…" at bounding box center [532, 259] width 1064 height 518
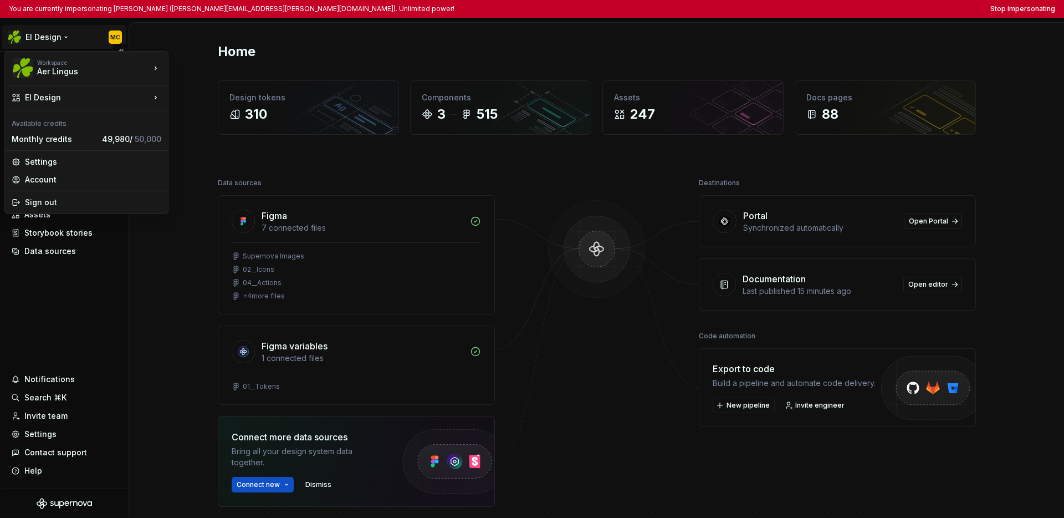
click at [45, 314] on html "You are currently impersonating [PERSON_NAME] ([PERSON_NAME][EMAIL_ADDRESS][PER…" at bounding box center [532, 259] width 1064 height 518
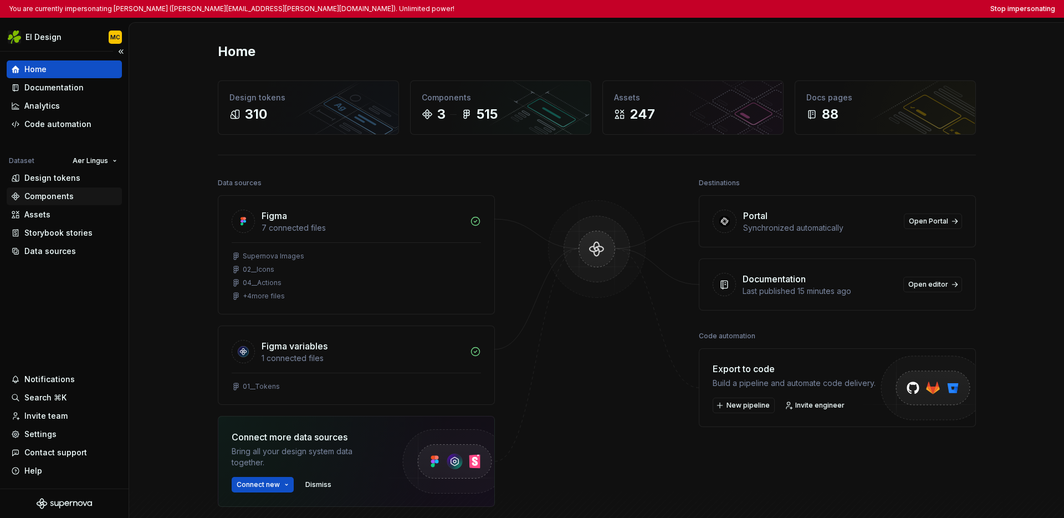
click at [50, 203] on div "Components" at bounding box center [64, 196] width 115 height 18
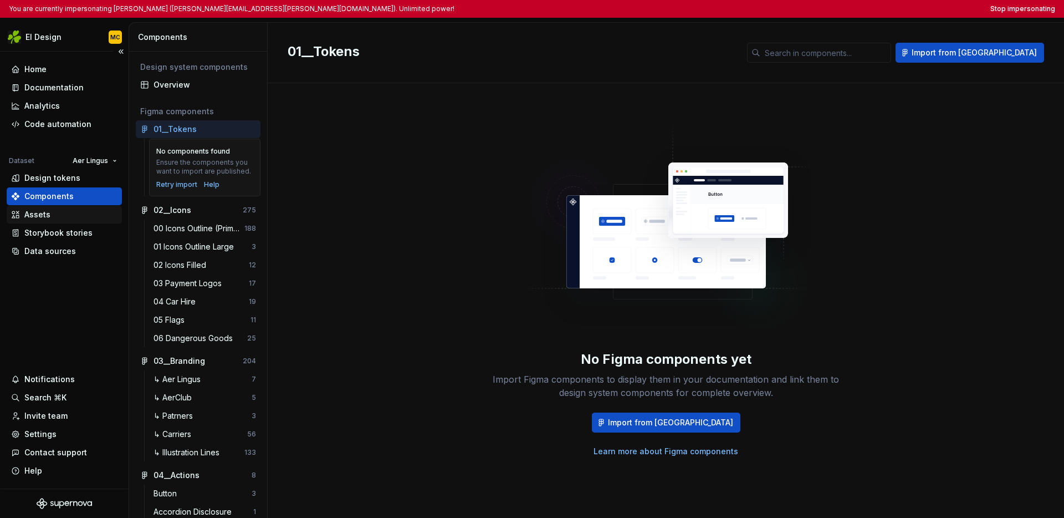
click at [44, 215] on div "Assets" at bounding box center [37, 214] width 26 height 11
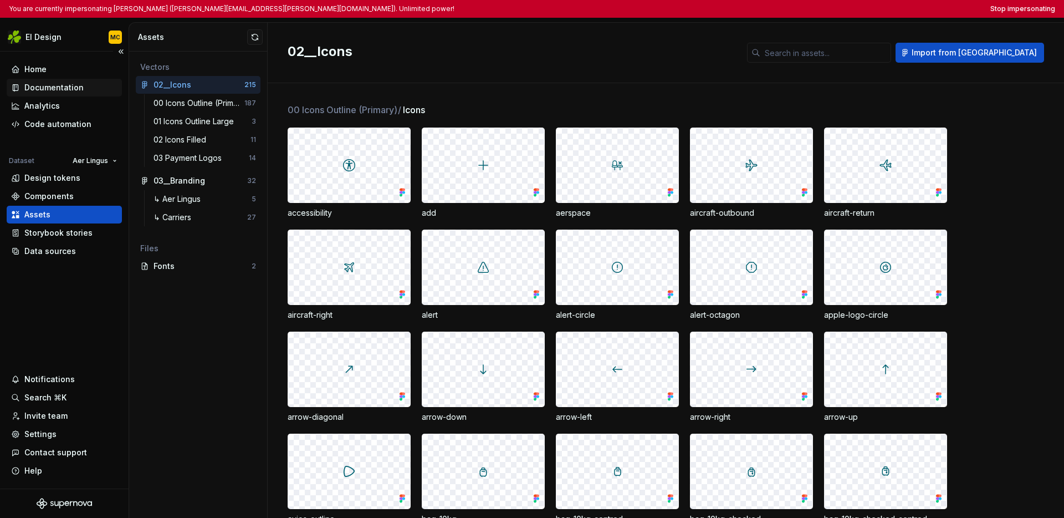
click at [45, 86] on div "Documentation" at bounding box center [53, 87] width 59 height 11
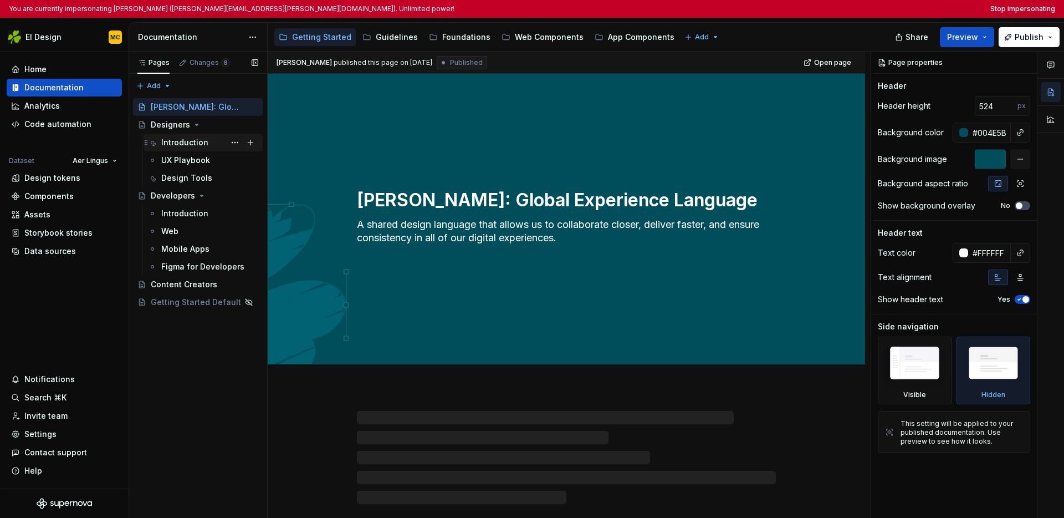
click at [185, 140] on div "Introduction" at bounding box center [184, 142] width 47 height 11
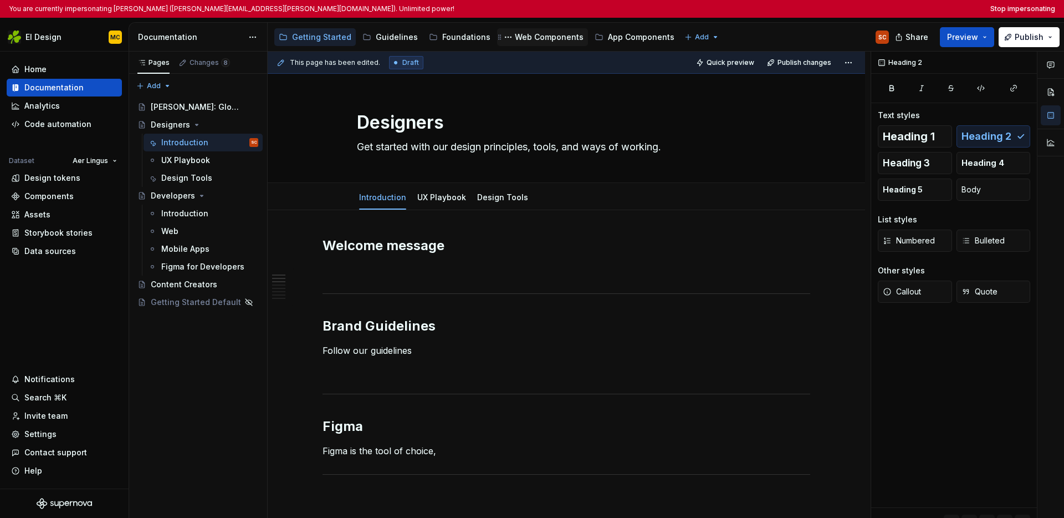
click at [549, 37] on div "Web Components" at bounding box center [549, 37] width 69 height 11
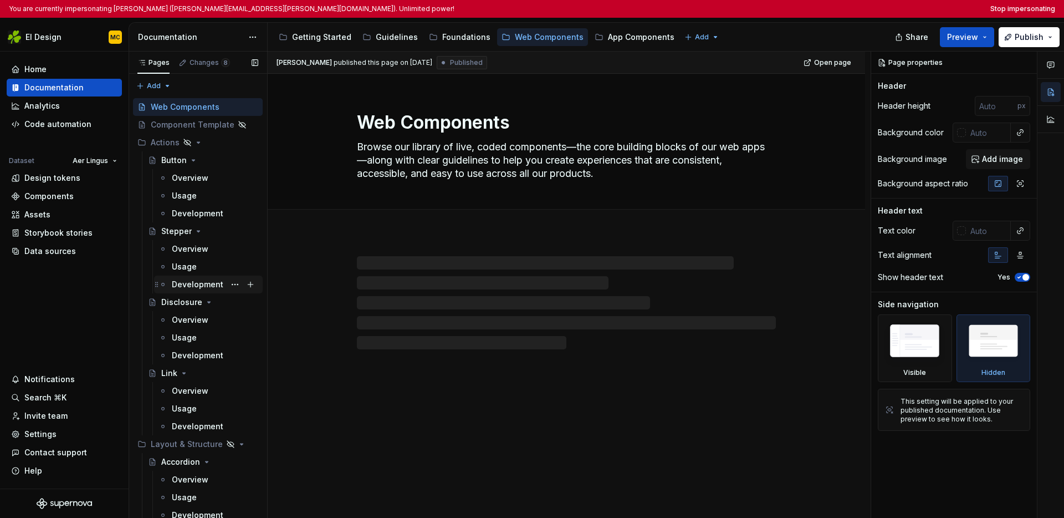
scroll to position [6, 0]
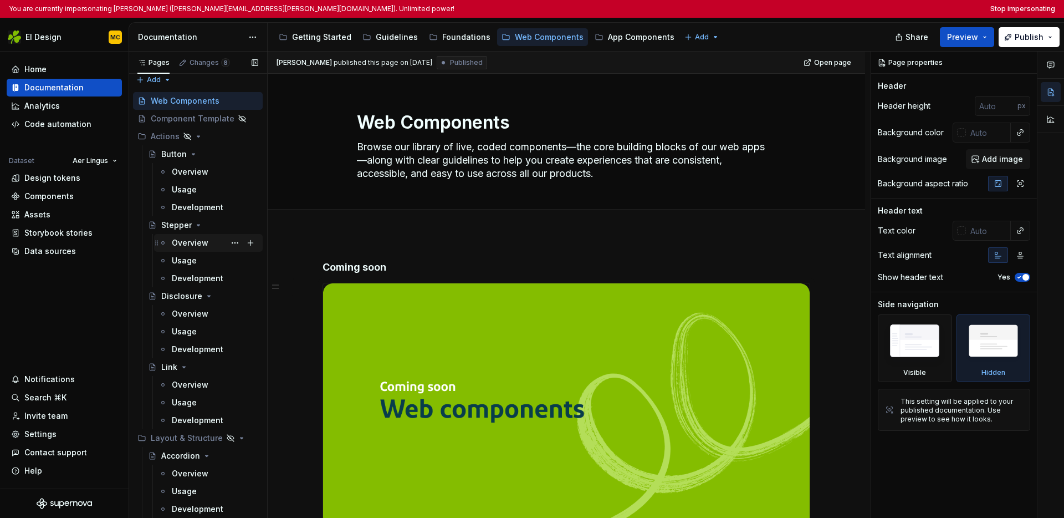
click at [191, 245] on div "Overview" at bounding box center [190, 242] width 37 height 11
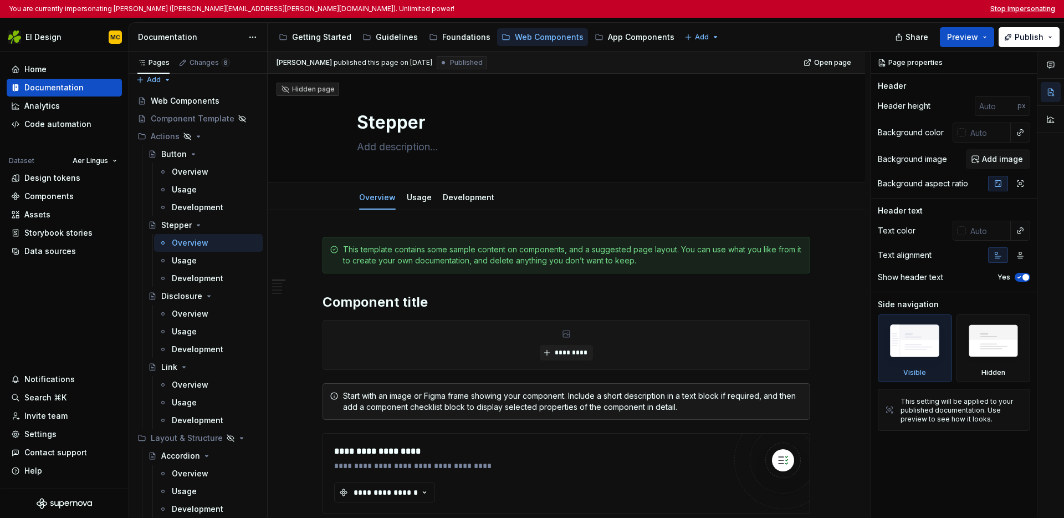
type textarea "*"
click at [807, 8] on button "Stop impersonating" at bounding box center [1022, 8] width 65 height 9
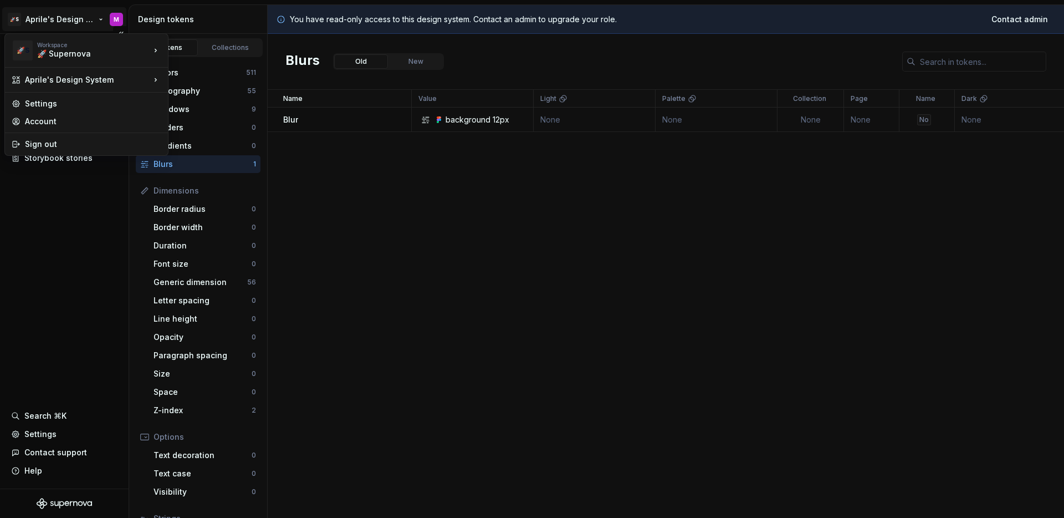
click at [56, 21] on html "🚀S Aprile's Design System M Documentation Design system data Design tokens Comp…" at bounding box center [532, 259] width 1064 height 518
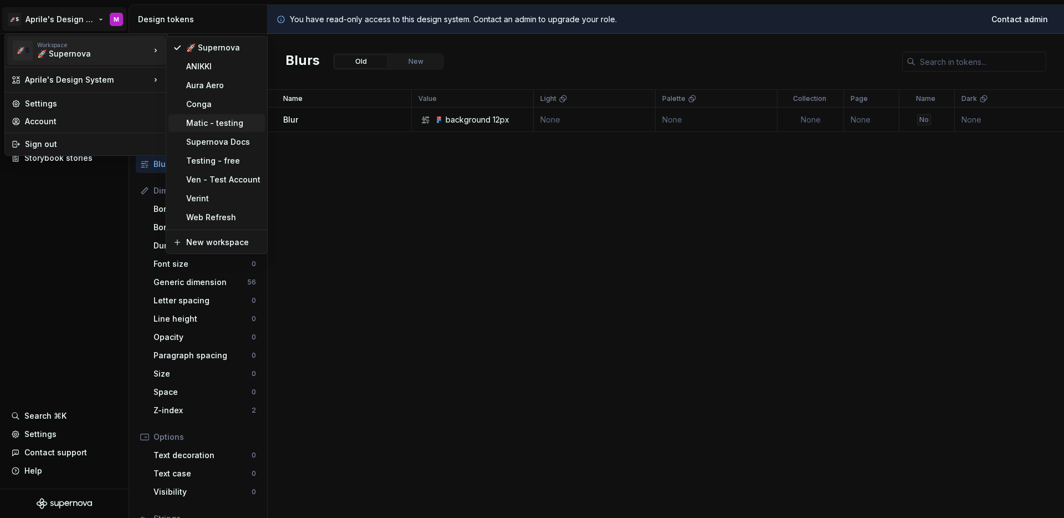
click at [196, 121] on div "Matic - testing" at bounding box center [223, 122] width 74 height 11
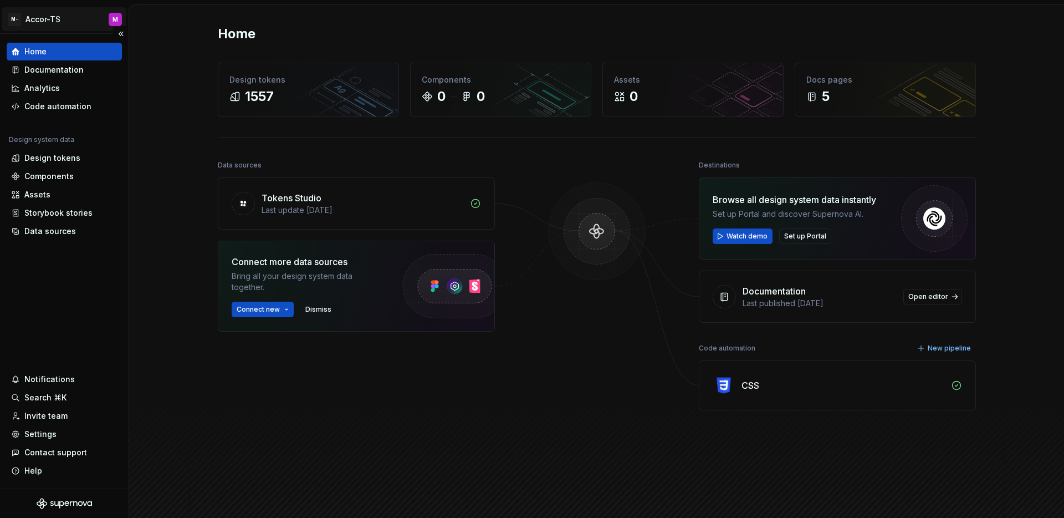
click at [52, 21] on html "M- Accor-TS M Home Documentation Analytics Code automation Design system data D…" at bounding box center [532, 259] width 1064 height 518
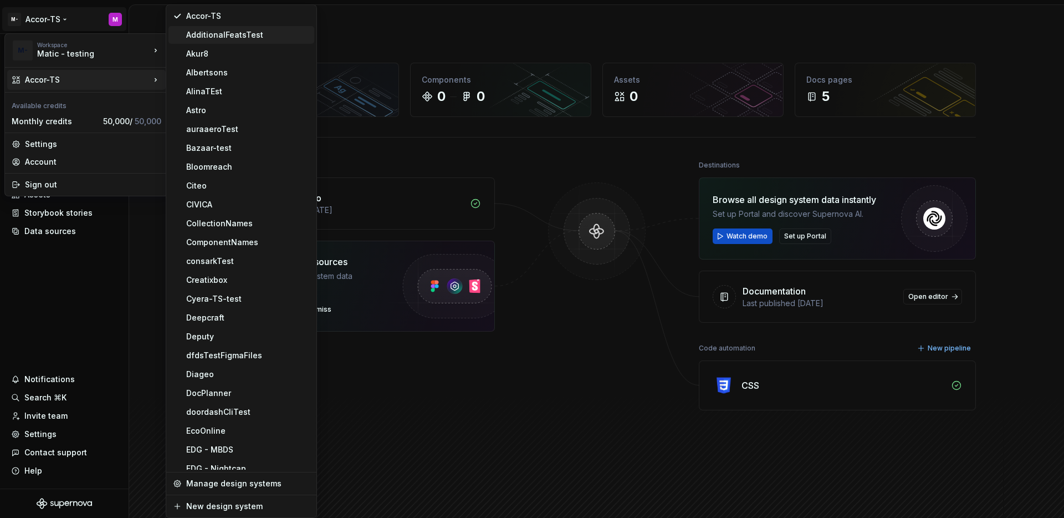
click at [232, 34] on div "AdditionalFeatsTest" at bounding box center [248, 34] width 124 height 11
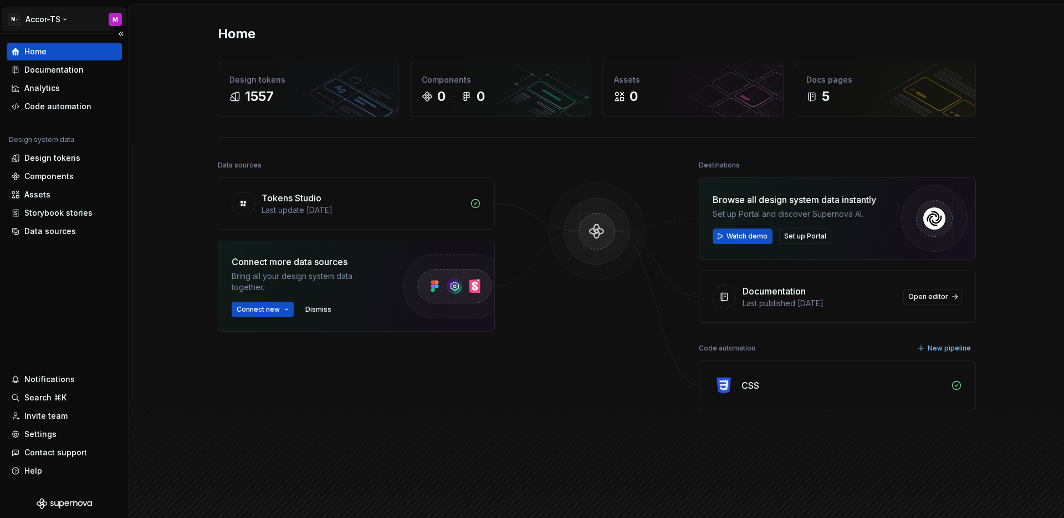
click at [56, 21] on html "M- Accor-TS M Home Documentation Analytics Code automation Design system data D…" at bounding box center [532, 259] width 1064 height 518
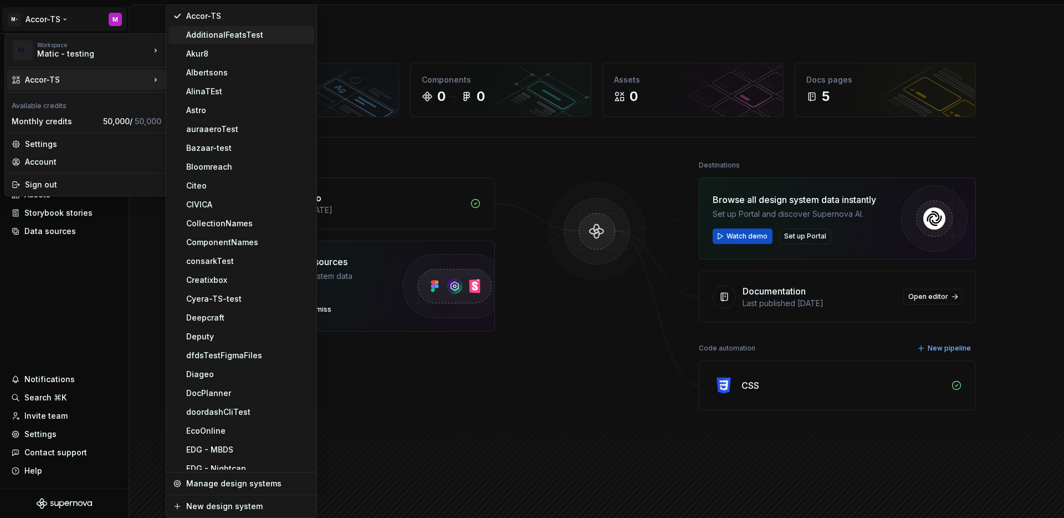
click at [219, 34] on div "AdditionalFeatsTest" at bounding box center [248, 34] width 124 height 11
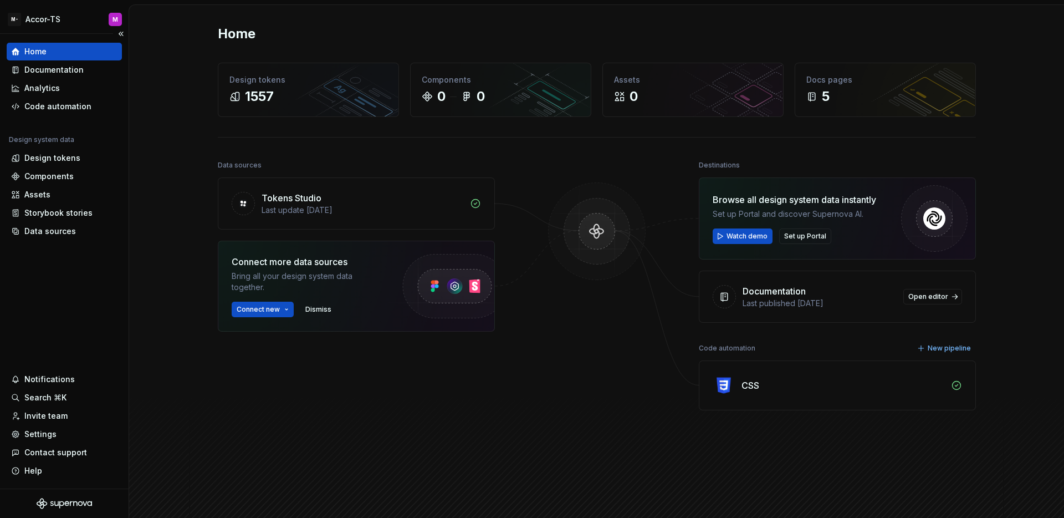
click at [91, 302] on div "Home Documentation Analytics Code automation Design system data Design tokens C…" at bounding box center [64, 261] width 129 height 454
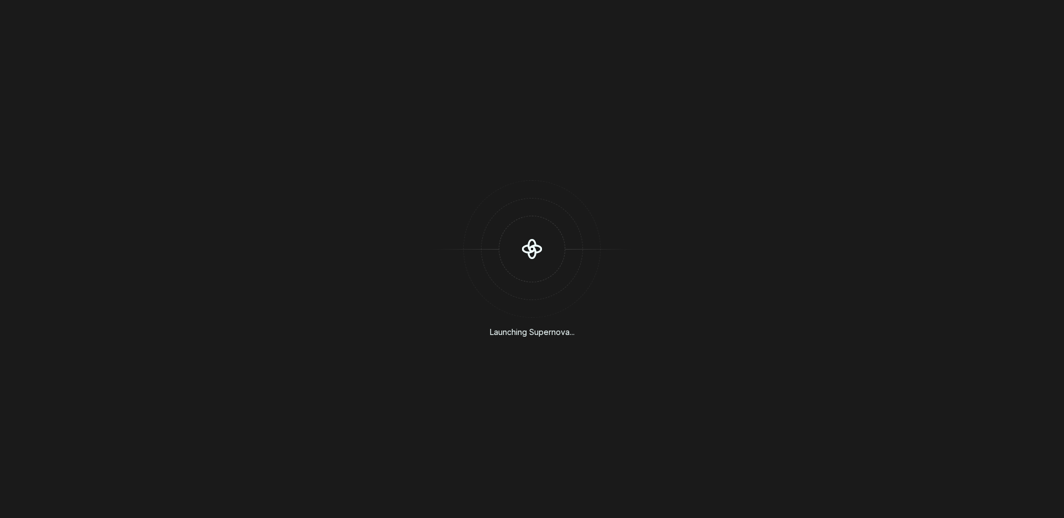
click at [68, 21] on div "Launching Supernova..." at bounding box center [532, 259] width 1064 height 518
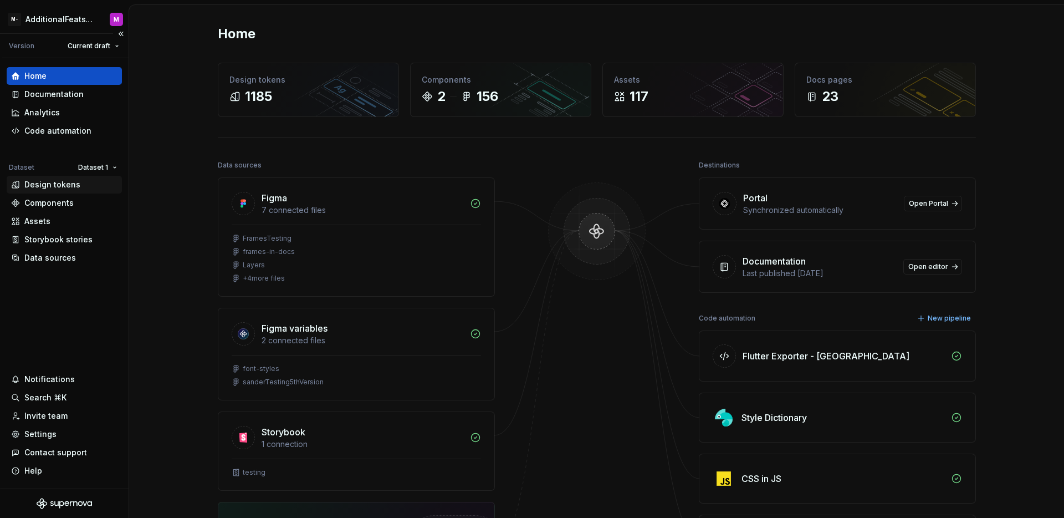
click at [56, 176] on div "Design tokens" at bounding box center [64, 185] width 115 height 18
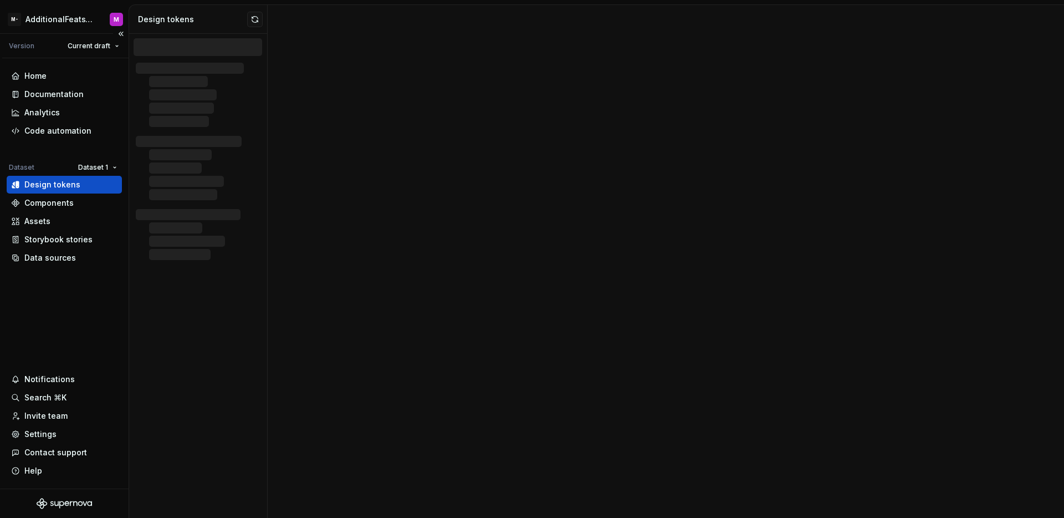
click at [57, 182] on div "Design tokens" at bounding box center [52, 184] width 56 height 11
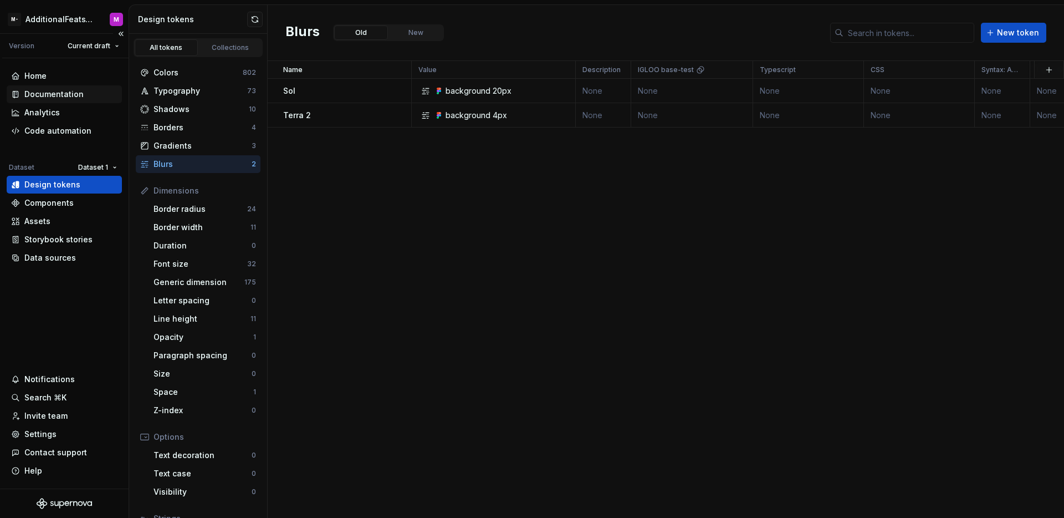
click at [57, 92] on div "Documentation" at bounding box center [53, 94] width 59 height 11
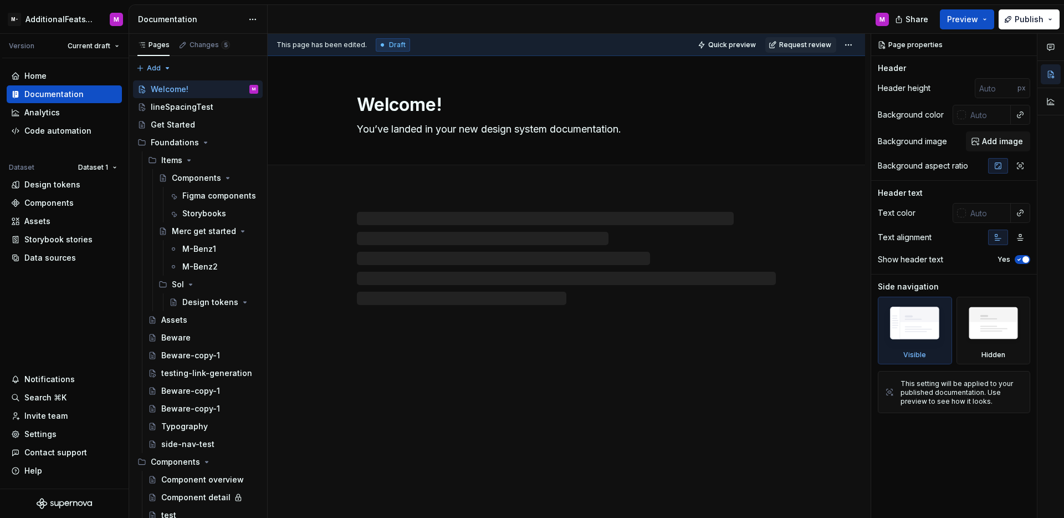
type textarea "*"
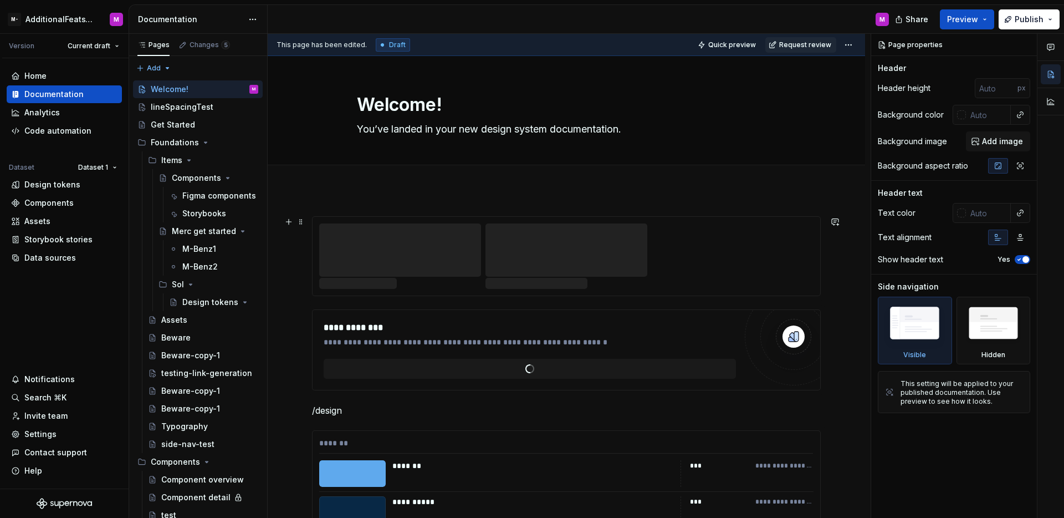
scroll to position [372, 0]
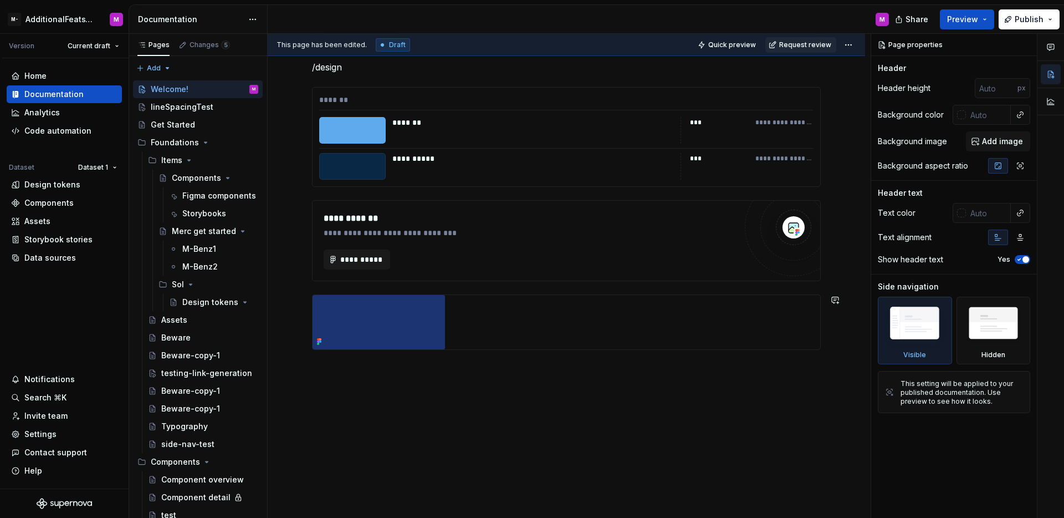
click at [459, 376] on div "**********" at bounding box center [566, 168] width 597 height 700
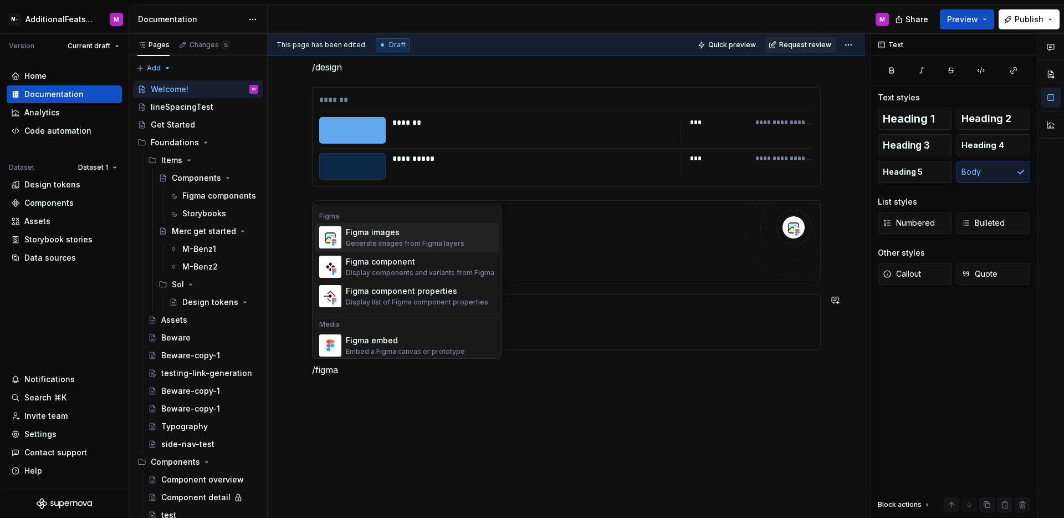
click at [379, 245] on div "Generate images from Figma layers" at bounding box center [405, 243] width 119 height 9
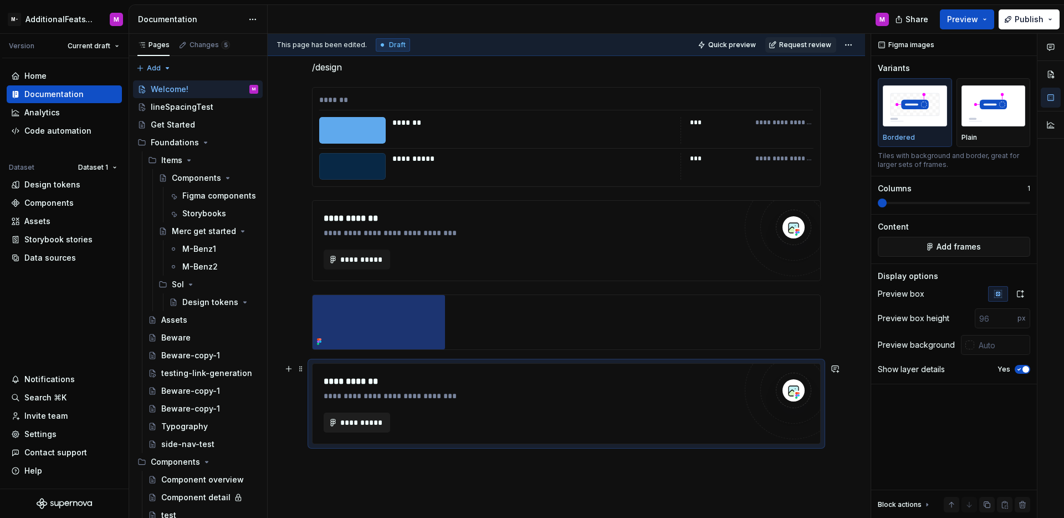
click at [371, 428] on button "**********" at bounding box center [357, 422] width 66 height 20
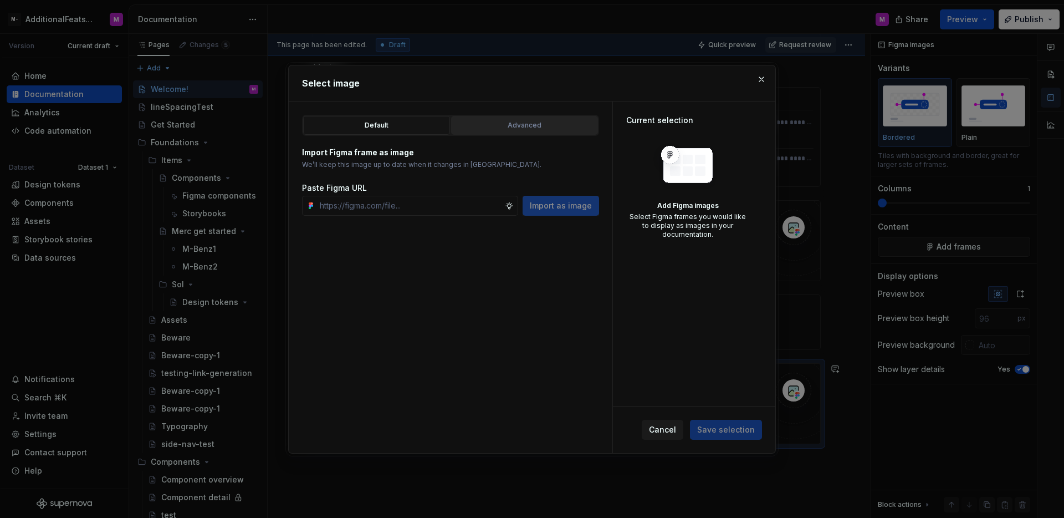
click at [508, 124] on div "Advanced" at bounding box center [524, 125] width 139 height 11
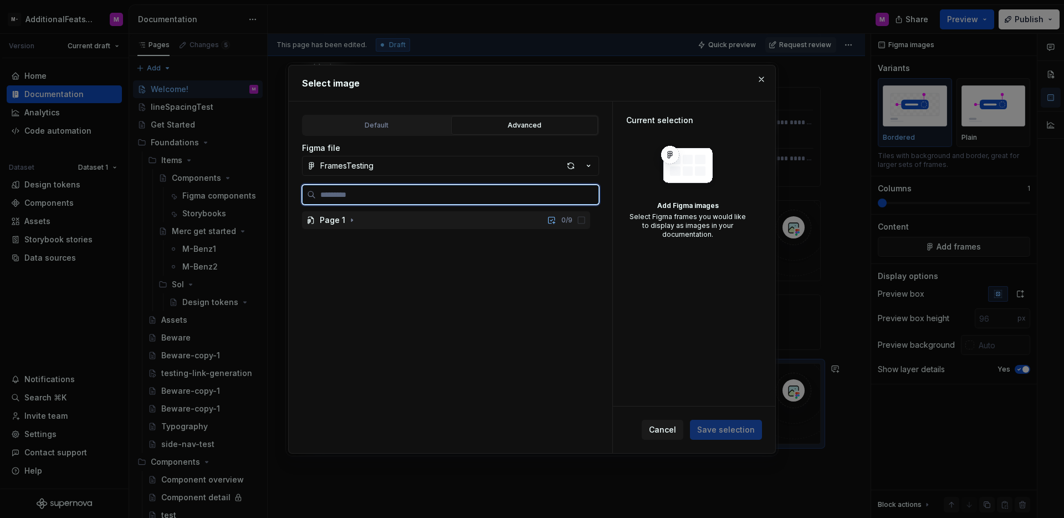
click at [408, 223] on div "Page 1 0 / 9" at bounding box center [446, 220] width 288 height 18
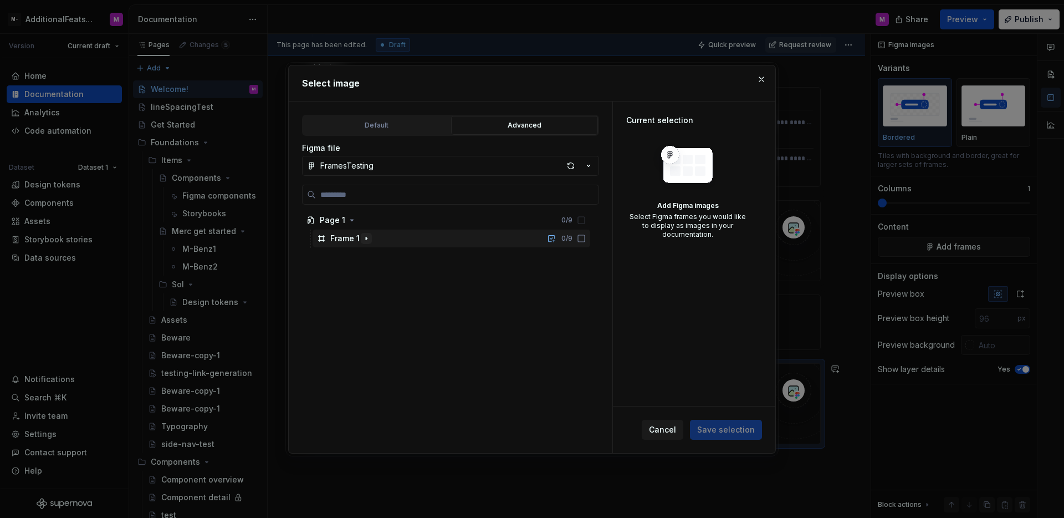
click at [369, 234] on icon "button" at bounding box center [366, 238] width 9 height 9
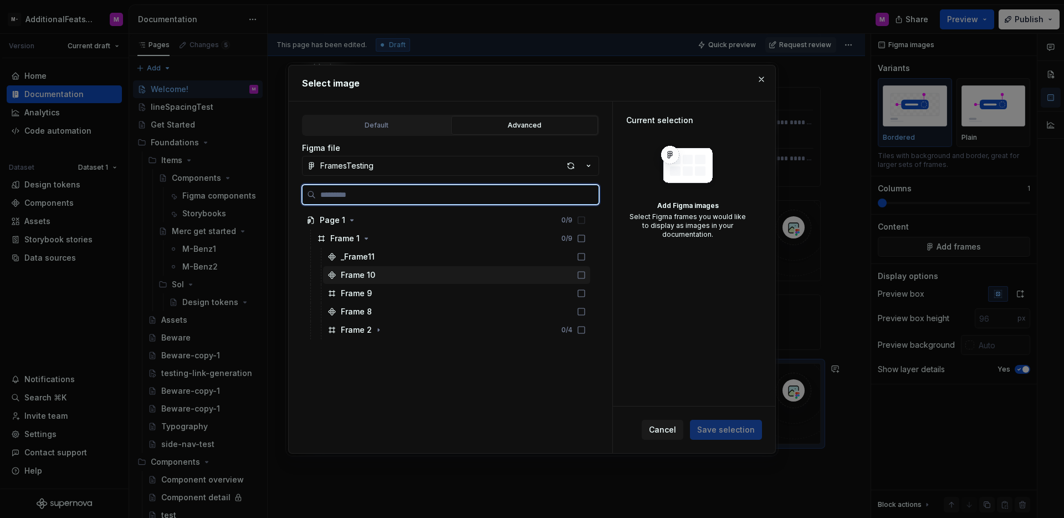
click at [370, 277] on div "Frame 10" at bounding box center [358, 274] width 34 height 11
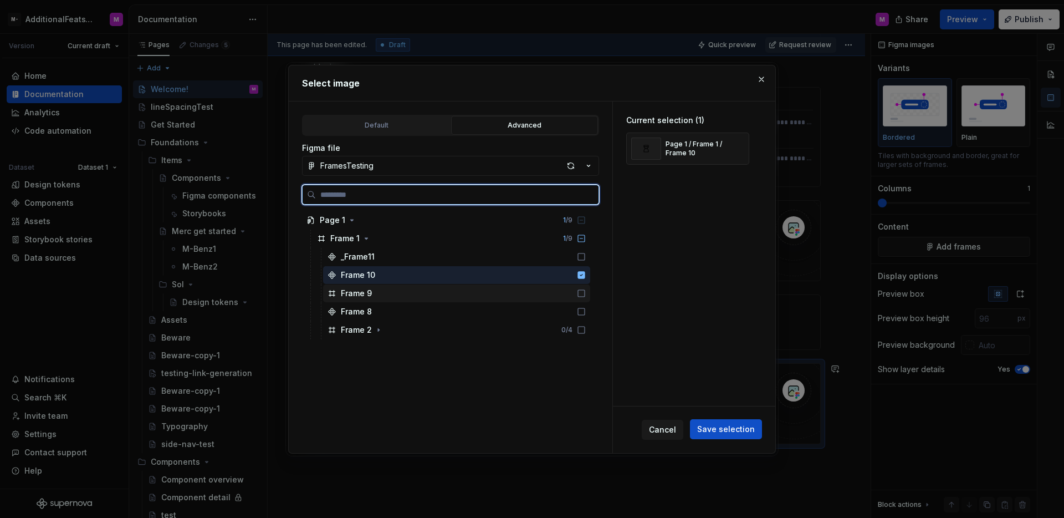
click at [370, 293] on div "Frame 9" at bounding box center [356, 293] width 31 height 11
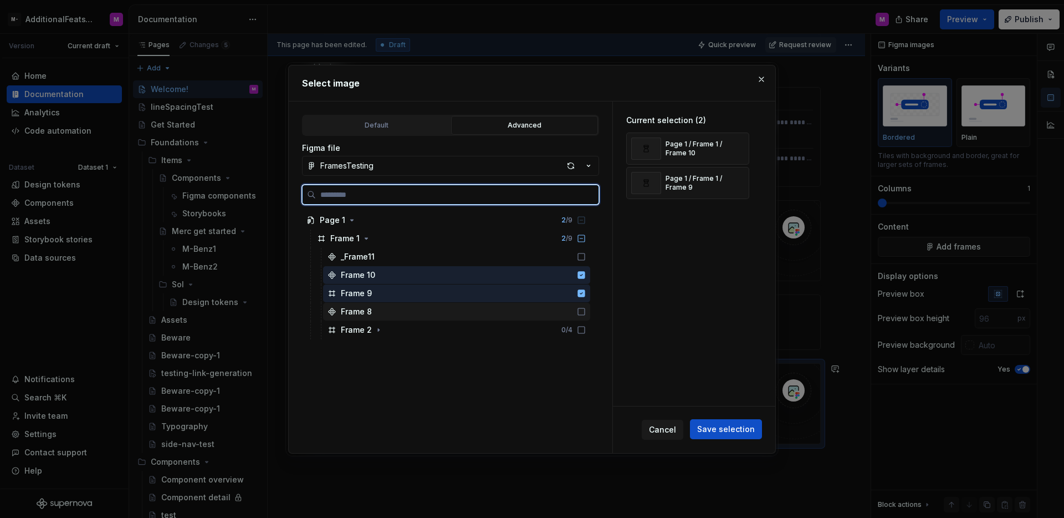
click at [377, 310] on div "Frame 8" at bounding box center [456, 312] width 267 height 18
click at [403, 311] on div "Frame 8" at bounding box center [456, 312] width 267 height 18
click at [397, 292] on div "Frame 9" at bounding box center [456, 293] width 267 height 18
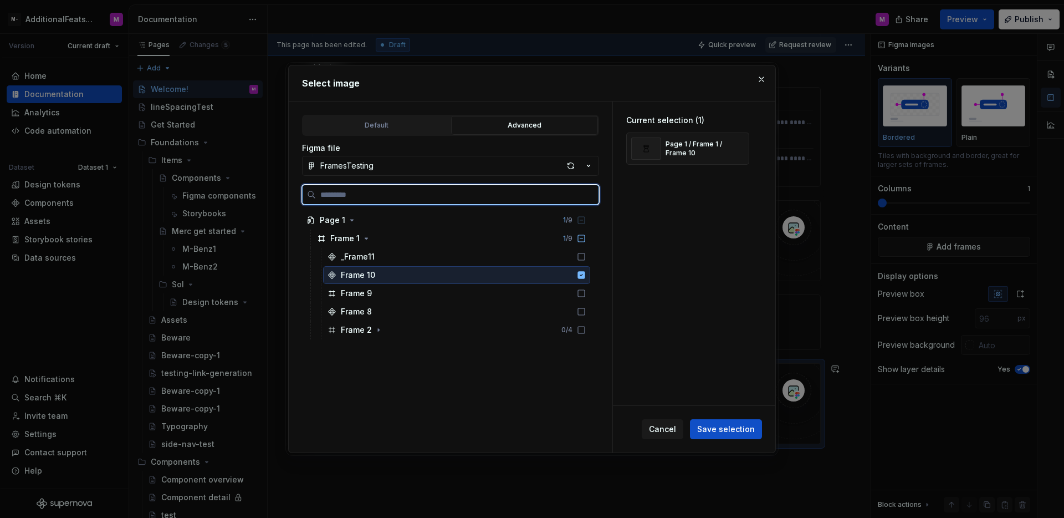
click at [409, 274] on div "Frame 10" at bounding box center [456, 275] width 267 height 18
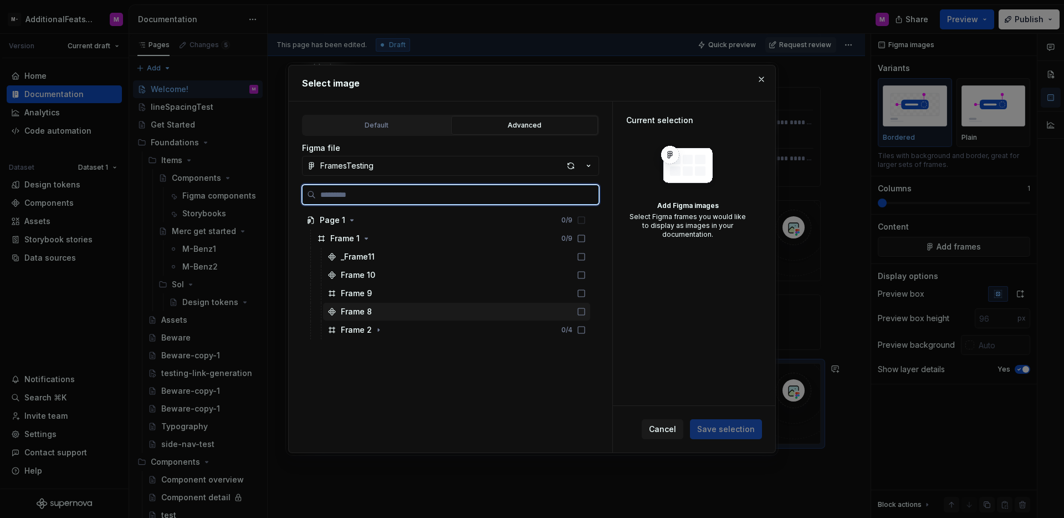
click at [402, 308] on div "Frame 8" at bounding box center [456, 312] width 267 height 18
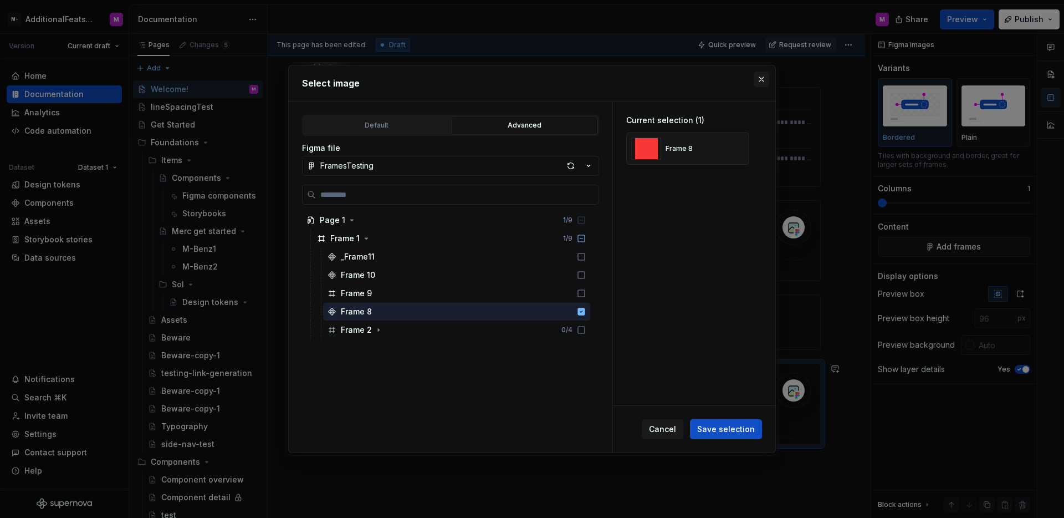
click at [757, 78] on button "button" at bounding box center [762, 79] width 16 height 16
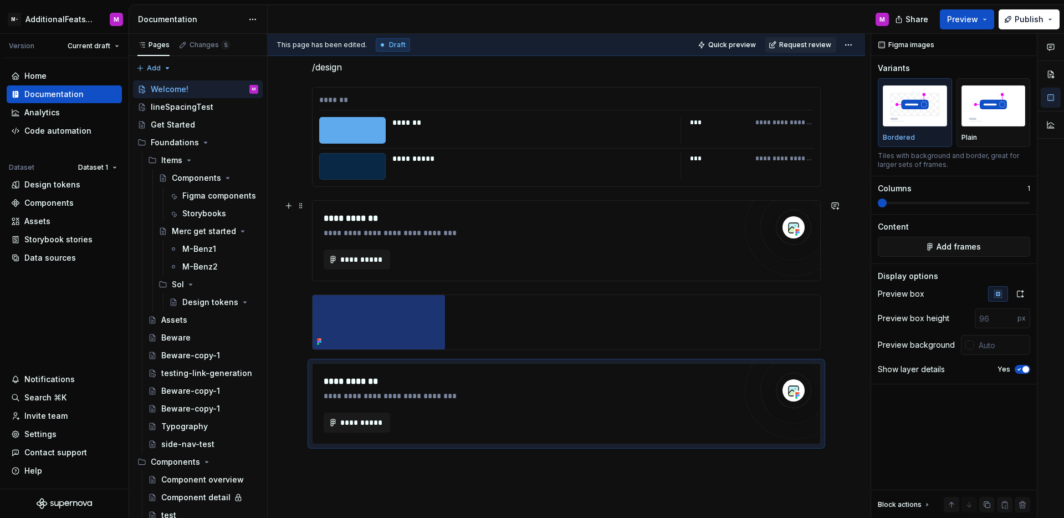
scroll to position [386, 0]
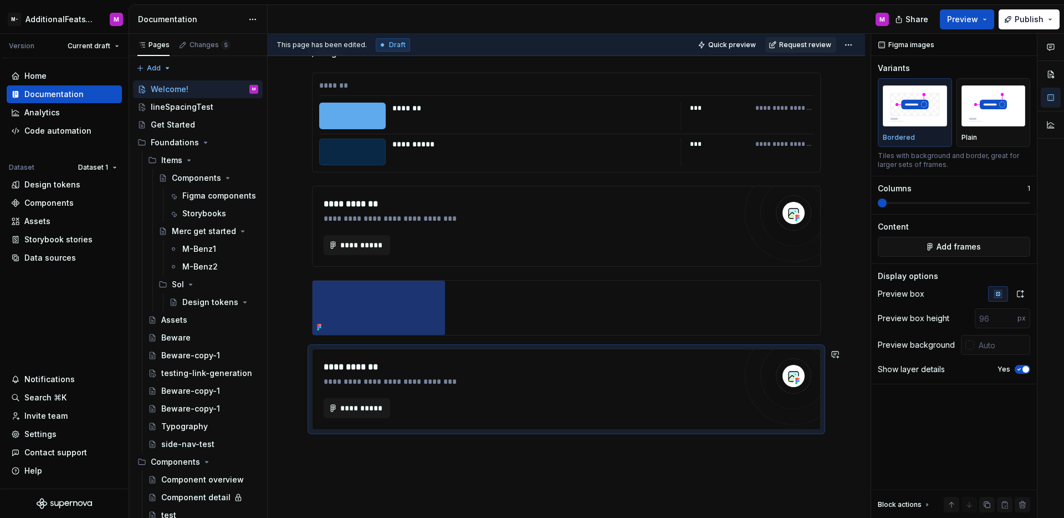
click at [397, 434] on div "**********" at bounding box center [566, 136] width 509 height 613
click at [395, 448] on div "**********" at bounding box center [566, 200] width 597 height 795
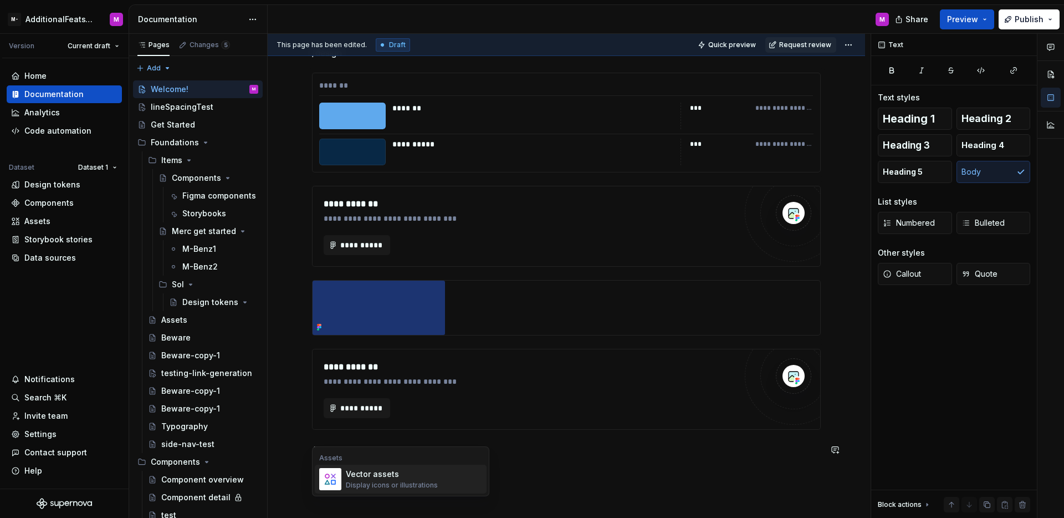
scroll to position [407, 0]
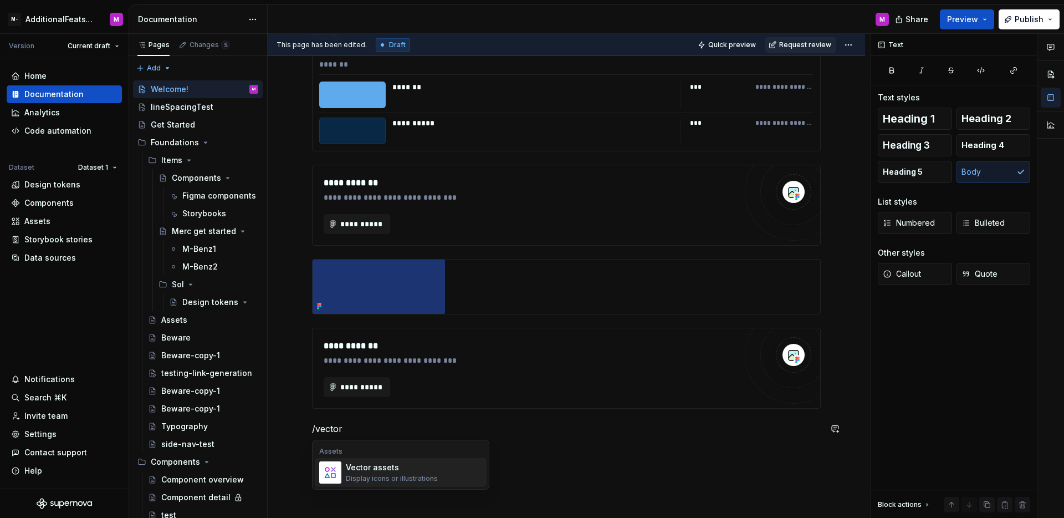
click at [382, 468] on div "Vector assets" at bounding box center [392, 467] width 92 height 11
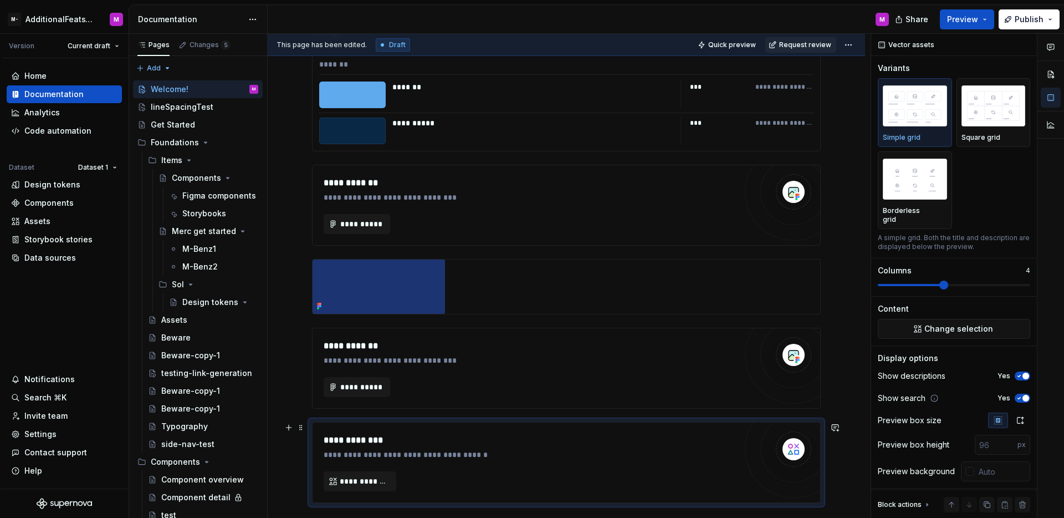
scroll to position [472, 0]
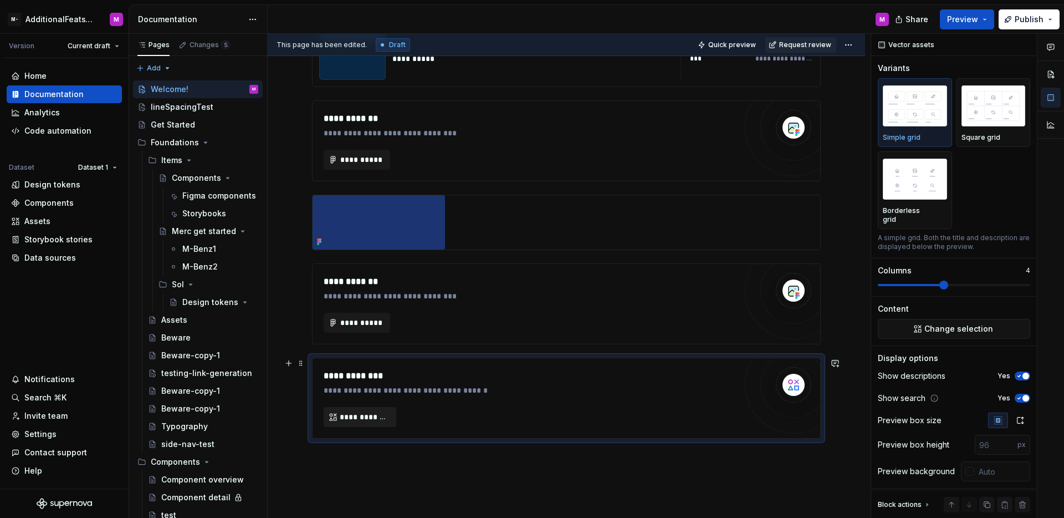
click at [383, 417] on span "**********" at bounding box center [364, 416] width 49 height 11
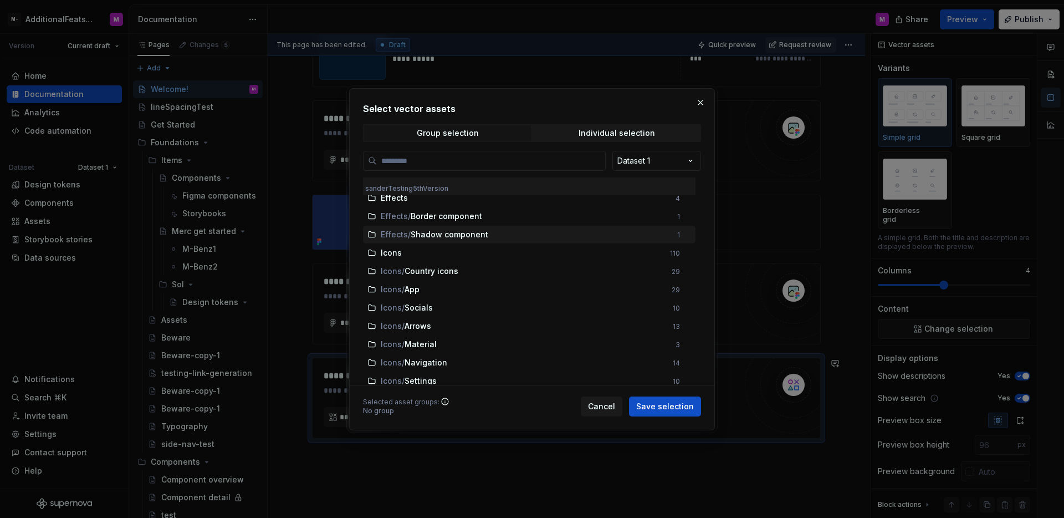
scroll to position [97, 0]
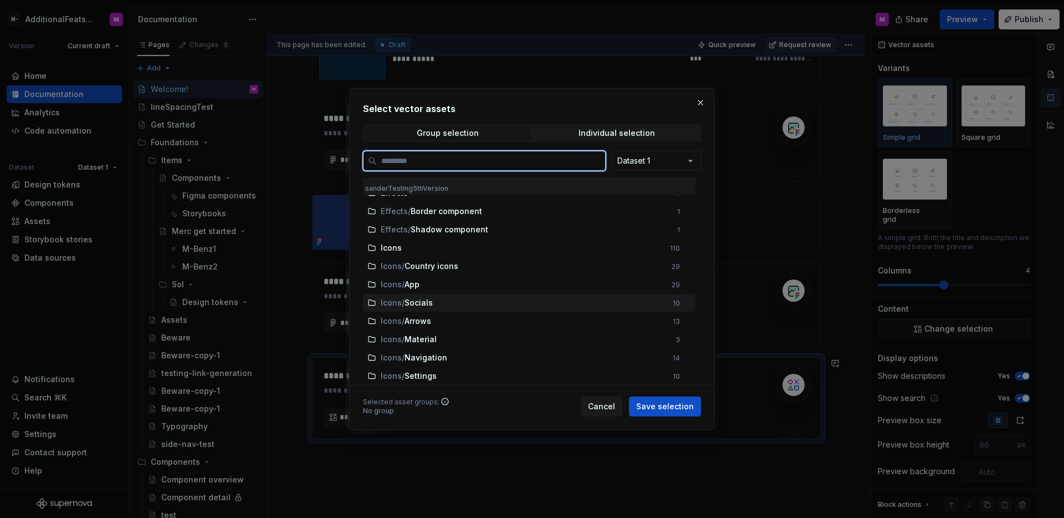
click at [473, 302] on div "Icons / Socials" at bounding box center [523, 302] width 285 height 11
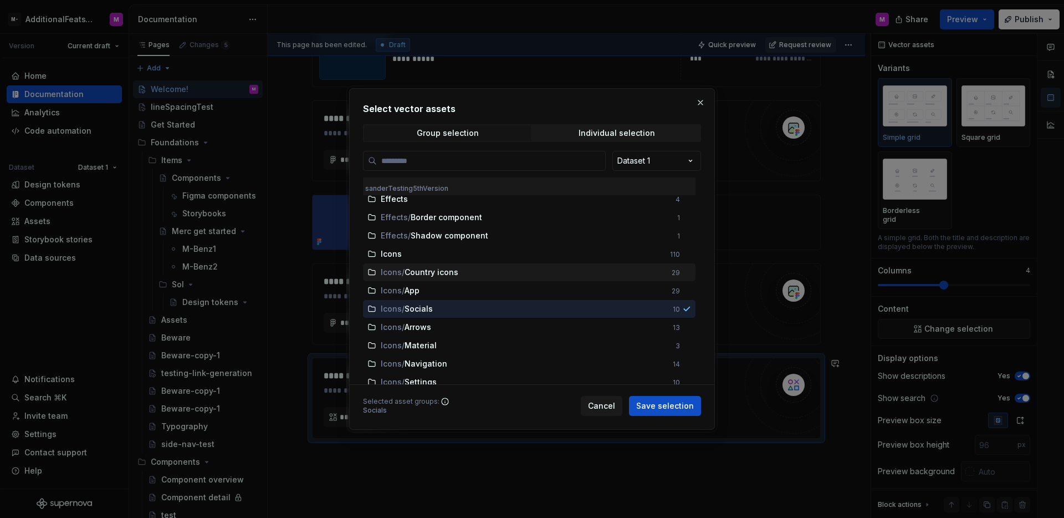
scroll to position [100, 0]
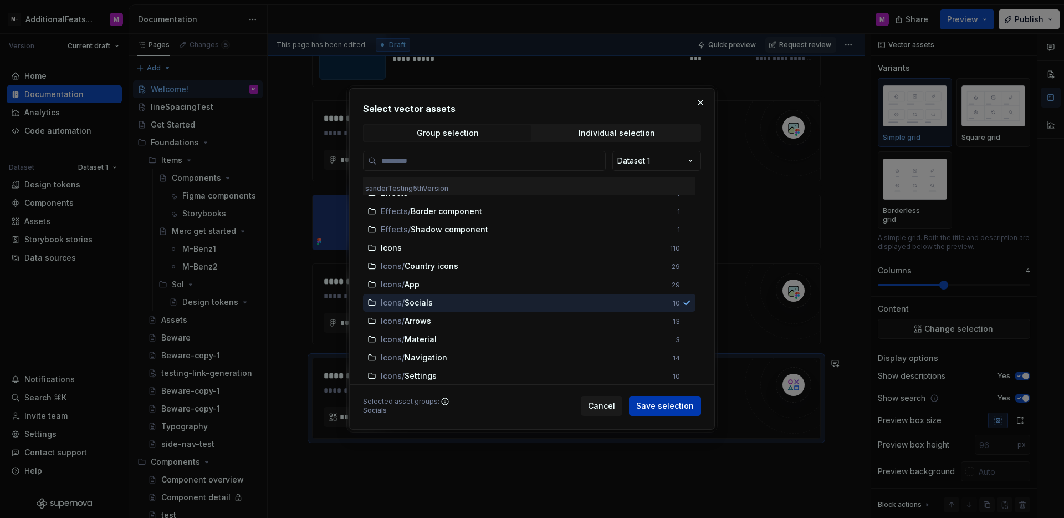
click at [674, 402] on span "Save selection" at bounding box center [665, 405] width 58 height 11
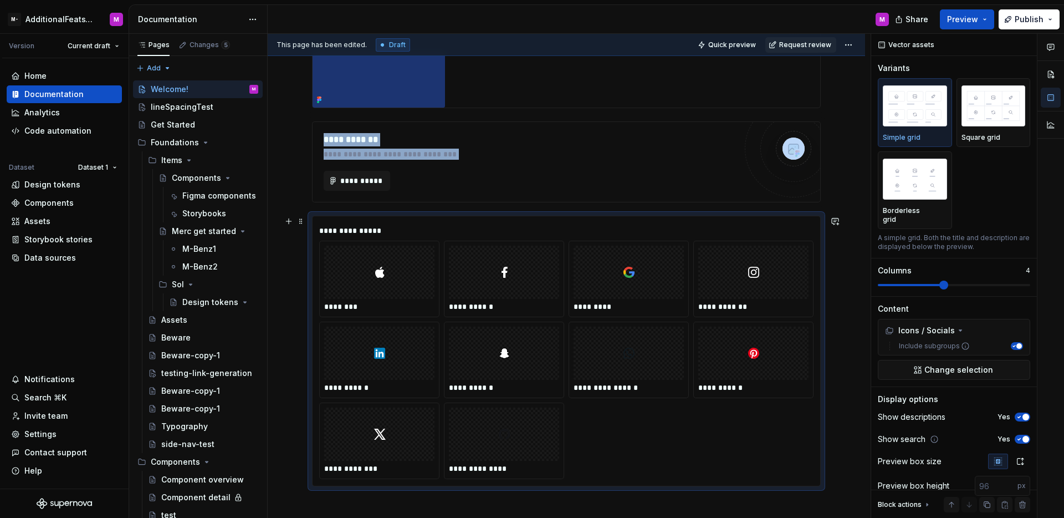
scroll to position [501, 0]
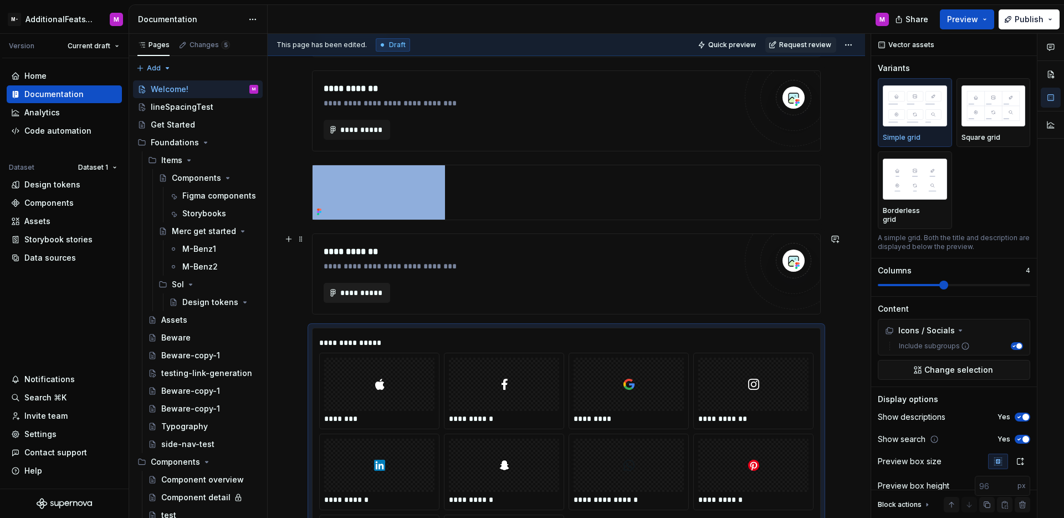
click at [376, 290] on span "**********" at bounding box center [361, 292] width 43 height 11
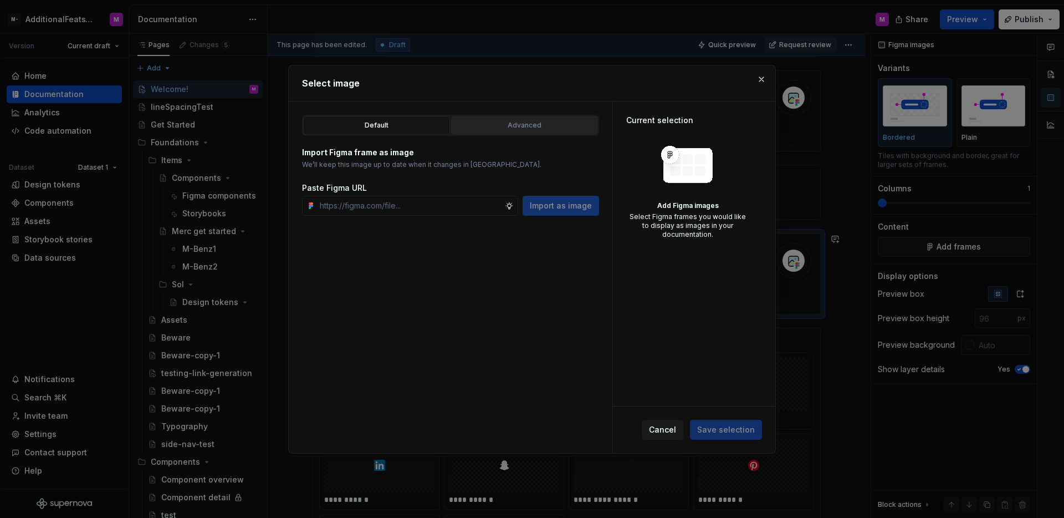
click at [552, 127] on div "Advanced" at bounding box center [524, 125] width 139 height 11
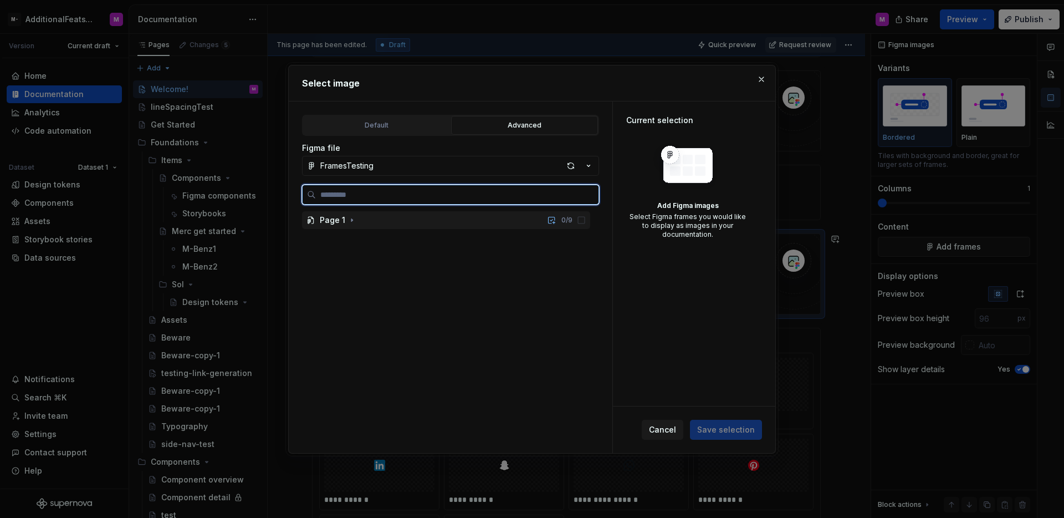
click at [362, 223] on div "Page 1 0 / 9" at bounding box center [446, 220] width 288 height 18
click at [365, 231] on div "Frame 1 0 / 9" at bounding box center [452, 238] width 278 height 18
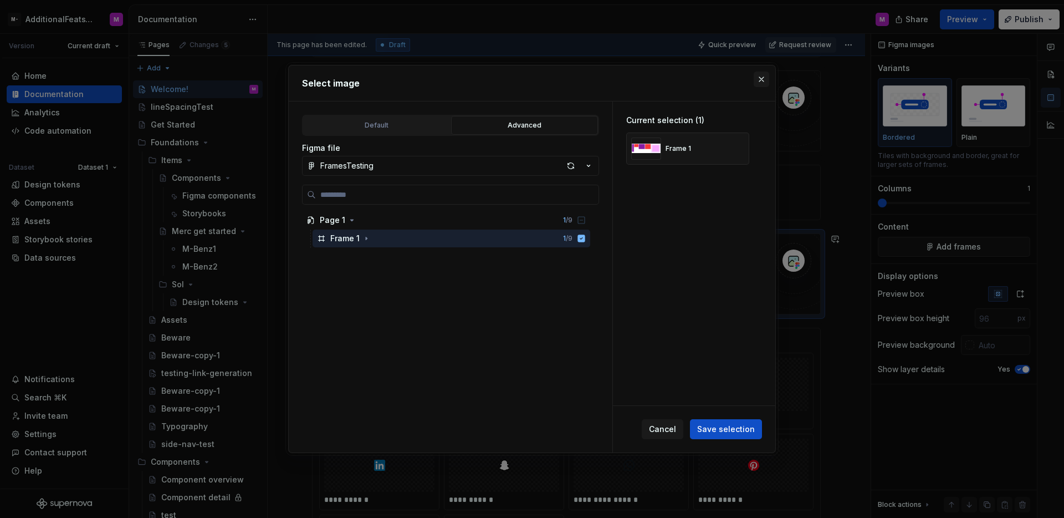
click at [761, 77] on button "button" at bounding box center [762, 79] width 16 height 16
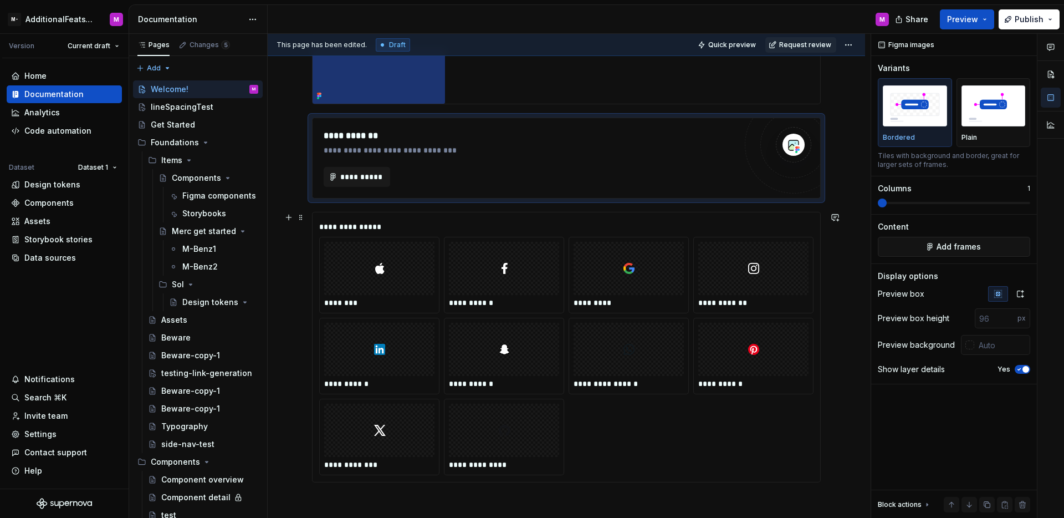
scroll to position [674, 0]
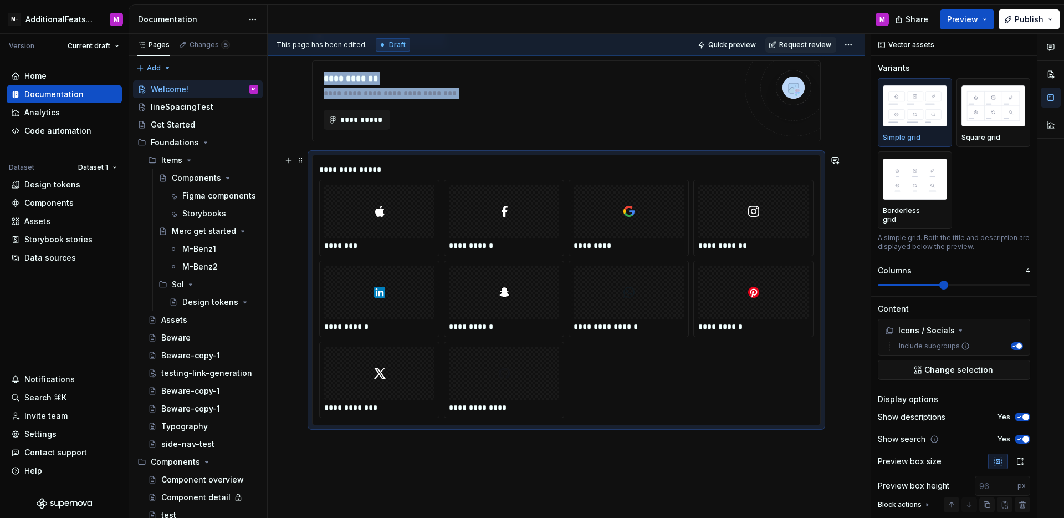
click at [569, 261] on div "**********" at bounding box center [628, 298] width 119 height 75
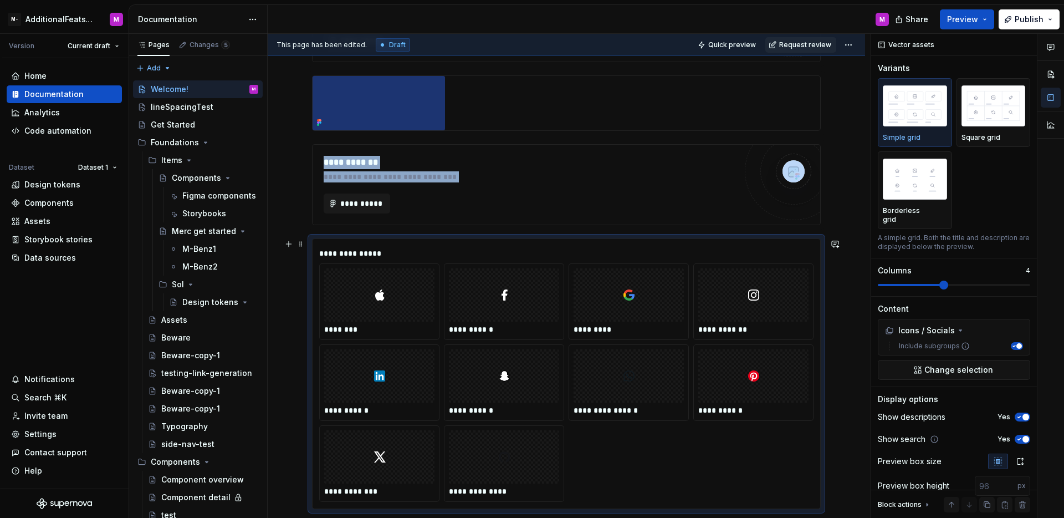
scroll to position [569, 0]
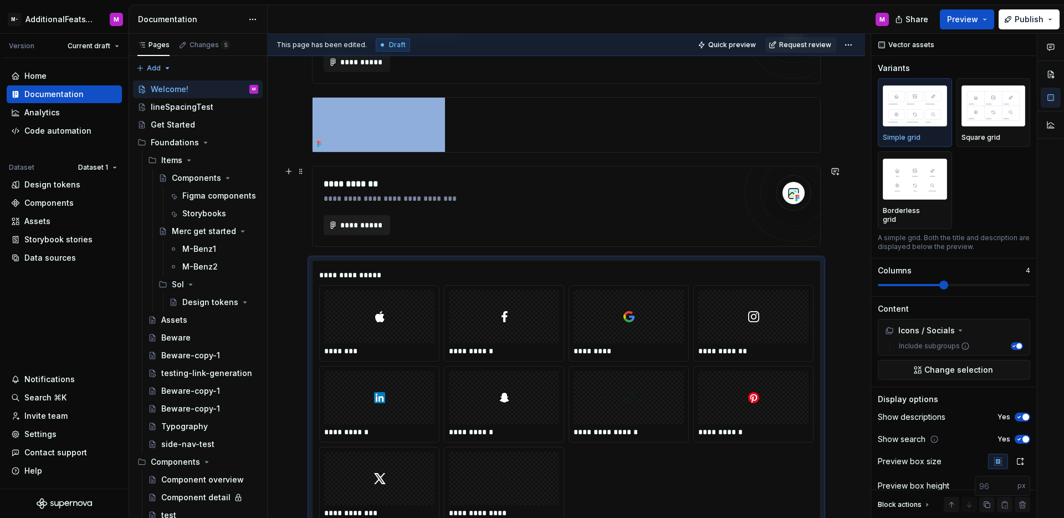
click at [347, 221] on span "**********" at bounding box center [361, 224] width 43 height 11
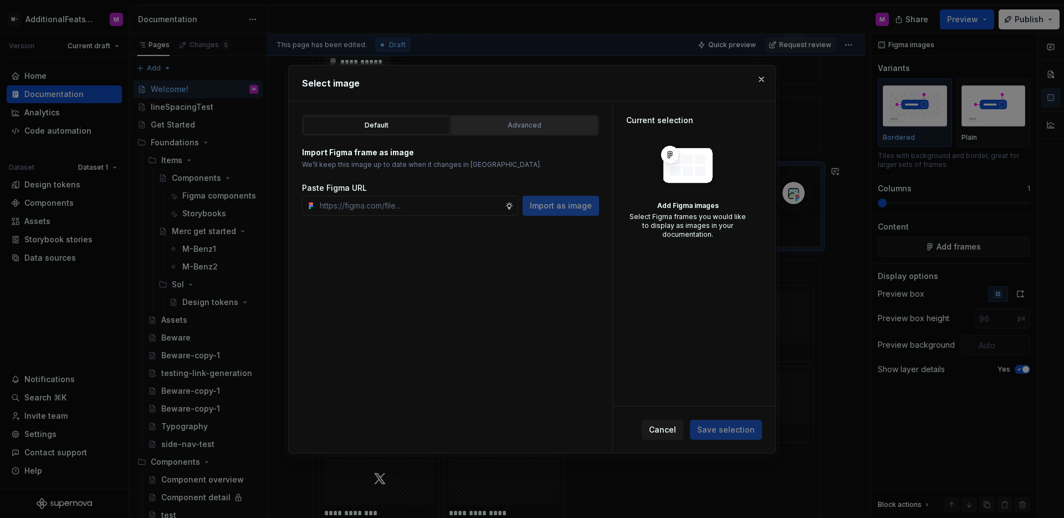
click at [479, 122] on div "Advanced" at bounding box center [524, 125] width 139 height 11
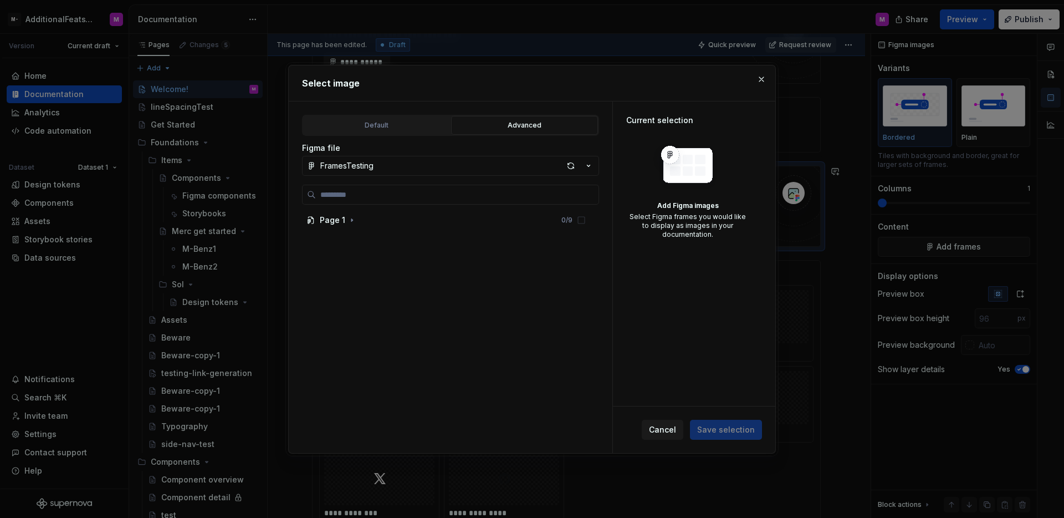
click at [458, 163] on button "FramesTesting" at bounding box center [450, 166] width 297 height 20
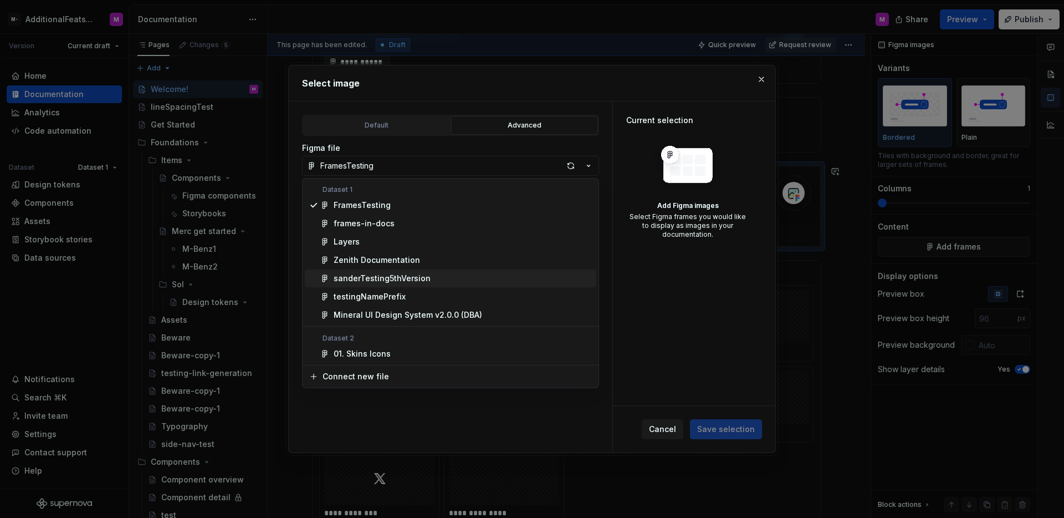
click at [409, 273] on div "sanderTesting5thVersion" at bounding box center [382, 278] width 97 height 11
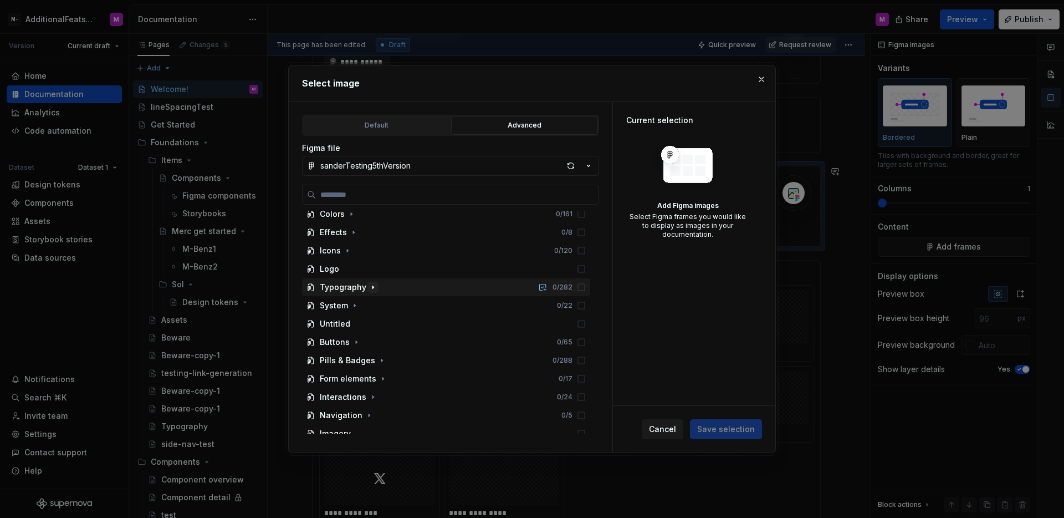
scroll to position [52, 0]
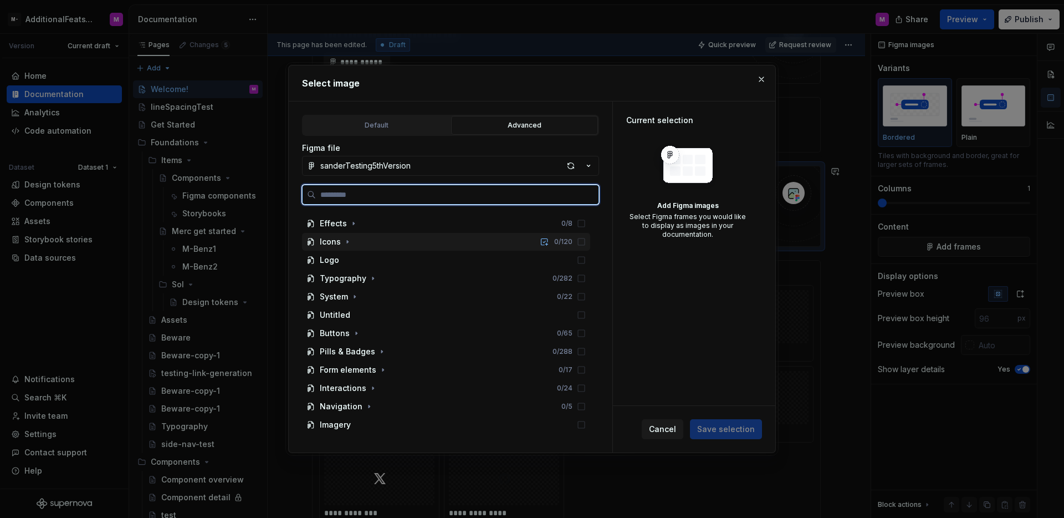
click at [375, 246] on div "Icons 0 / 120" at bounding box center [446, 242] width 288 height 18
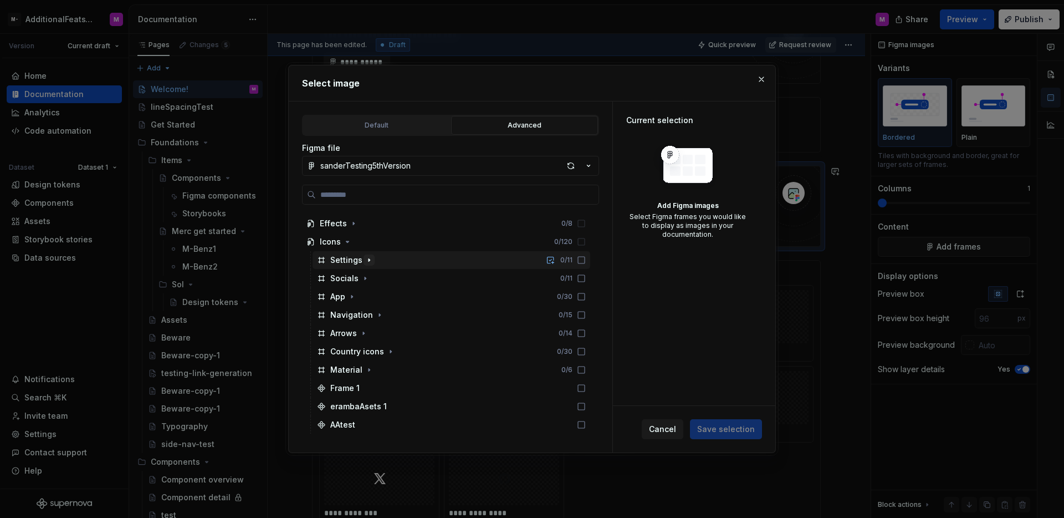
click at [366, 263] on icon "button" at bounding box center [369, 259] width 9 height 9
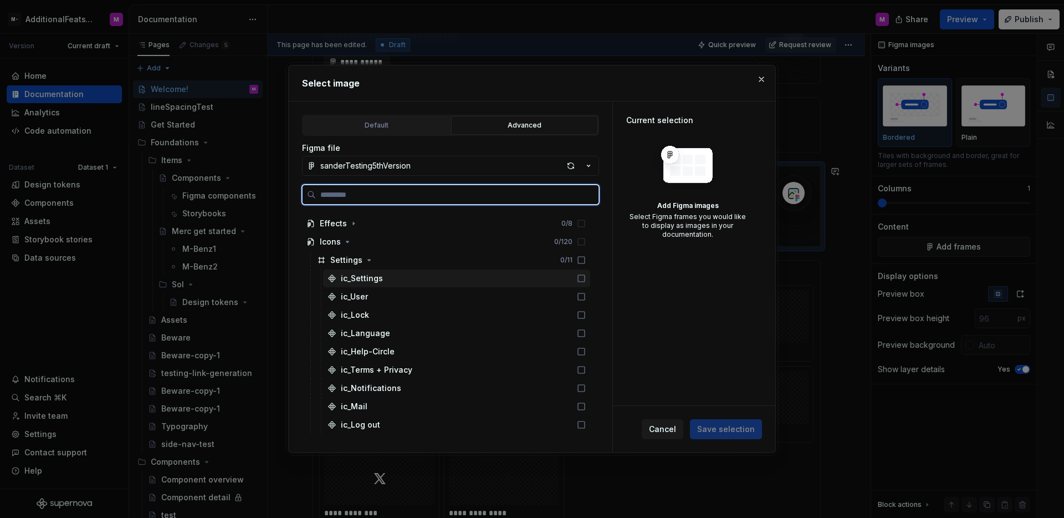
click at [373, 283] on div "ic_Settings" at bounding box center [362, 278] width 42 height 11
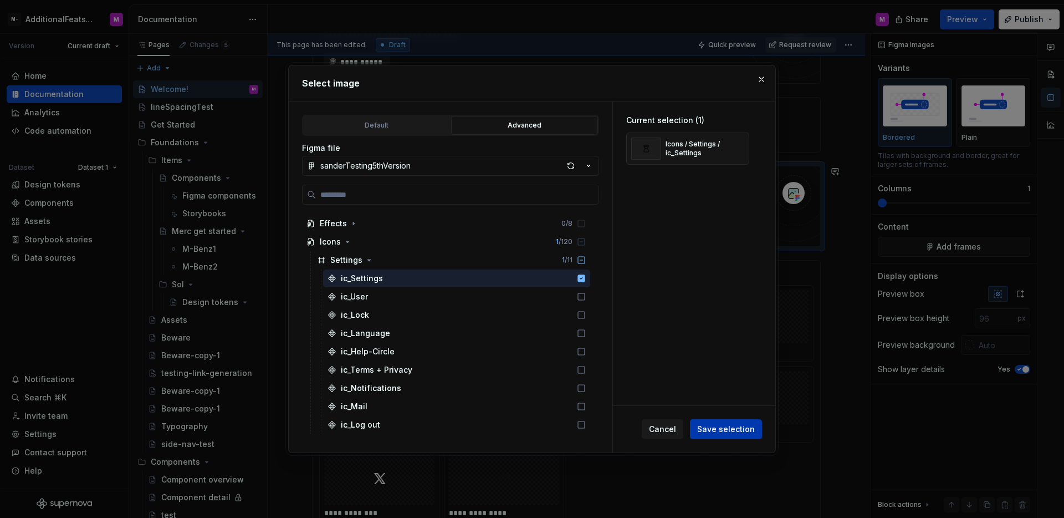
click at [723, 437] on button "Save selection" at bounding box center [726, 429] width 72 height 20
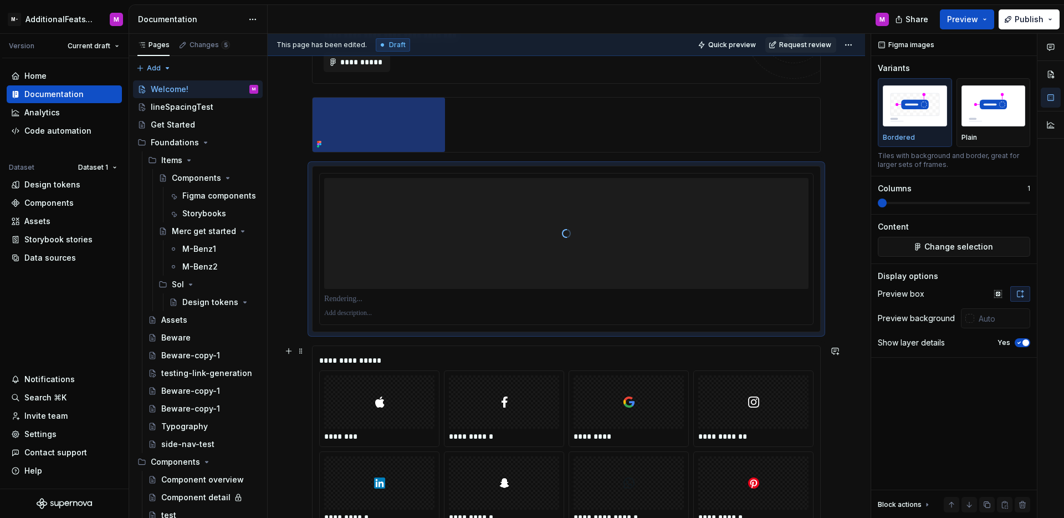
type textarea "*"
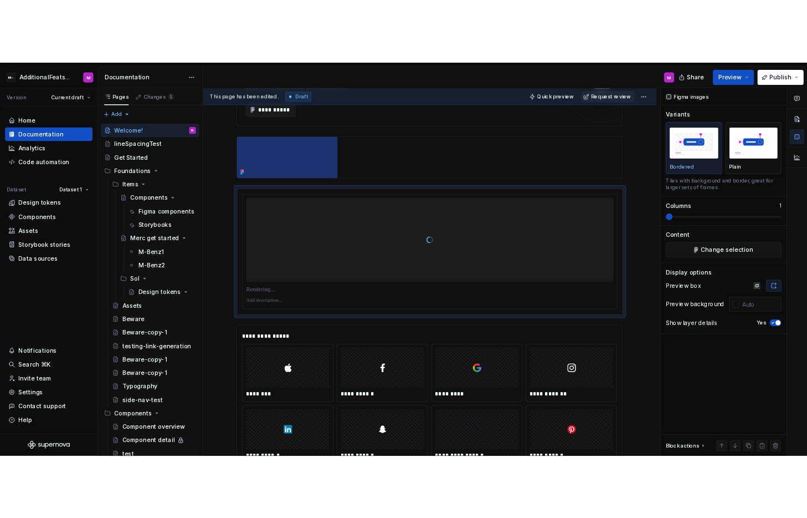
scroll to position [472, 0]
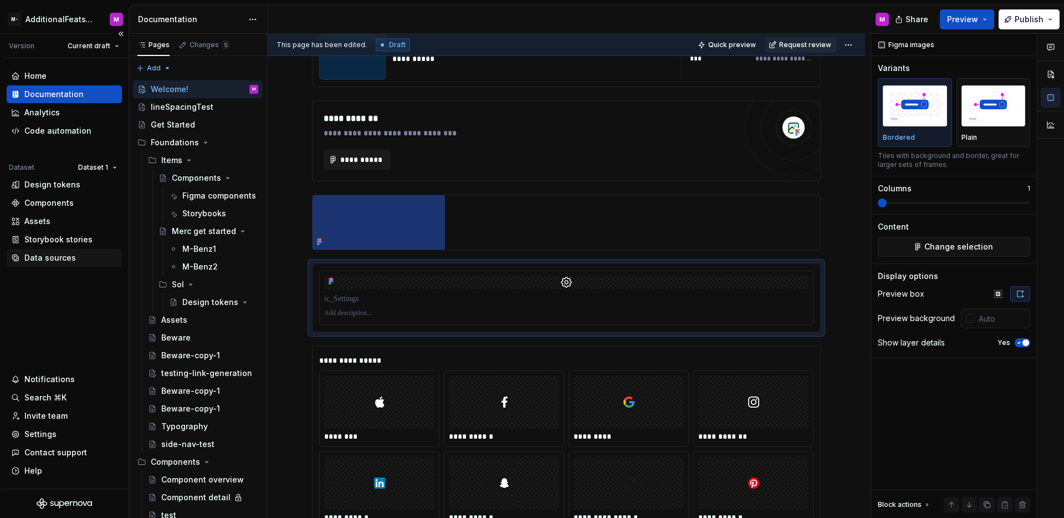
click at [49, 257] on div "Data sources" at bounding box center [50, 257] width 52 height 11
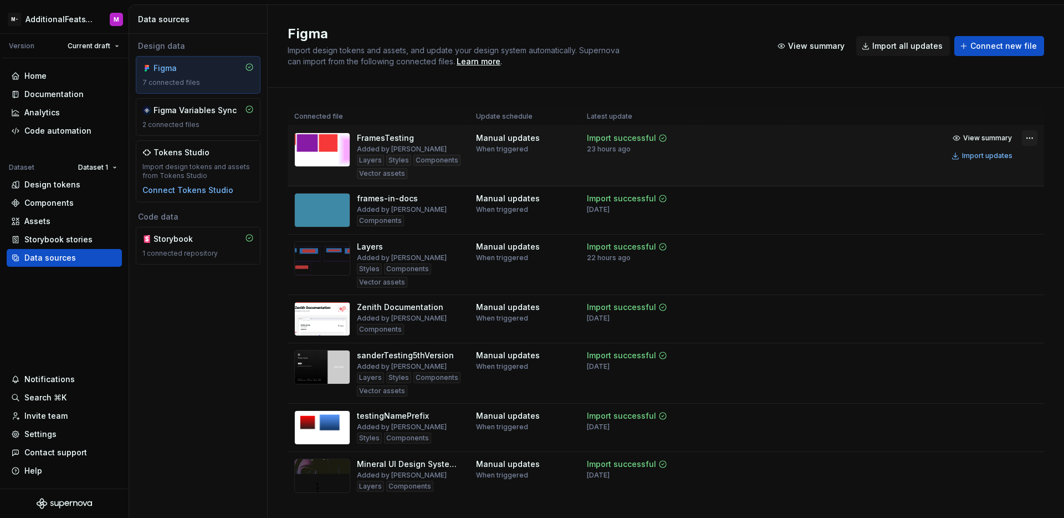
click at [1021, 135] on html "M- AdditionalFeatsTest M Version Current draft Home Documentation Analytics Cod…" at bounding box center [532, 259] width 1064 height 518
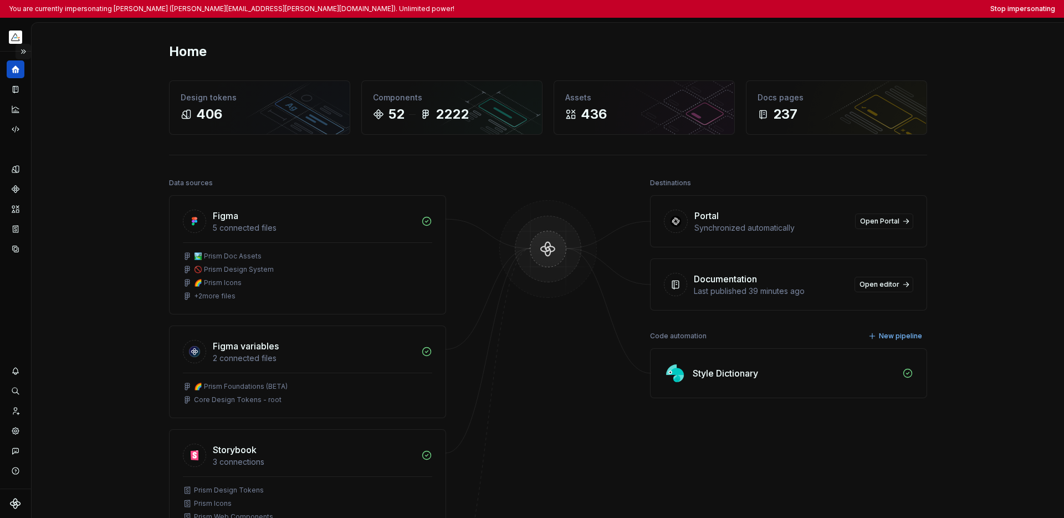
click at [26, 49] on button "Expand sidebar" at bounding box center [24, 52] width 16 height 16
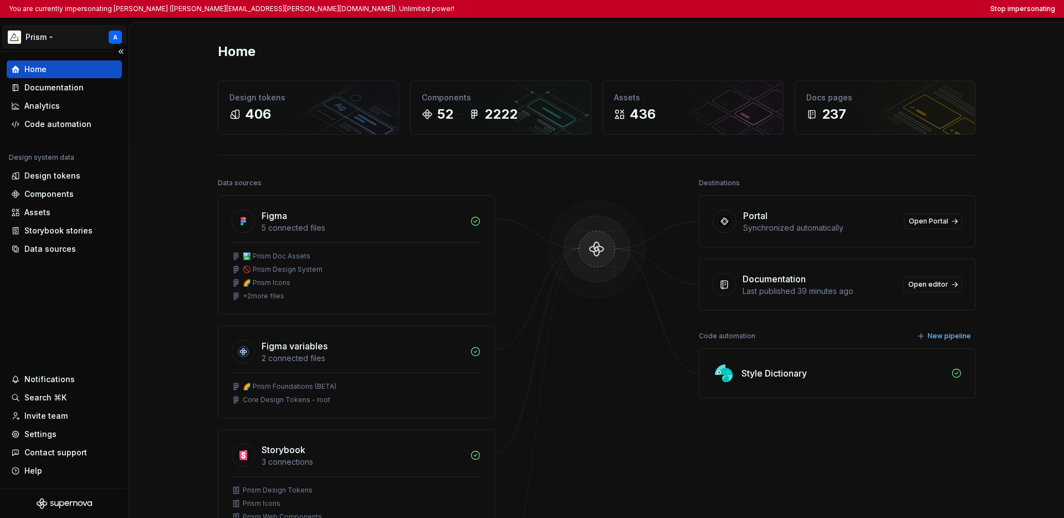
click at [40, 40] on html "You are currently impersonating Andy (andrew.denham@ecoonline.com). Unlimited p…" at bounding box center [532, 259] width 1064 height 518
click at [44, 265] on html "You are currently impersonating Andy (andrew.denham@ecoonline.com). Unlimited p…" at bounding box center [532, 259] width 1064 height 518
click at [50, 170] on div "Design tokens" at bounding box center [52, 175] width 56 height 11
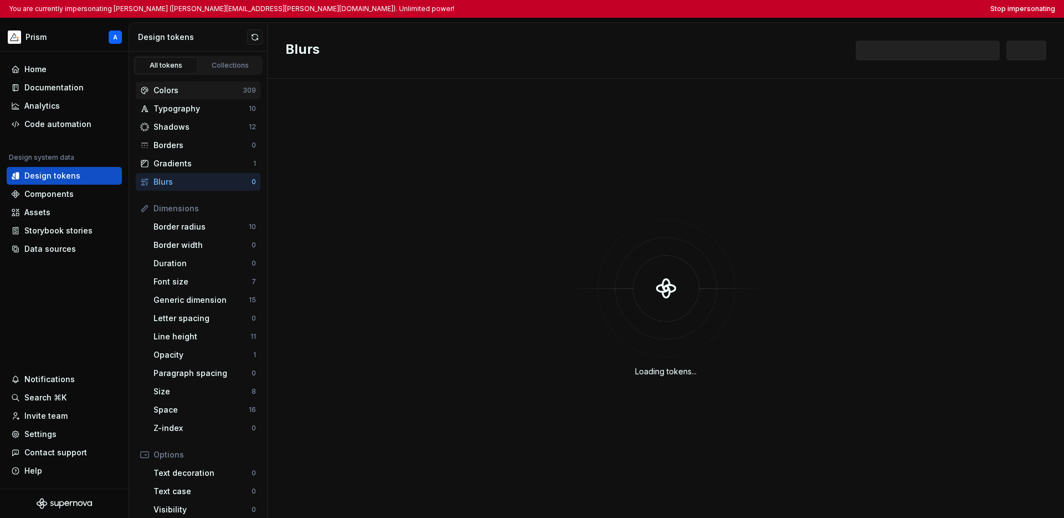
click at [179, 94] on div "Colors" at bounding box center [197, 90] width 89 height 11
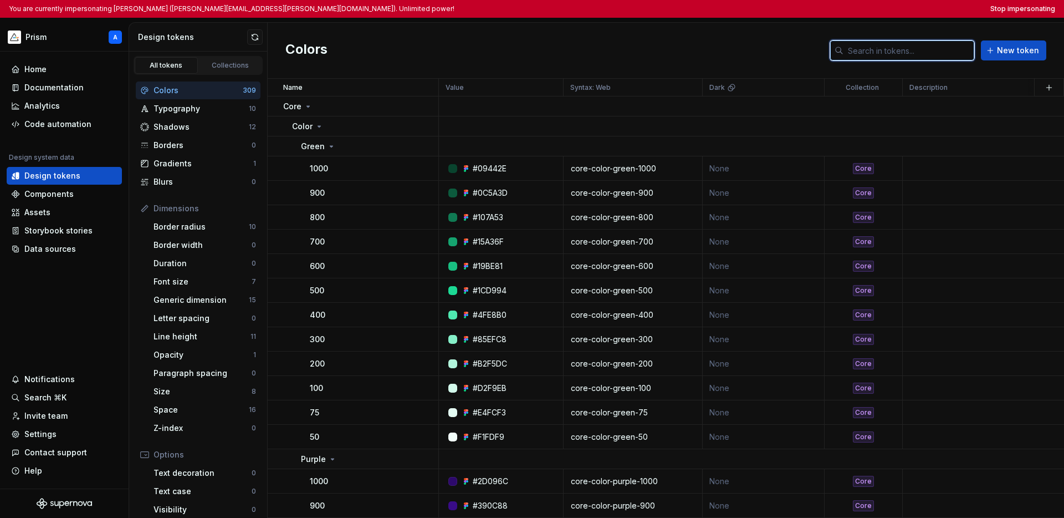
click at [807, 49] on input "text" at bounding box center [908, 50] width 131 height 20
click at [807, 11] on button "Stop impersonating" at bounding box center [1022, 8] width 65 height 9
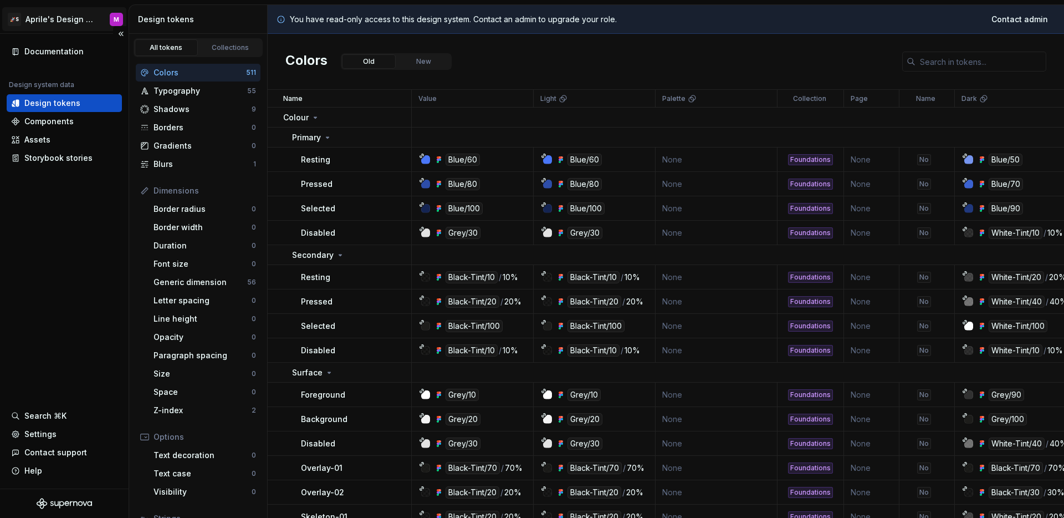
click at [54, 17] on html "🚀S Aprile's Design System M Documentation Design system data Design tokens Comp…" at bounding box center [532, 259] width 1064 height 518
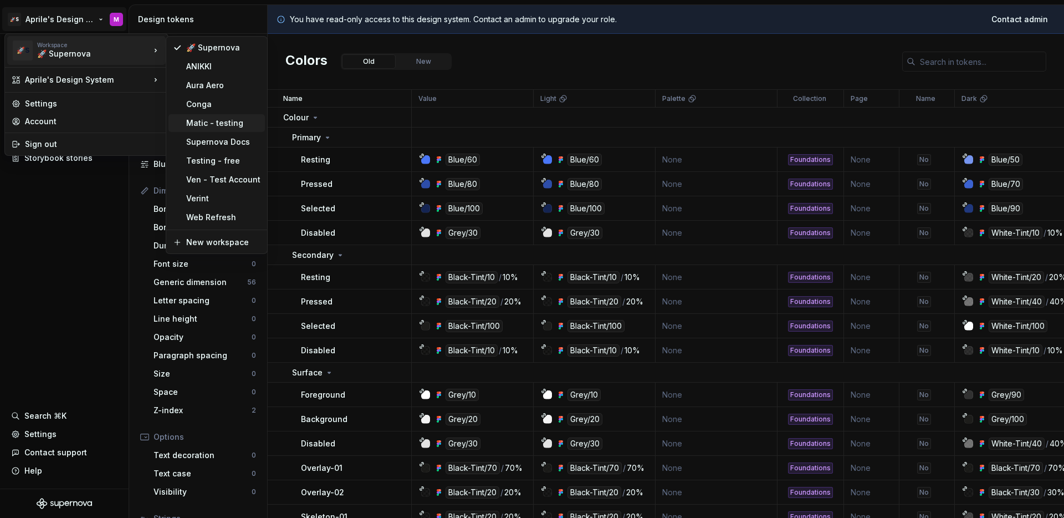
click at [223, 130] on div "Matic - testing" at bounding box center [216, 123] width 96 height 18
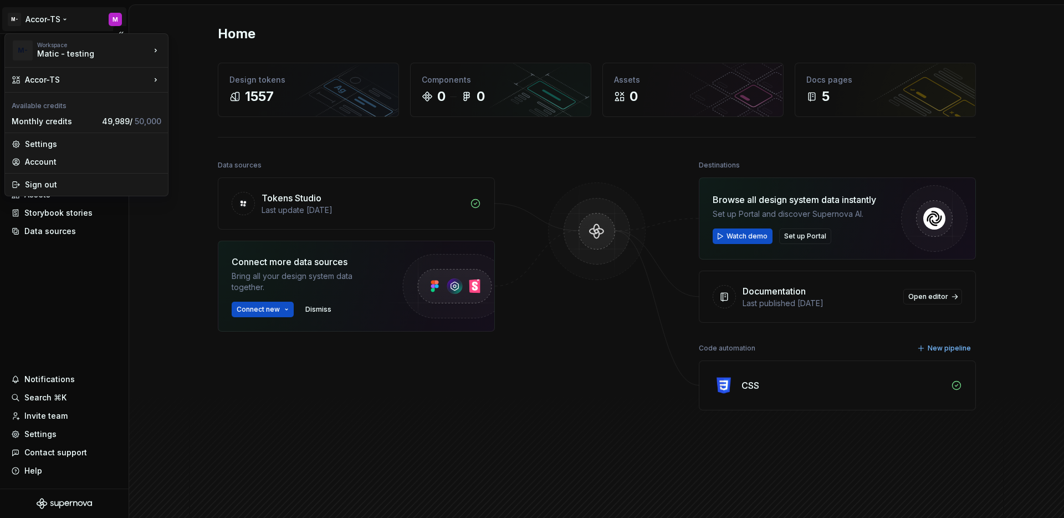
click at [37, 12] on html "M- Accor-TS M Home Documentation Analytics Code automation Design system data D…" at bounding box center [532, 259] width 1064 height 518
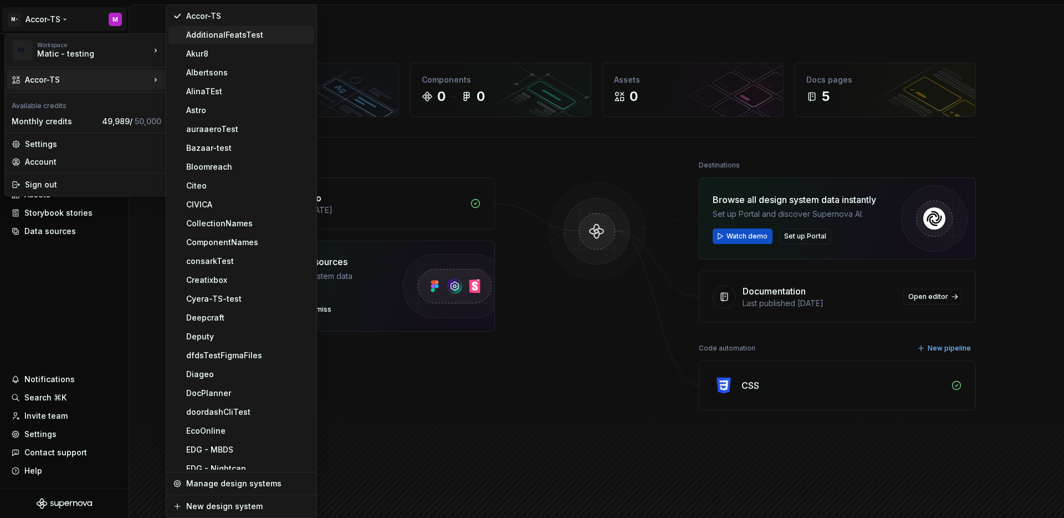
click at [227, 40] on div "AdditionalFeatsTest" at bounding box center [248, 34] width 124 height 11
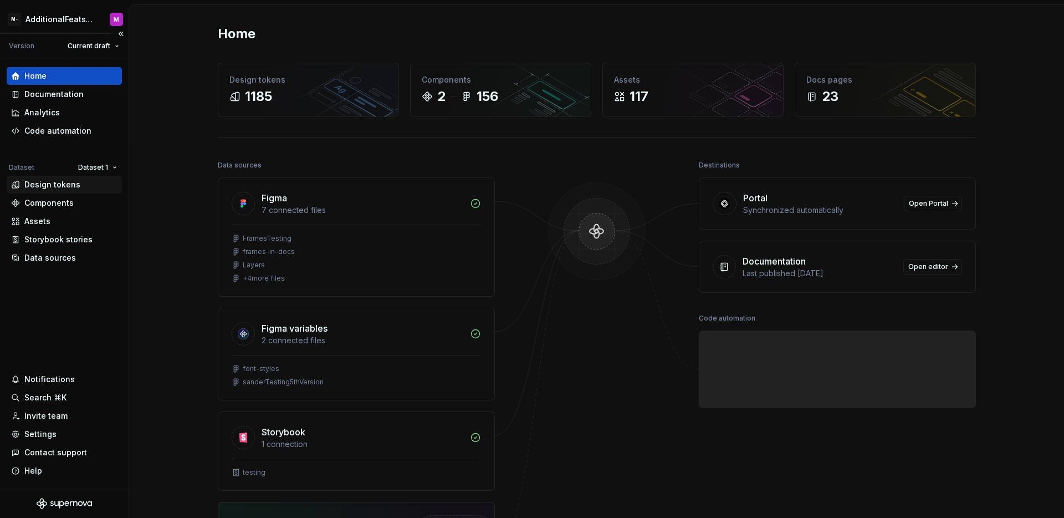
click at [62, 182] on div "Design tokens" at bounding box center [52, 184] width 56 height 11
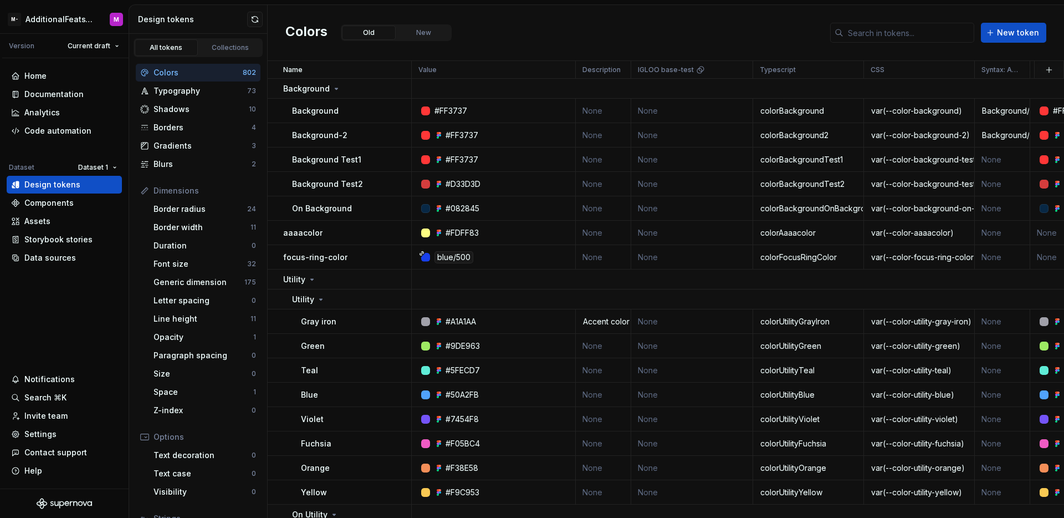
click at [895, 32] on input "text" at bounding box center [908, 33] width 131 height 20
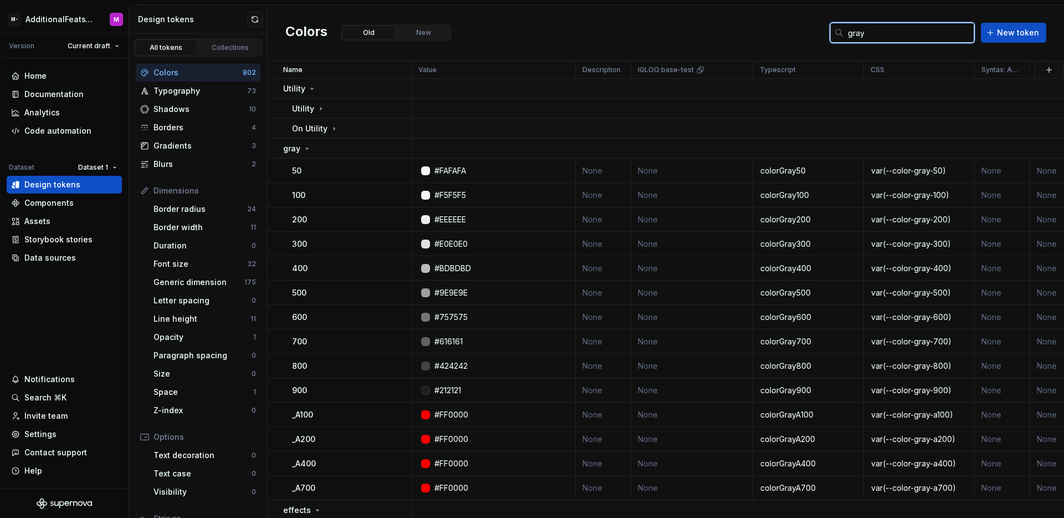
click at [884, 34] on input "gray" at bounding box center [908, 33] width 131 height 20
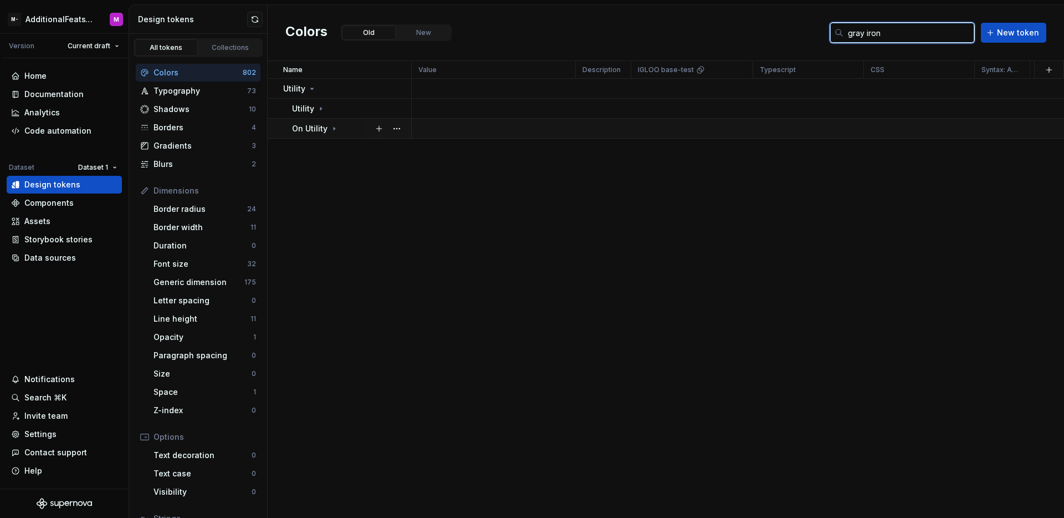
type input "gray iron"
click at [339, 126] on div "On Utility" at bounding box center [351, 128] width 119 height 11
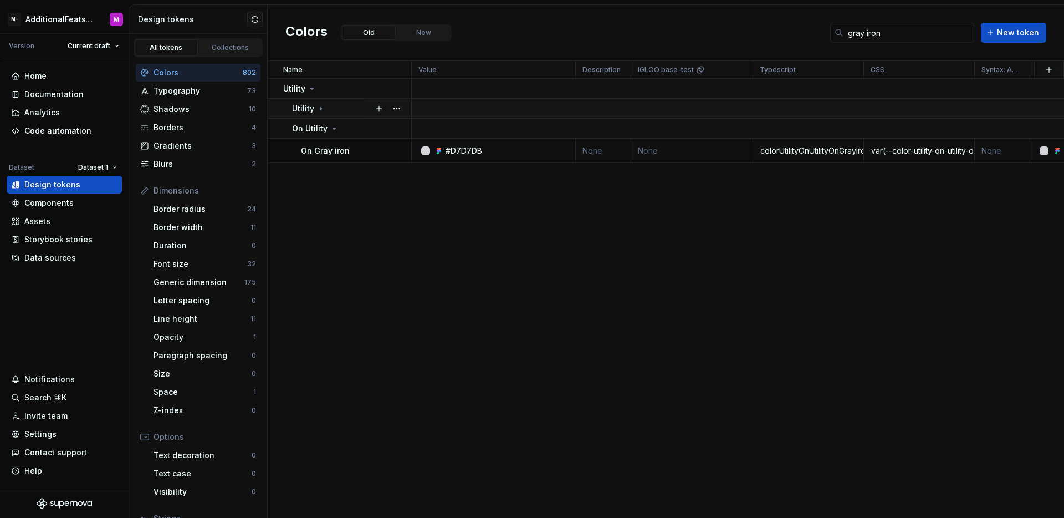
click at [322, 111] on icon at bounding box center [320, 108] width 9 height 9
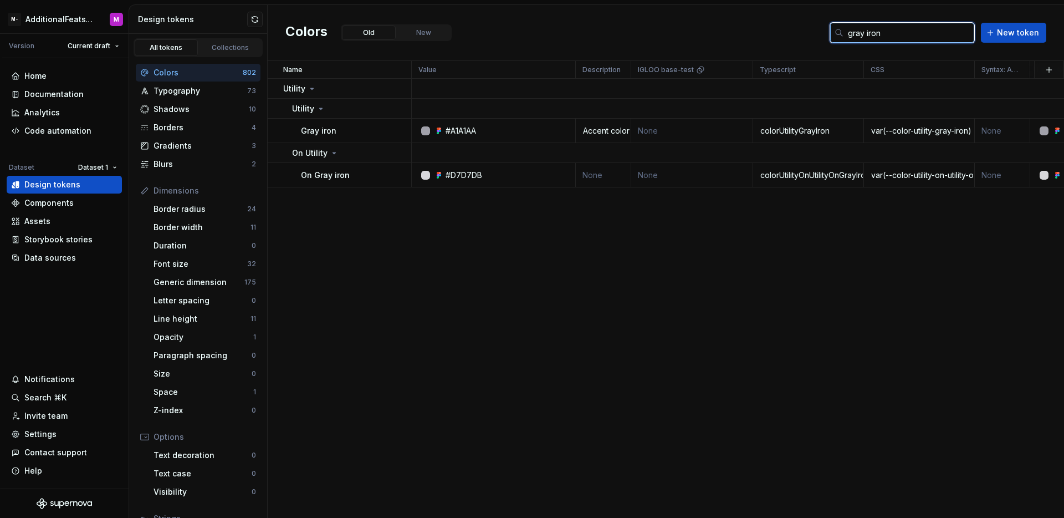
drag, startPoint x: 892, startPoint y: 32, endPoint x: 819, endPoint y: 29, distance: 73.2
click at [819, 29] on div "Colors Old New gray iron New token" at bounding box center [666, 33] width 796 height 56
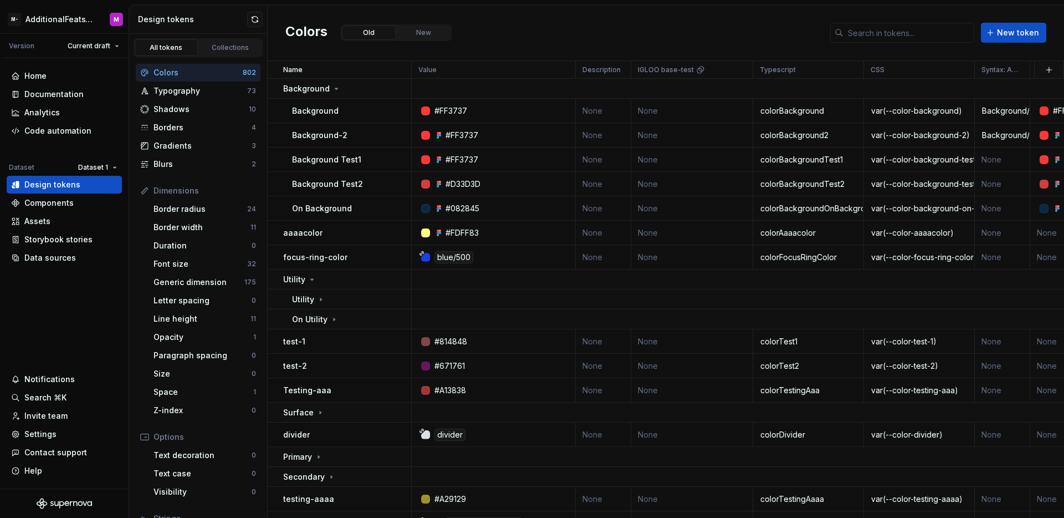
click at [781, 23] on div "Colors Old New New token" at bounding box center [666, 33] width 796 height 56
drag, startPoint x: 289, startPoint y: 29, endPoint x: 332, endPoint y: 29, distance: 43.8
click at [332, 29] on div "Colors Old New" at bounding box center [372, 33] width 175 height 20
click at [711, 16] on div "Colors Old New New token" at bounding box center [666, 33] width 796 height 56
click at [492, 36] on div "Colors Old New New token" at bounding box center [666, 33] width 796 height 56
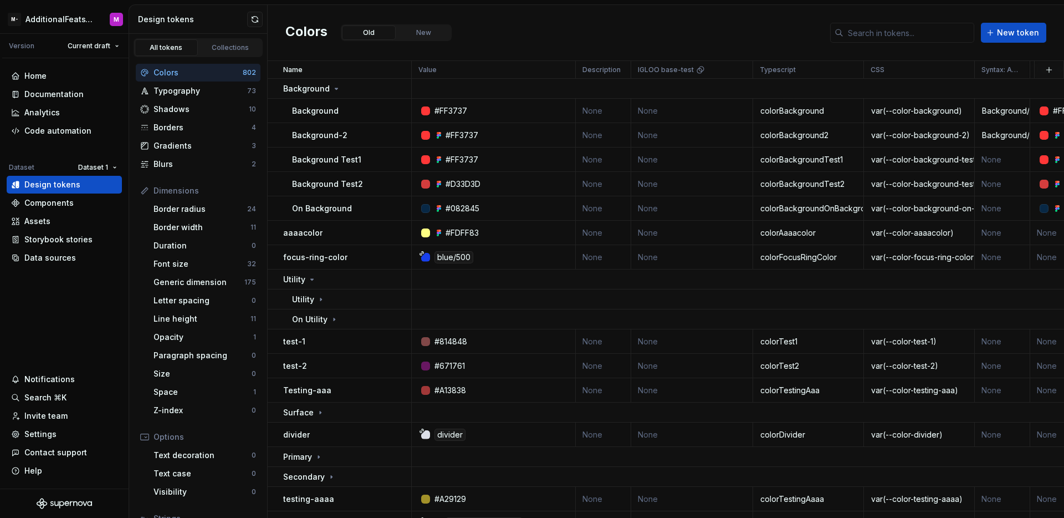
click at [504, 32] on div "Colors Old New New token" at bounding box center [666, 33] width 796 height 56
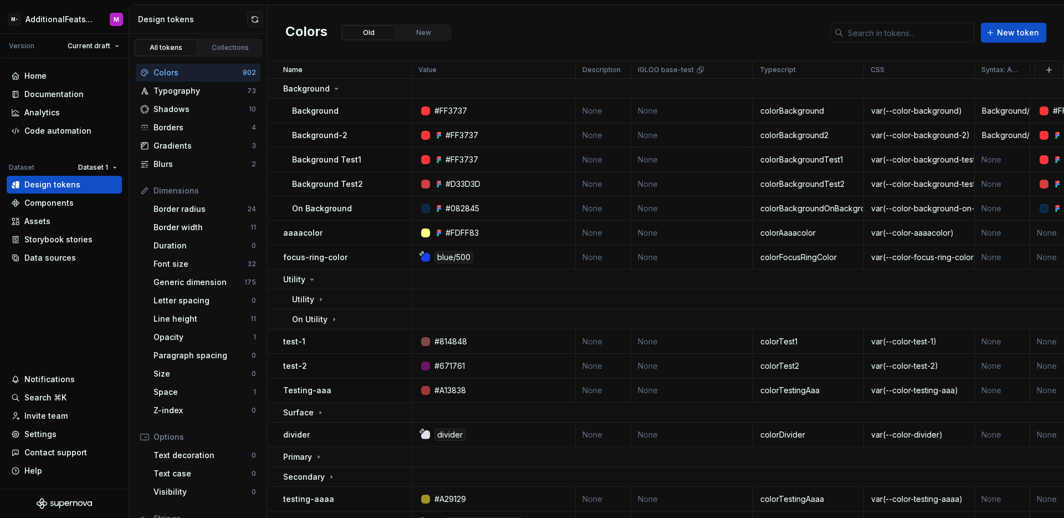
click at [504, 32] on div "Colors Old New New token" at bounding box center [666, 33] width 796 height 56
click at [84, 281] on div "Home Documentation Analytics Code automation Dataset Dataset 1 Design tokens Co…" at bounding box center [64, 273] width 129 height 430
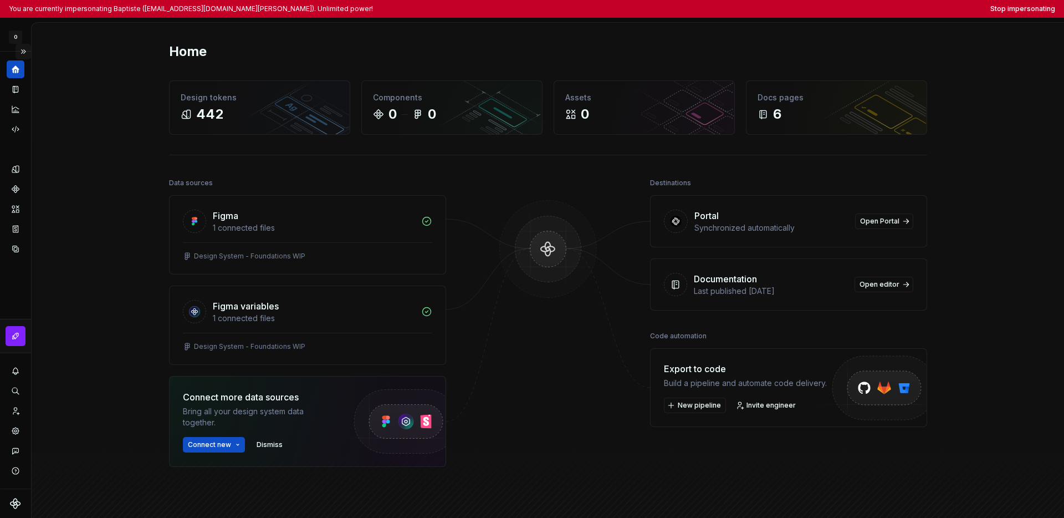
click at [24, 55] on button "Expand sidebar" at bounding box center [24, 52] width 16 height 16
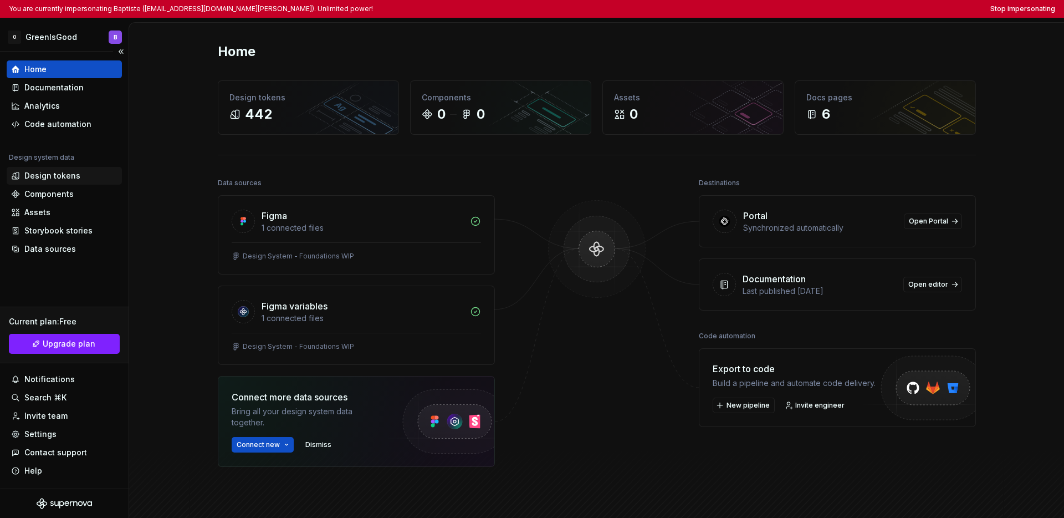
click at [49, 170] on div "Design tokens" at bounding box center [64, 176] width 115 height 18
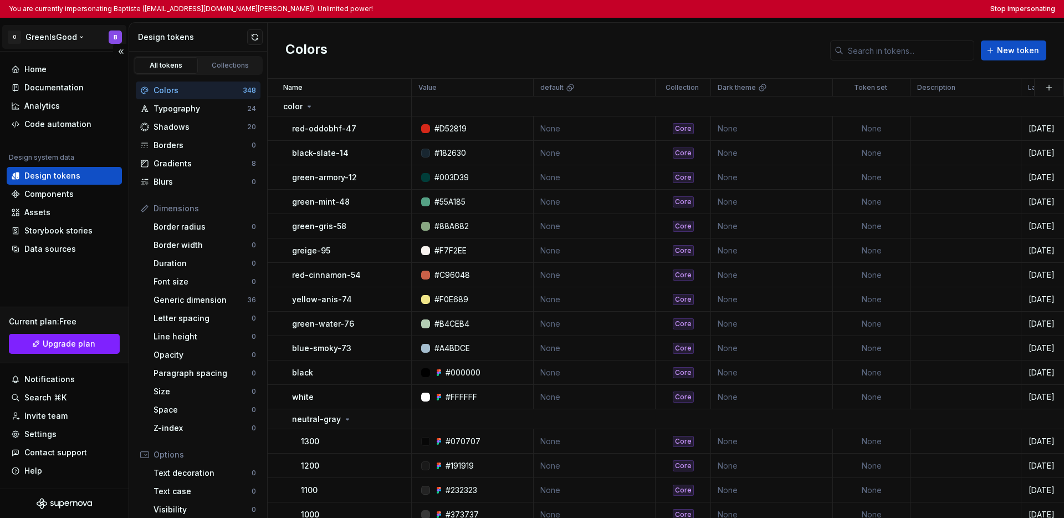
click at [51, 36] on html "You are currently impersonating Baptiste (baptiste.beugin@ext.oddo-bhf.com). Un…" at bounding box center [532, 259] width 1064 height 518
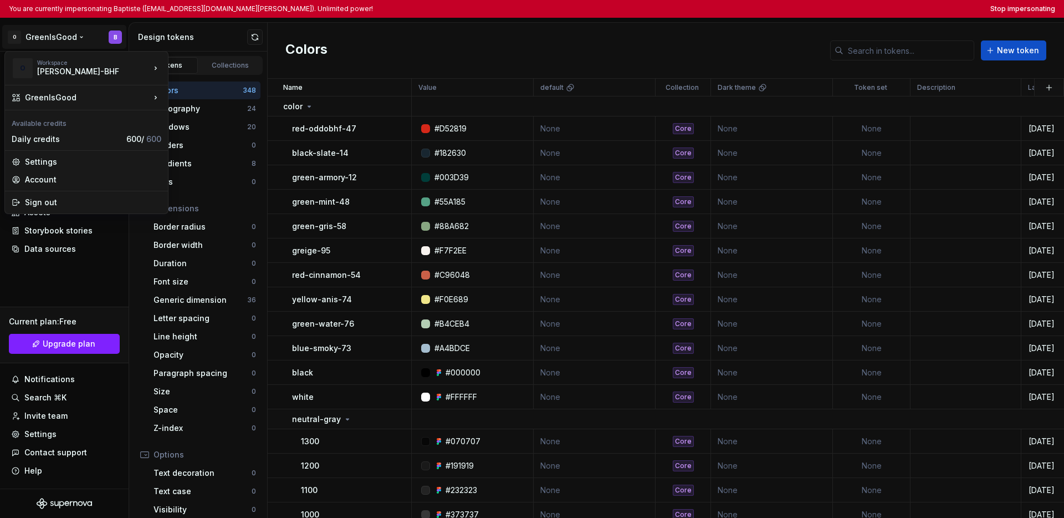
click at [54, 280] on html "You are currently impersonating Baptiste (baptiste.beugin@ext.oddo-bhf.com). Un…" at bounding box center [532, 259] width 1064 height 518
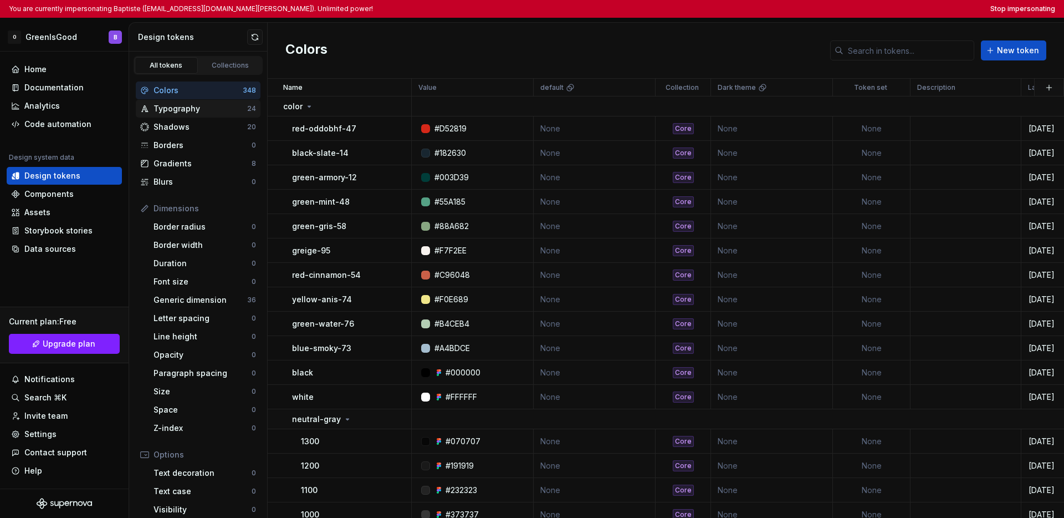
click at [218, 108] on div "Typography" at bounding box center [200, 108] width 94 height 11
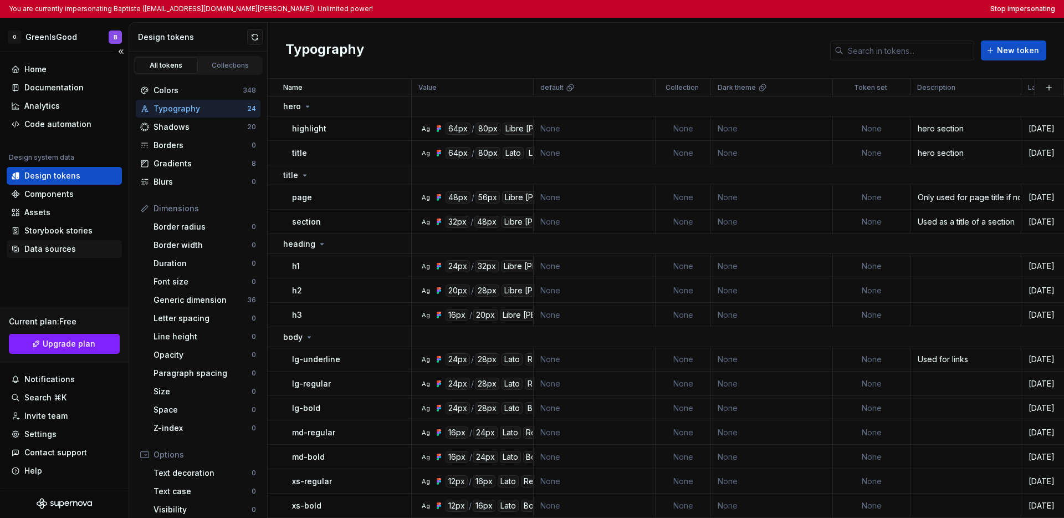
click at [69, 250] on div "Data sources" at bounding box center [50, 248] width 52 height 11
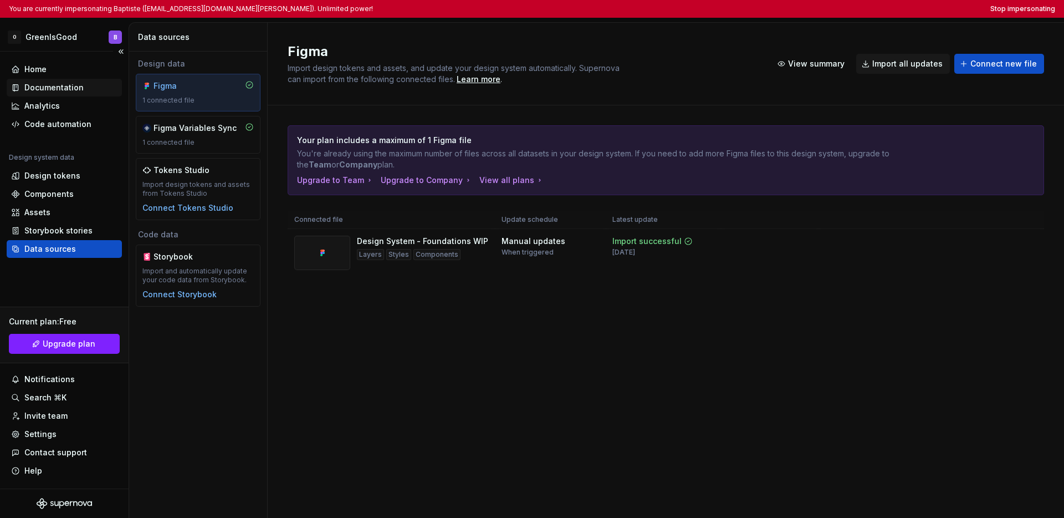
click at [54, 79] on div "Documentation" at bounding box center [64, 88] width 115 height 18
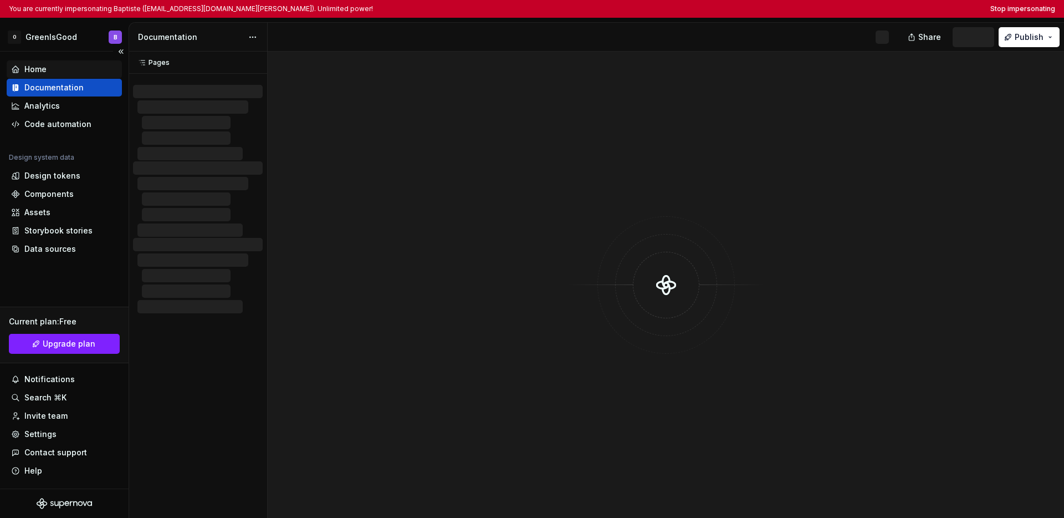
click at [54, 71] on div "Home" at bounding box center [64, 69] width 106 height 11
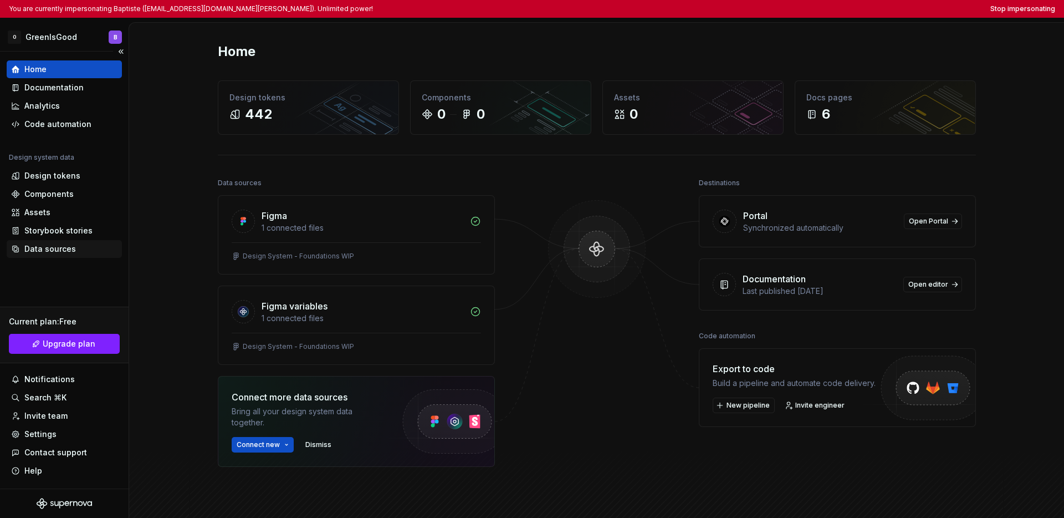
click at [59, 250] on div "Data sources" at bounding box center [50, 248] width 52 height 11
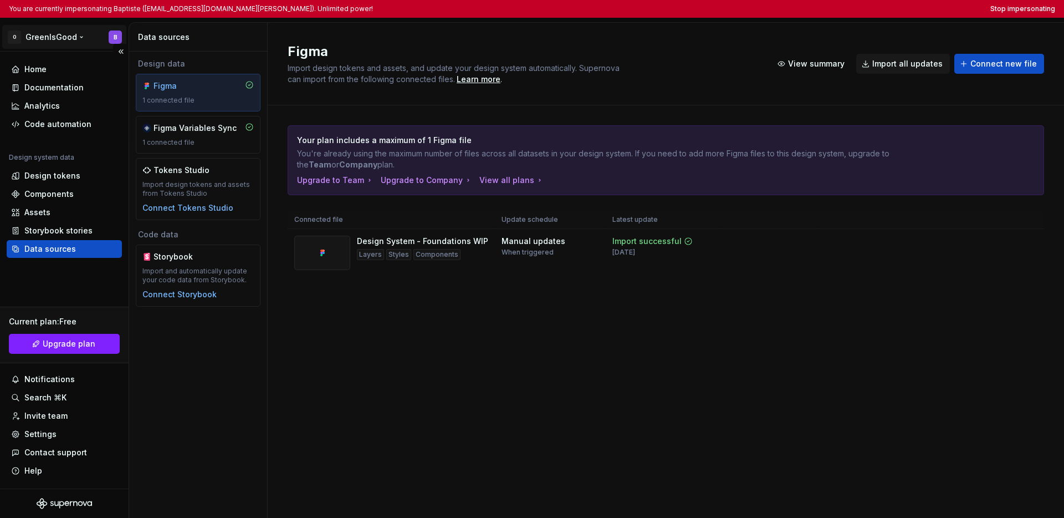
click at [44, 40] on html "You are currently impersonating Baptiste (baptiste.beugin@ext.oddo-bhf.com). Un…" at bounding box center [532, 259] width 1064 height 518
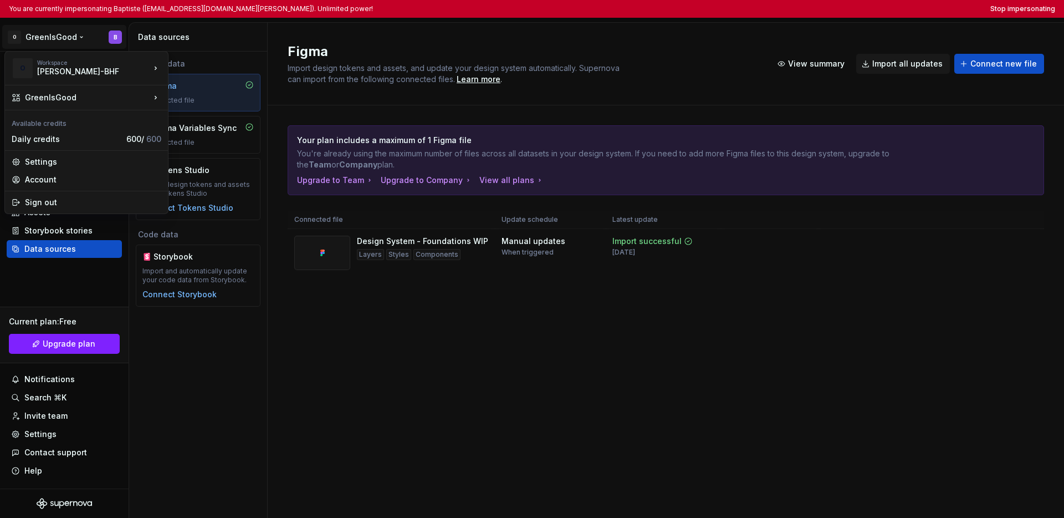
click at [211, 353] on html "You are currently impersonating Baptiste (baptiste.beugin@ext.oddo-bhf.com). Un…" at bounding box center [532, 259] width 1064 height 518
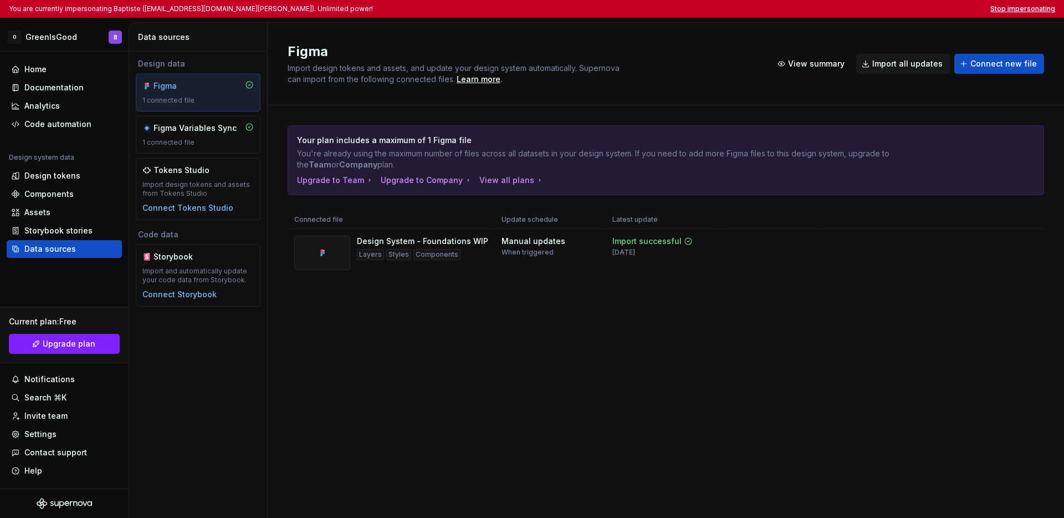
click at [807, 8] on button "Stop impersonating" at bounding box center [1022, 8] width 65 height 9
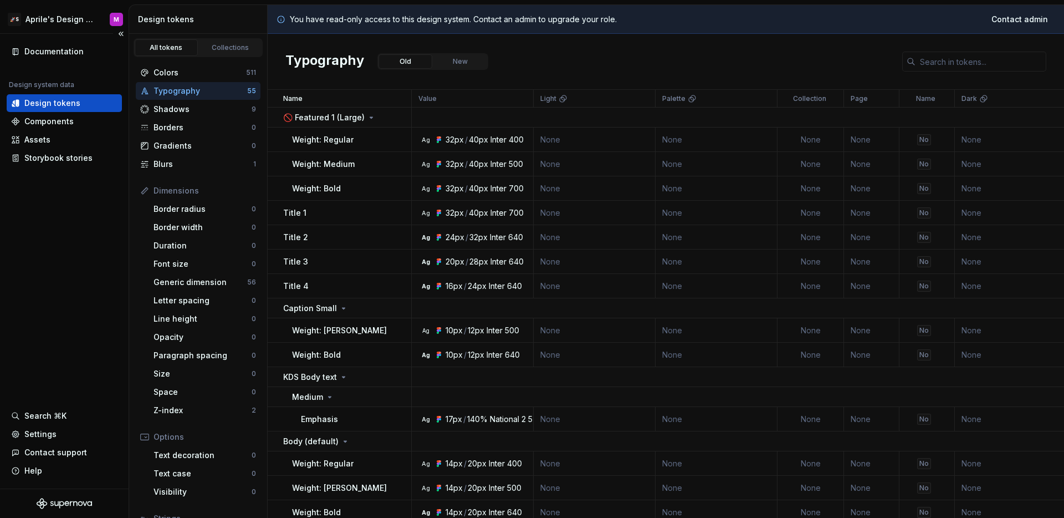
click at [106, 196] on div "Documentation Design system data Design tokens Components Assets Storybook stor…" at bounding box center [64, 261] width 129 height 454
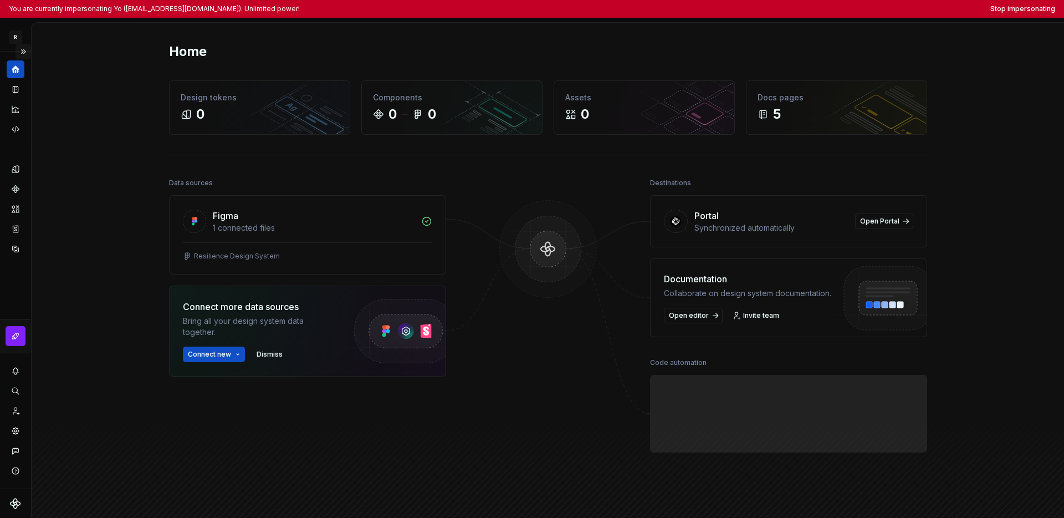
click at [25, 52] on button "Expand sidebar" at bounding box center [24, 52] width 16 height 16
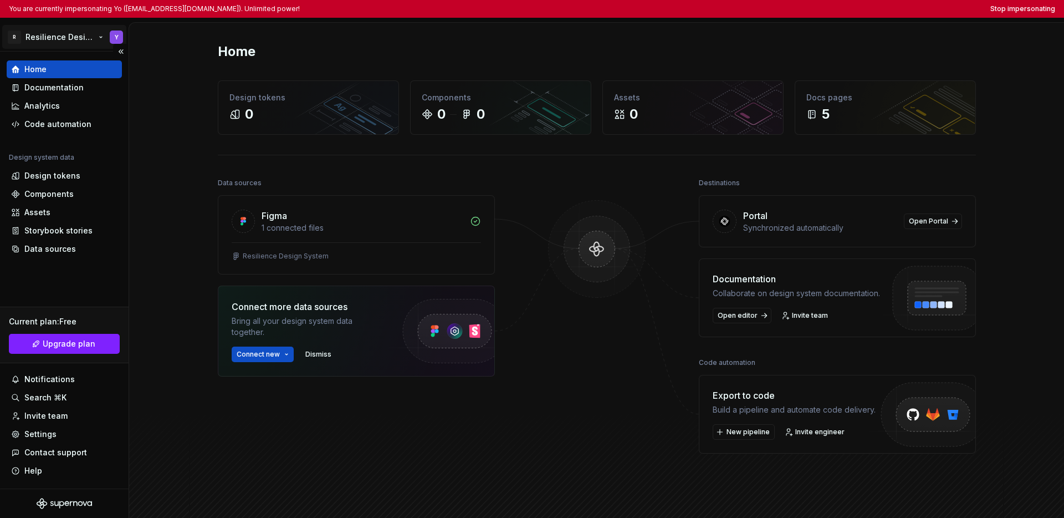
click at [53, 42] on html "You are currently impersonating Yo ([EMAIL_ADDRESS][DOMAIN_NAME]). Unlimited po…" at bounding box center [532, 259] width 1064 height 518
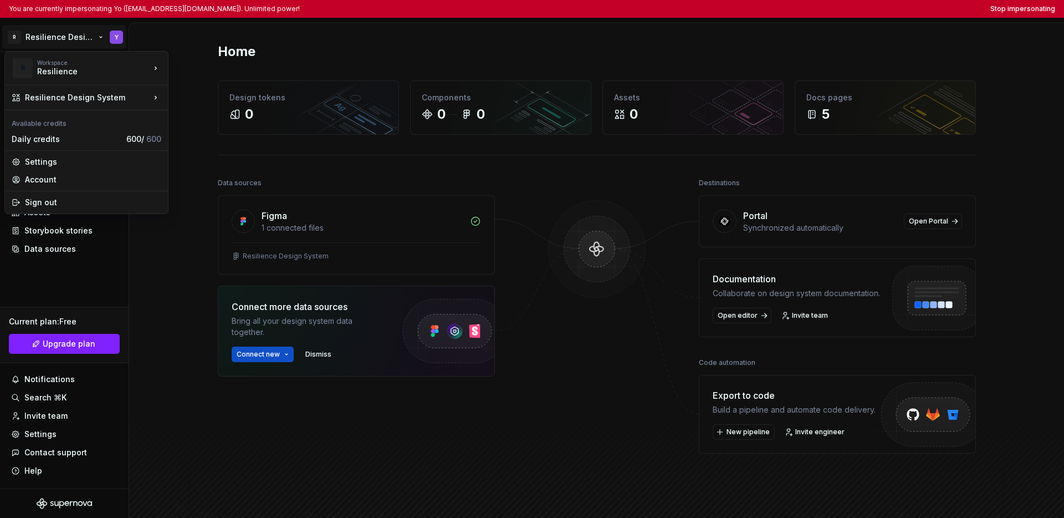
click at [63, 293] on html "You are currently impersonating Yo ([EMAIL_ADDRESS][DOMAIN_NAME]). Unlimited po…" at bounding box center [532, 259] width 1064 height 518
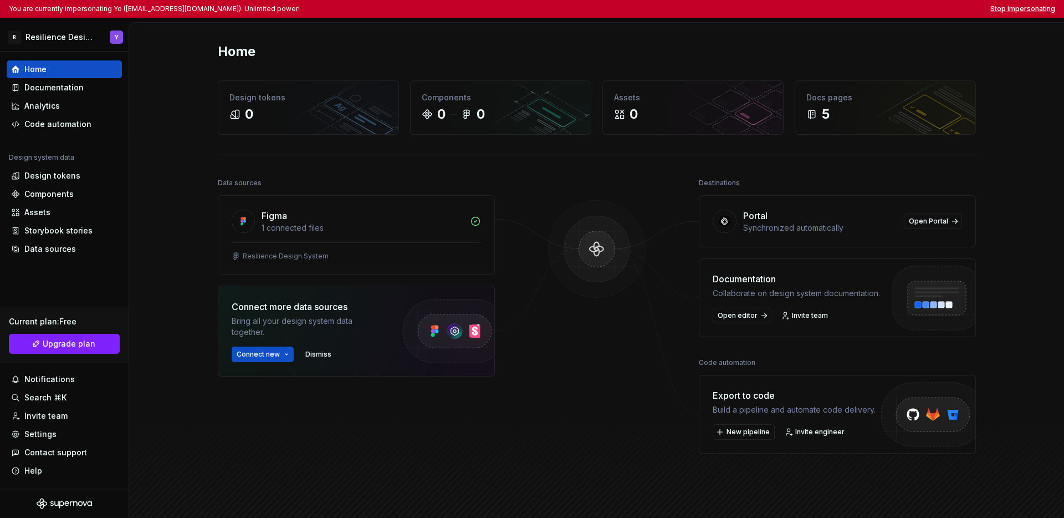
click at [807, 11] on button "Stop impersonating" at bounding box center [1022, 8] width 65 height 9
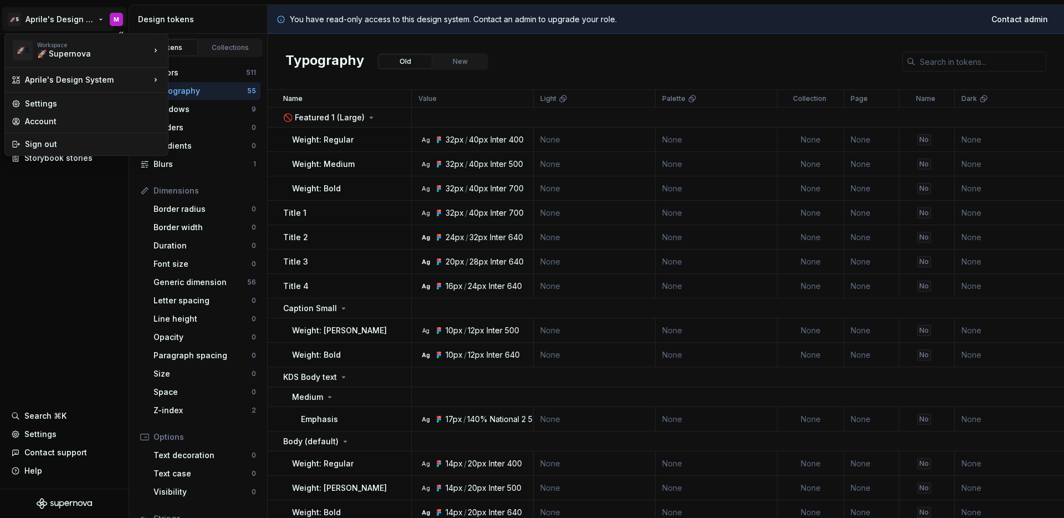
click at [58, 17] on html "🚀S Aprile's Design System M Documentation Design system data Design tokens Comp…" at bounding box center [532, 259] width 1064 height 518
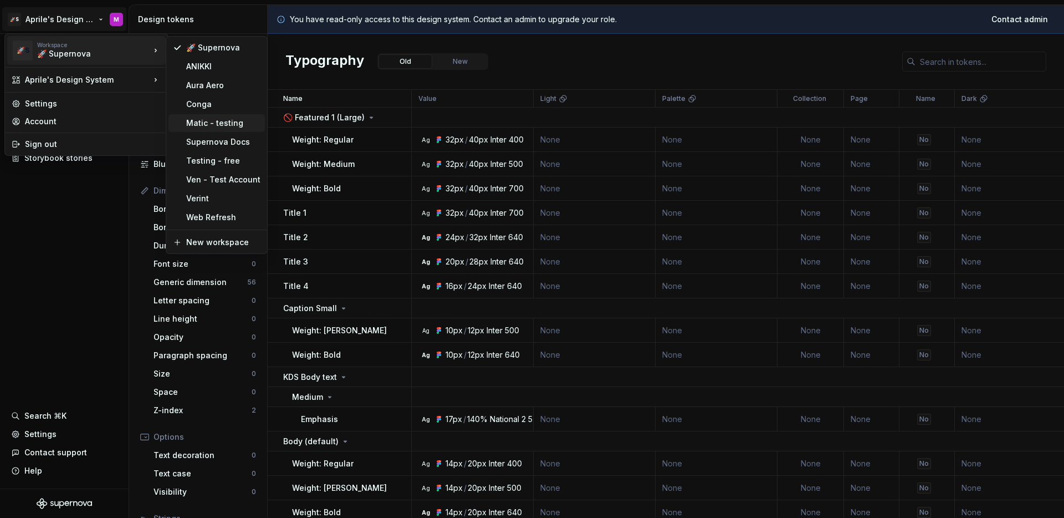
click at [198, 119] on div "Matic - testing" at bounding box center [223, 122] width 74 height 11
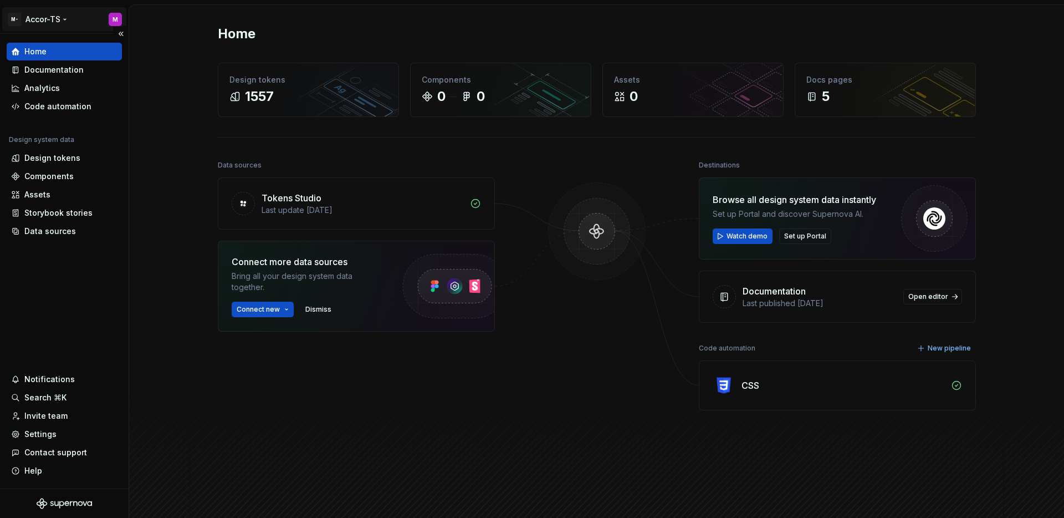
click at [47, 23] on html "M- Accor-TS M Home Documentation Analytics Code automation Design system data D…" at bounding box center [532, 259] width 1064 height 518
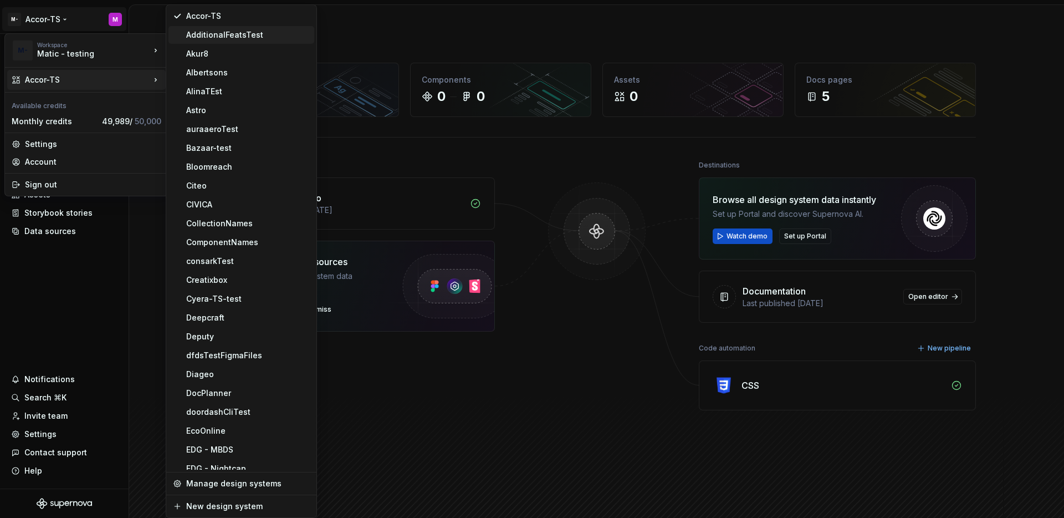
click at [192, 38] on div "AdditionalFeatsTest" at bounding box center [248, 34] width 124 height 11
